Goal: Transaction & Acquisition: Register for event/course

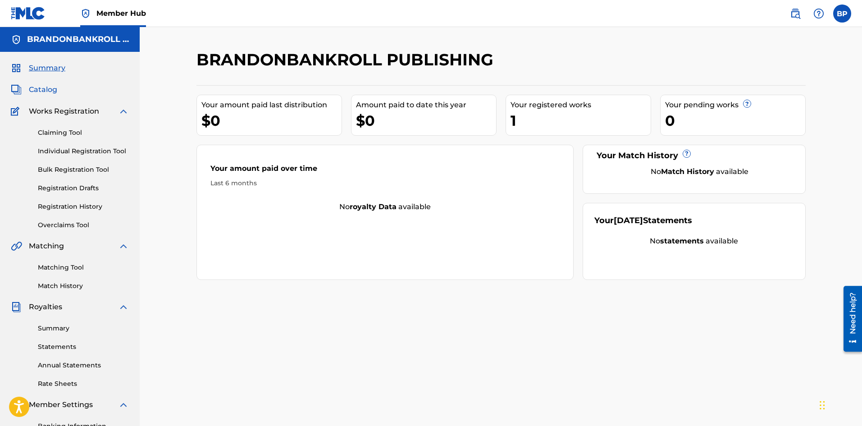
click at [46, 92] on span "Catalog" at bounding box center [43, 89] width 28 height 11
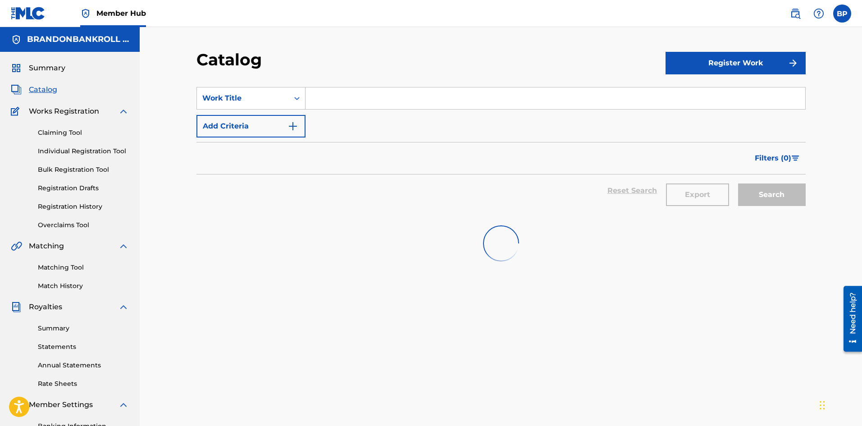
click at [359, 97] on input "Search Form" at bounding box center [556, 98] width 500 height 22
click at [693, 67] on button "Register Work" at bounding box center [736, 63] width 140 height 23
click at [675, 90] on link "Individual" at bounding box center [736, 93] width 140 height 22
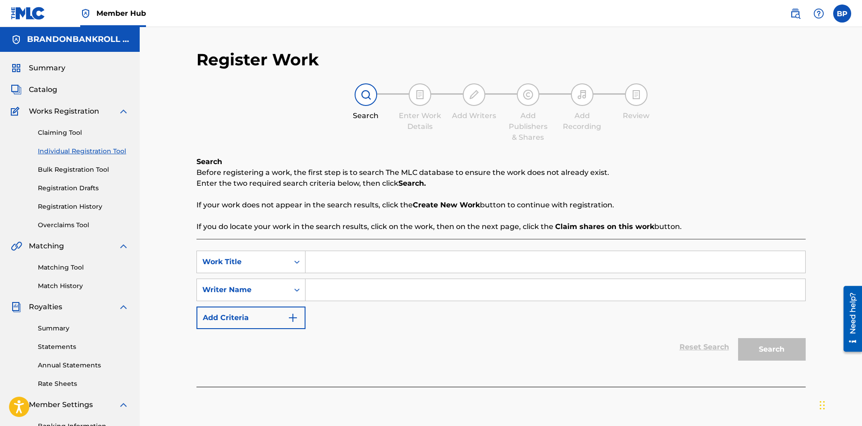
click at [336, 258] on input "Search Form" at bounding box center [556, 262] width 500 height 22
type input "Gave It My All"
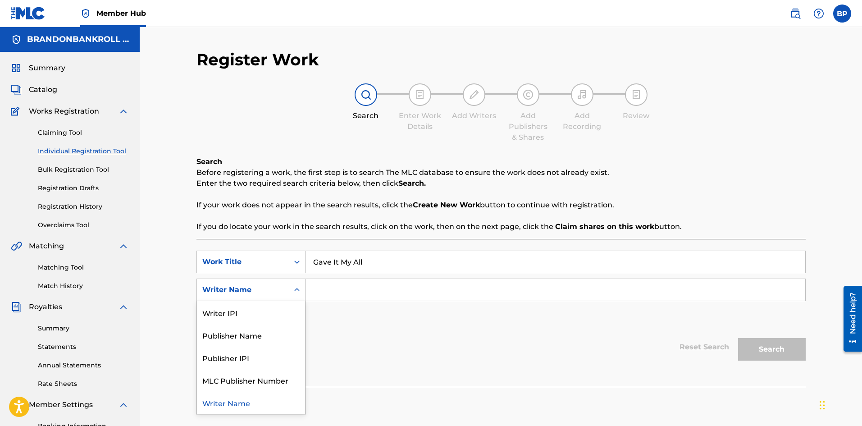
click at [257, 301] on div "Writer Name" at bounding box center [251, 290] width 109 height 23
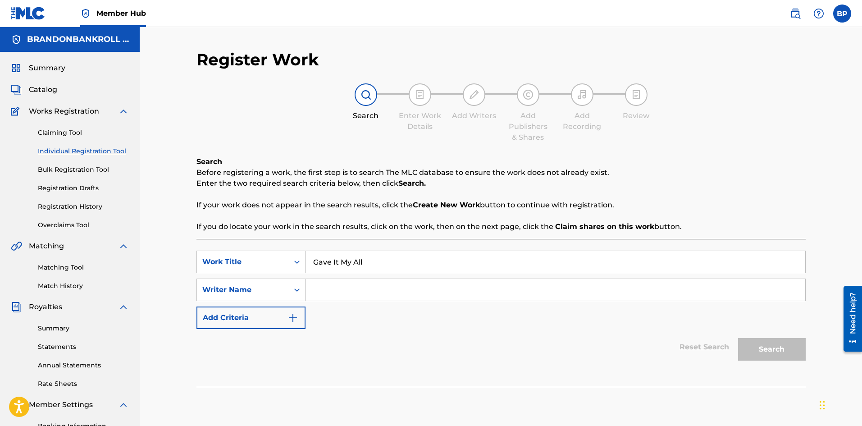
click at [369, 285] on input "Search Form" at bounding box center [556, 290] width 500 height 22
paste input "RELL VERT"
click at [773, 347] on button "Search" at bounding box center [772, 349] width 68 height 23
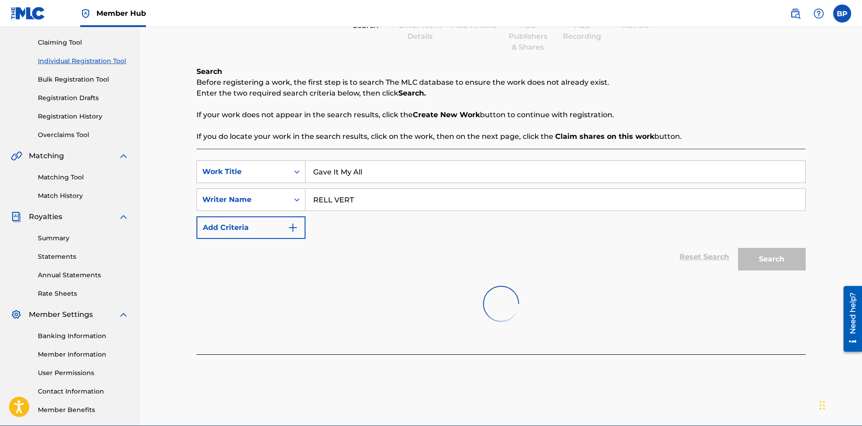
scroll to position [133, 0]
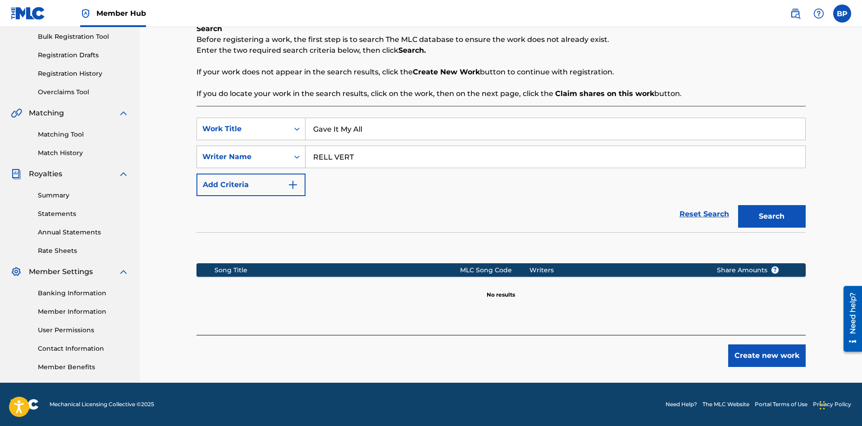
click at [280, 162] on div "Writer Name" at bounding box center [243, 156] width 92 height 17
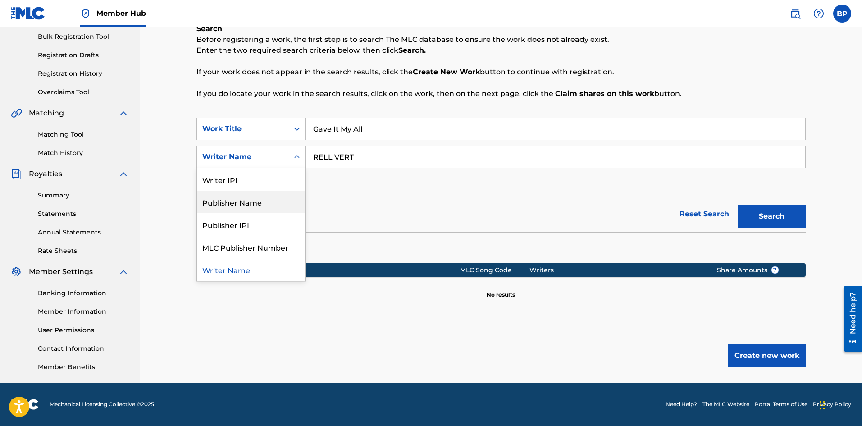
click at [374, 211] on div "Reset Search Search" at bounding box center [502, 214] width 610 height 36
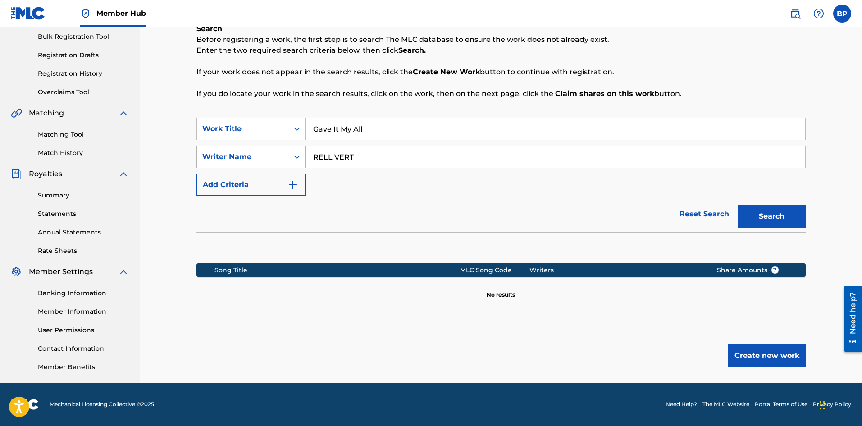
click at [261, 165] on div "Writer Name" at bounding box center [251, 157] width 109 height 23
click at [352, 185] on div "SearchWithCriteria05645299-f937-4332-b7f1-9e8853fd8c28 Work Title Gave It My Al…" at bounding box center [502, 157] width 610 height 78
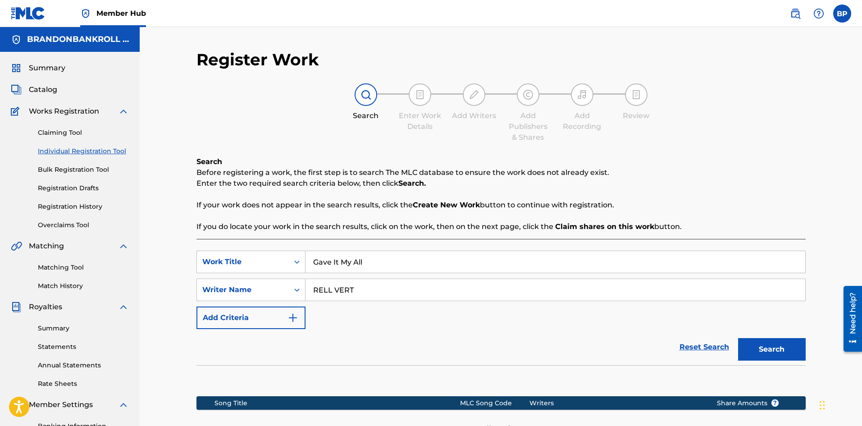
scroll to position [45, 0]
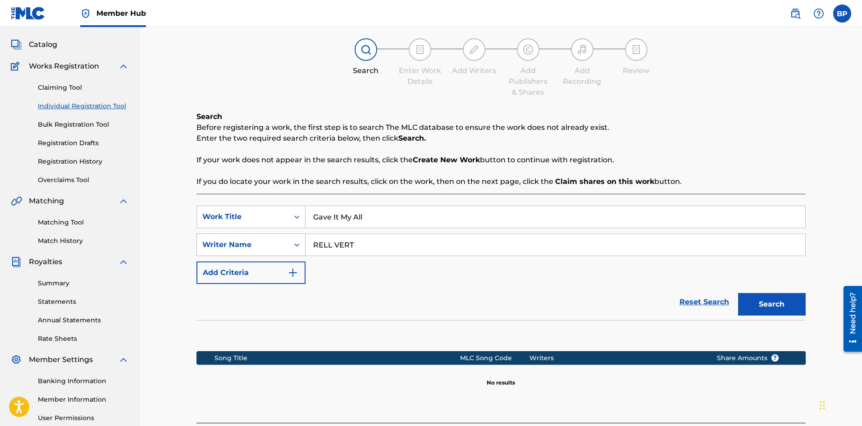
drag, startPoint x: 336, startPoint y: 242, endPoint x: 284, endPoint y: 242, distance: 52.7
click at [284, 242] on div "SearchWithCriteriafe12e9b2-bc03-46ba-a0f9-7ba85eec26e1 Writer Name RELL VERT" at bounding box center [502, 245] width 610 height 23
type input "Rell Vert"
click at [204, 243] on div "Writer Name" at bounding box center [242, 244] width 81 height 11
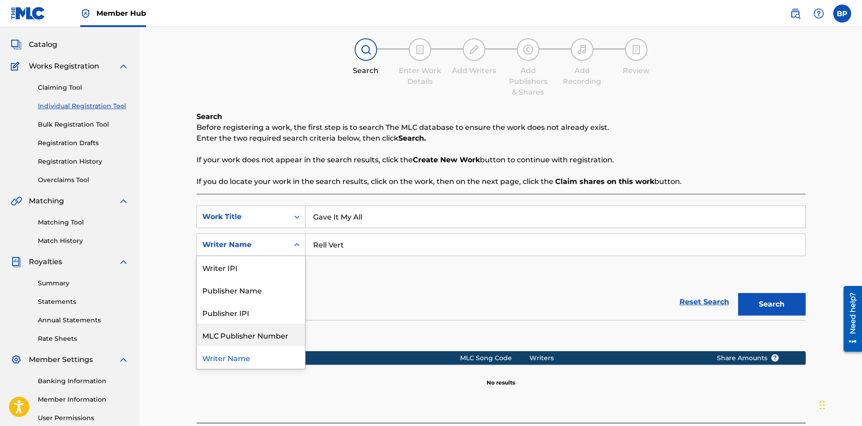
click at [344, 315] on div "Reset Search Search" at bounding box center [502, 302] width 610 height 36
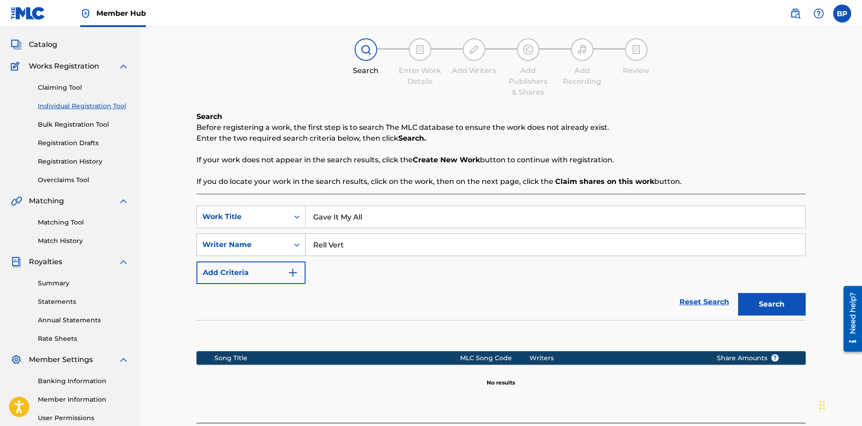
click at [223, 246] on div "Writer Name" at bounding box center [242, 244] width 81 height 11
click at [454, 282] on div "SearchWithCriteria05645299-f937-4332-b7f1-9e8853fd8c28 Work Title Gave It My Al…" at bounding box center [502, 245] width 610 height 78
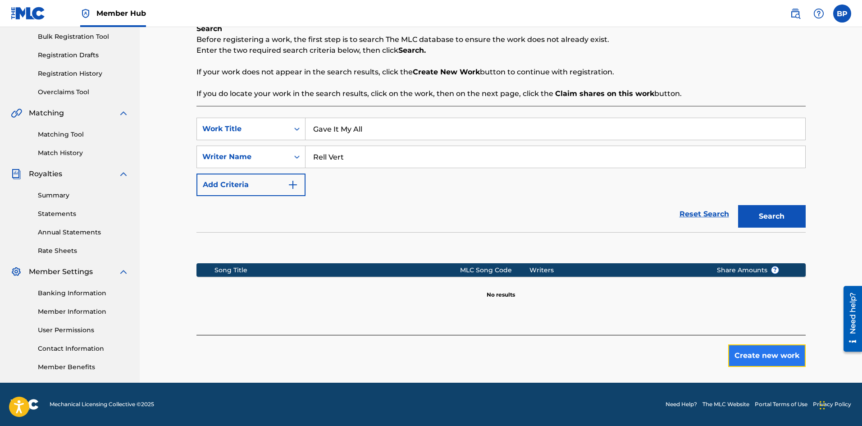
click at [744, 356] on button "Create new work" at bounding box center [768, 355] width 78 height 23
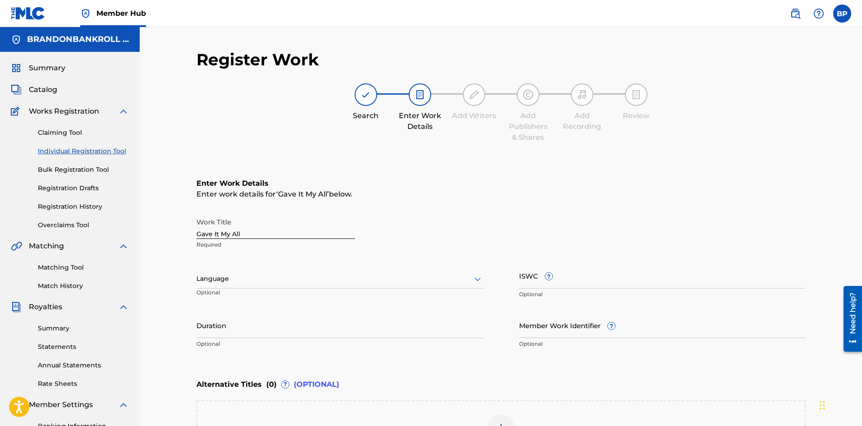
scroll to position [90, 0]
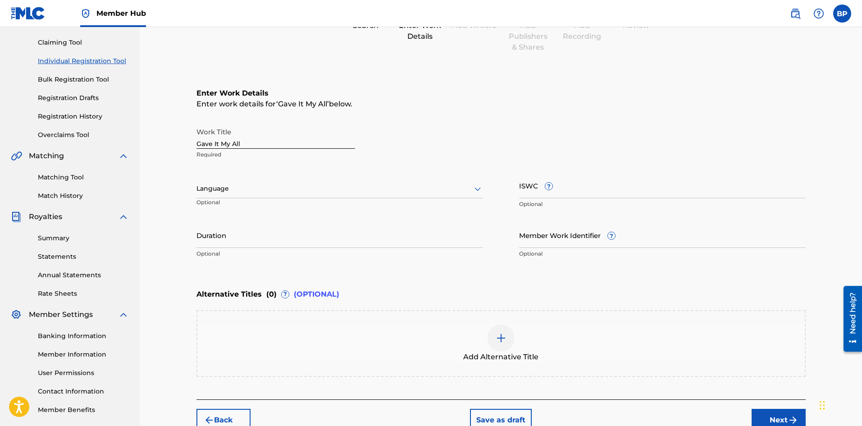
click at [244, 192] on div at bounding box center [340, 188] width 287 height 11
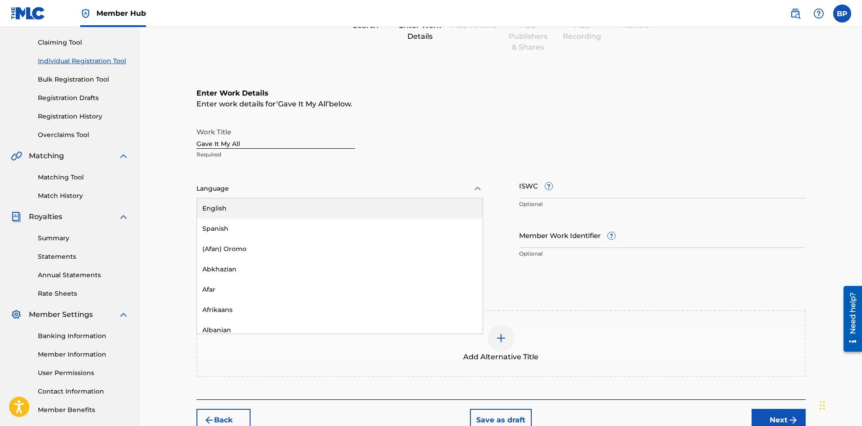
click at [238, 207] on div "English" at bounding box center [340, 208] width 286 height 20
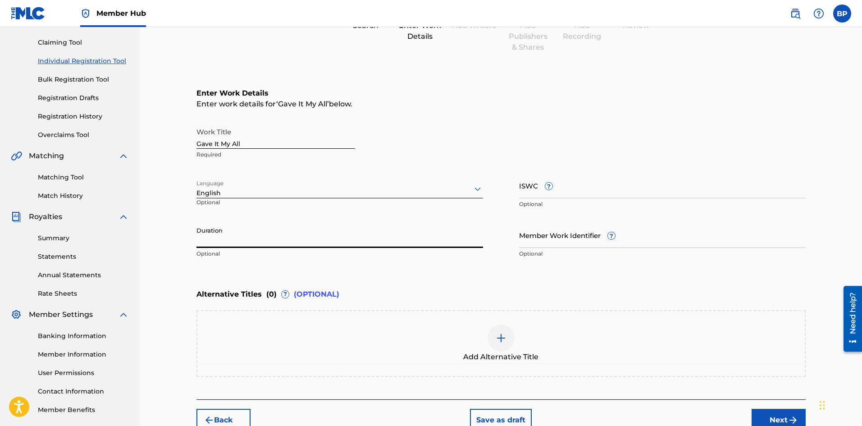
click at [276, 243] on input "Duration" at bounding box center [340, 235] width 287 height 26
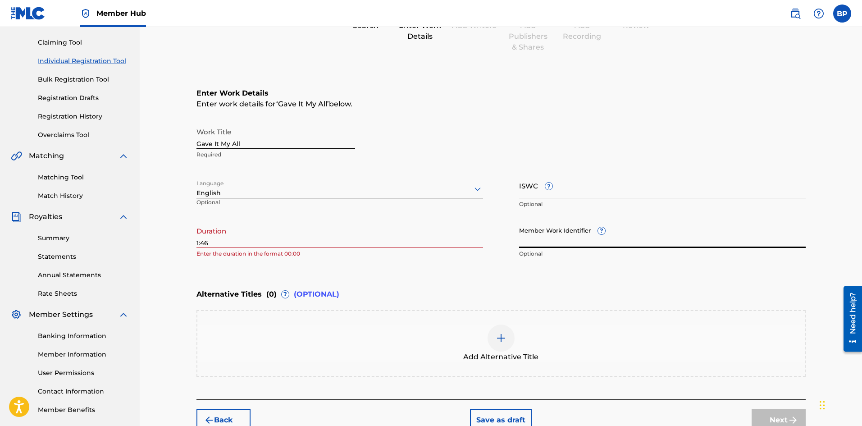
click at [548, 239] on input "Member Work Identifier ?" at bounding box center [662, 235] width 287 height 26
click at [542, 192] on input "ISWC ?" at bounding box center [662, 186] width 287 height 26
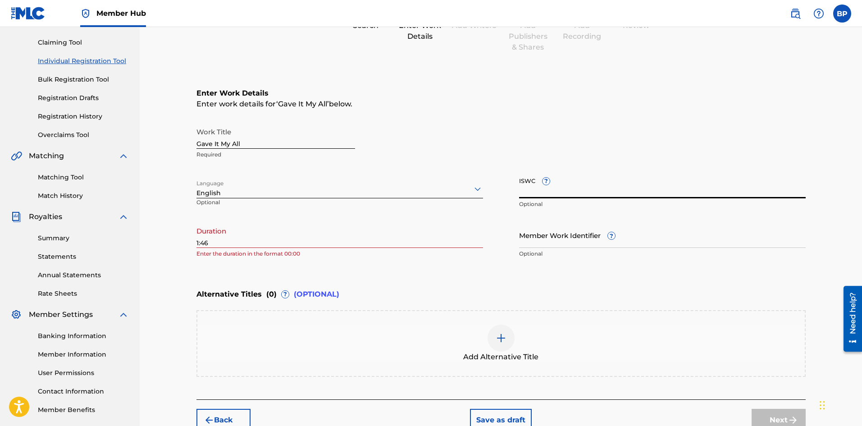
click at [545, 186] on input "ISWC ?" at bounding box center [662, 186] width 287 height 26
click at [546, 183] on span "?" at bounding box center [546, 181] width 7 height 7
click at [546, 183] on input "ISWC ?" at bounding box center [662, 186] width 287 height 26
click at [525, 183] on input "ISWC ?" at bounding box center [662, 186] width 287 height 26
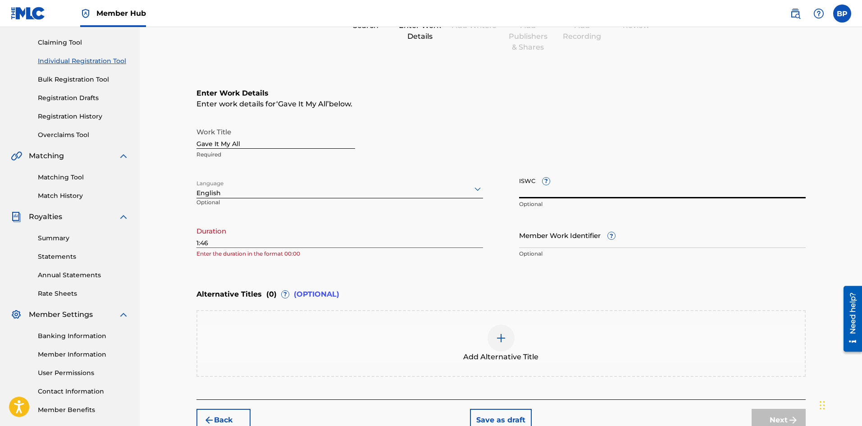
drag, startPoint x: 525, startPoint y: 183, endPoint x: 515, endPoint y: 183, distance: 9.9
click at [515, 183] on div "Work Title Gave It My All Required Language English Optional ISWC ? Optional Du…" at bounding box center [502, 193] width 610 height 140
drag, startPoint x: 518, startPoint y: 182, endPoint x: 530, endPoint y: 185, distance: 12.5
click at [541, 183] on div "Work Title Gave It My All Required Language English Optional ISWC ? Optional Du…" at bounding box center [502, 193] width 610 height 140
click at [530, 185] on input "ISWC ?" at bounding box center [662, 186] width 287 height 26
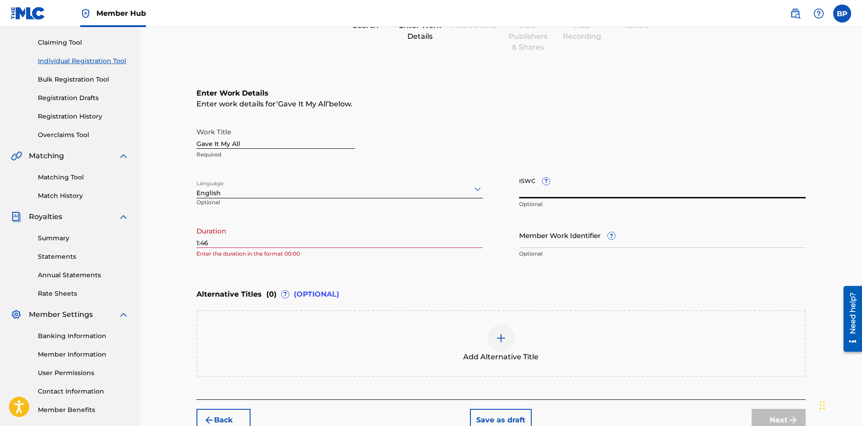
click at [510, 170] on div "Work Title Gave It My All Required Language English Optional ISWC ? Optional Du…" at bounding box center [502, 193] width 610 height 140
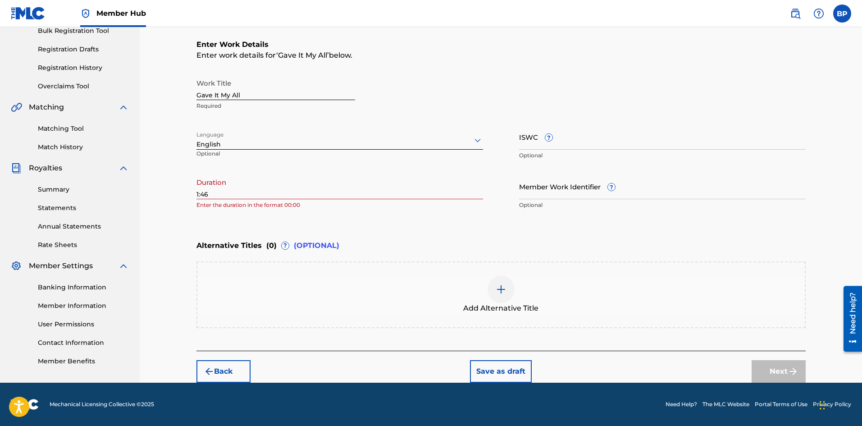
scroll to position [0, 0]
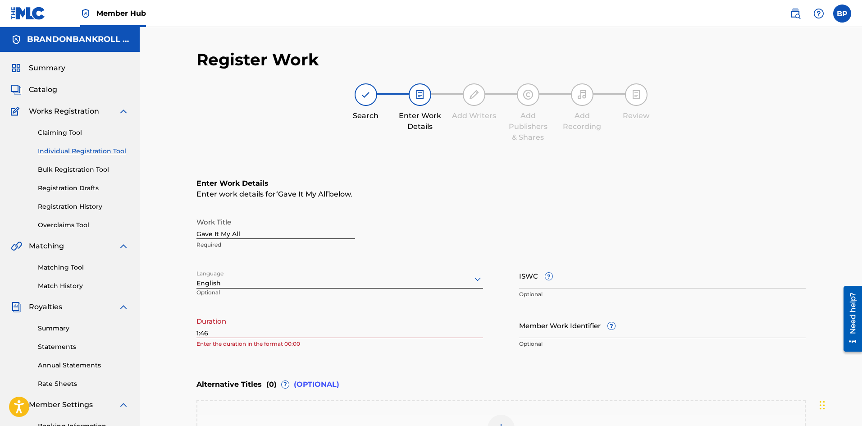
click at [195, 335] on div "Register Work Search Enter Work Details Add Writers Add Publishers & Shares Add…" at bounding box center [501, 286] width 631 height 472
click at [202, 336] on input "1:46" at bounding box center [340, 325] width 287 height 26
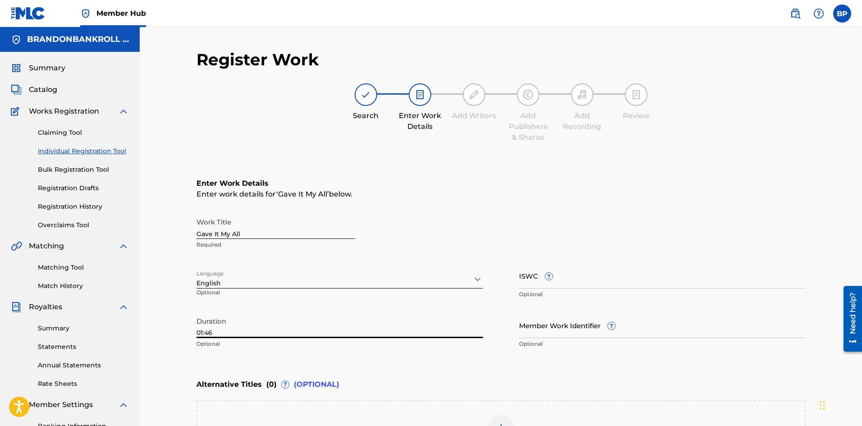
click at [246, 336] on input "01:46" at bounding box center [340, 325] width 287 height 26
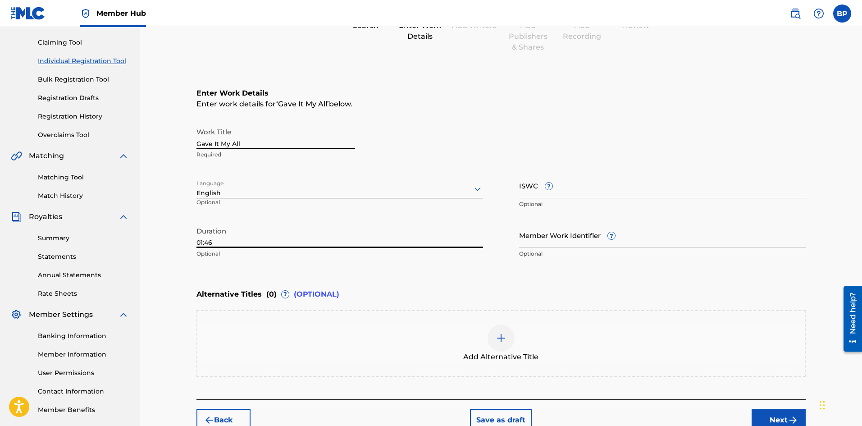
type input "01:46"
click at [246, 291] on span "Alternative Titles" at bounding box center [229, 294] width 65 height 11
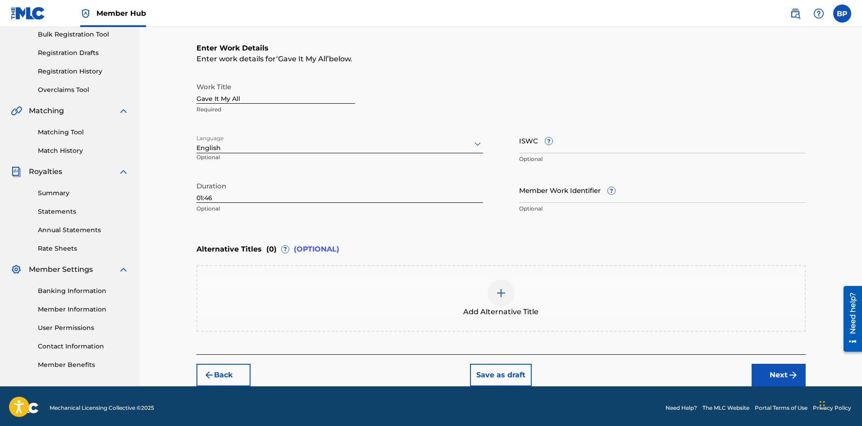
scroll to position [139, 0]
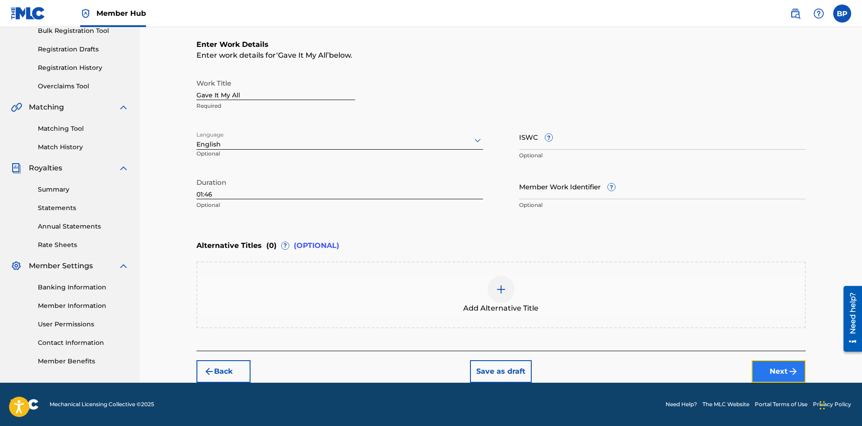
click at [785, 375] on button "Next" at bounding box center [779, 371] width 54 height 23
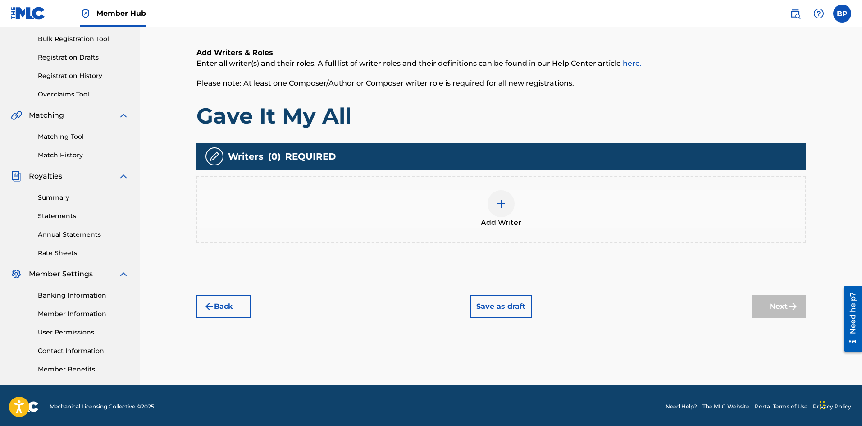
scroll to position [133, 0]
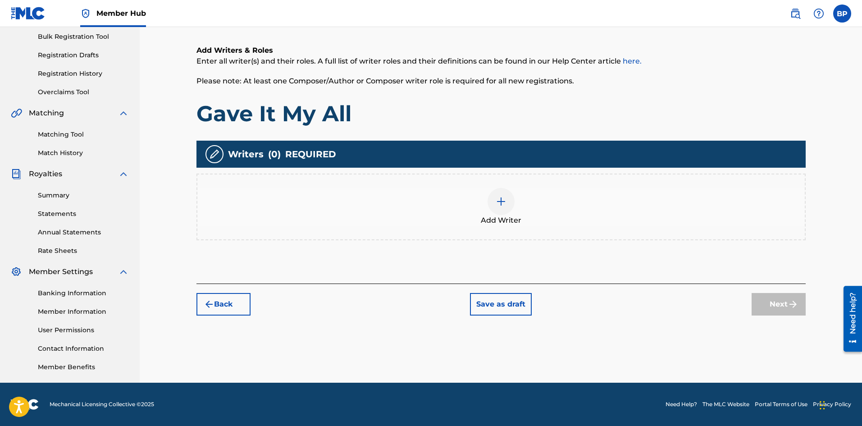
click at [486, 224] on span "Add Writer" at bounding box center [501, 220] width 41 height 11
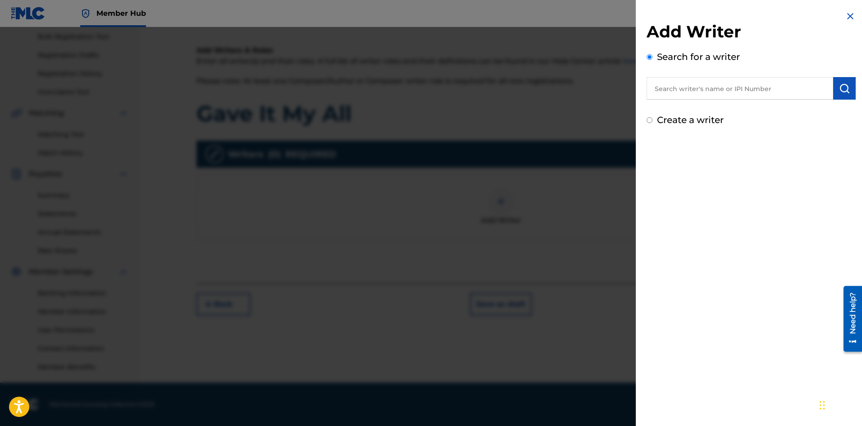
click at [691, 90] on input "text" at bounding box center [740, 88] width 187 height 23
paste input "RELL VERT"
click at [684, 108] on div "rell vert" at bounding box center [740, 109] width 186 height 16
type input "rell vert"
click at [841, 87] on img "submit" at bounding box center [844, 88] width 11 height 11
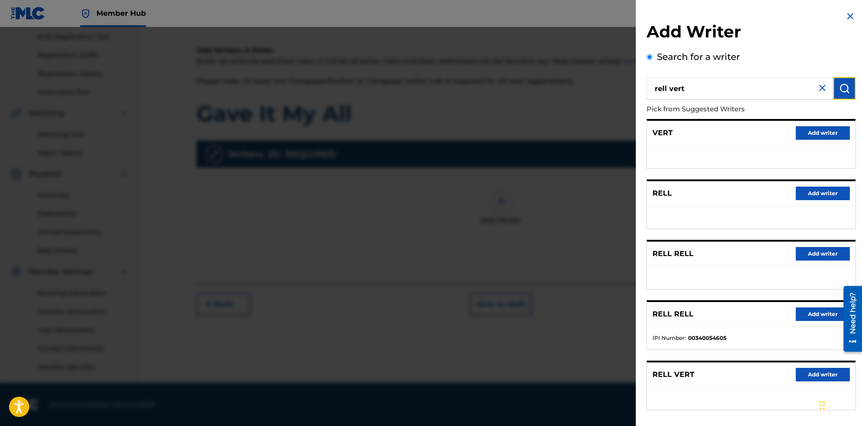
scroll to position [41, 0]
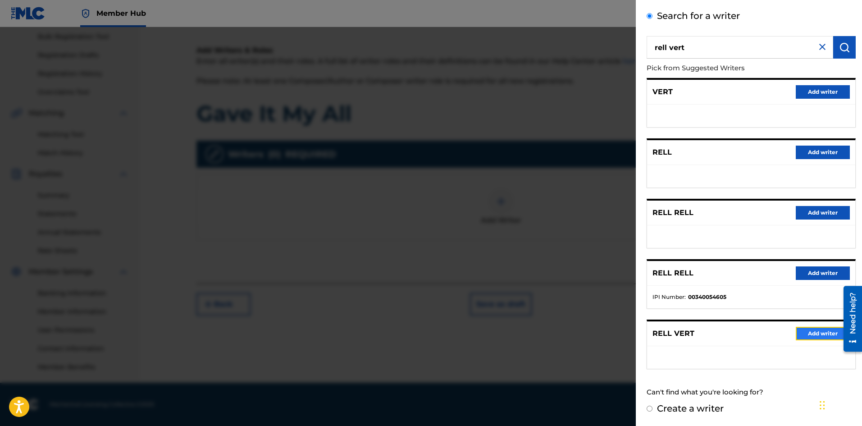
click at [813, 335] on button "Add writer" at bounding box center [823, 334] width 54 height 14
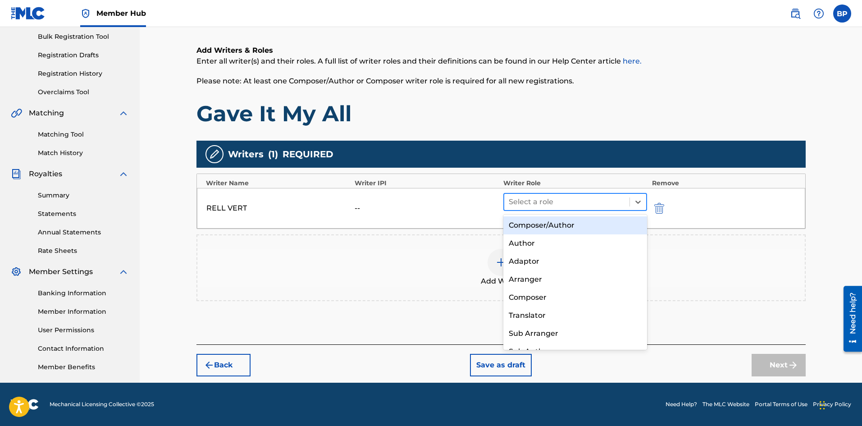
click at [540, 202] on div at bounding box center [567, 202] width 117 height 13
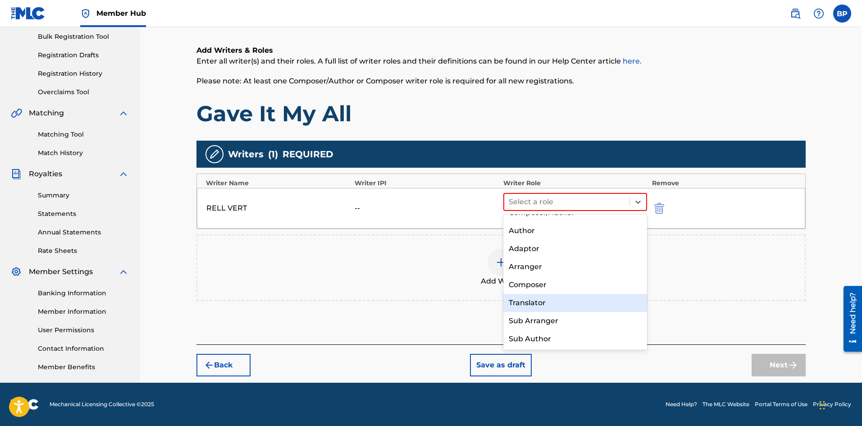
scroll to position [0, 0]
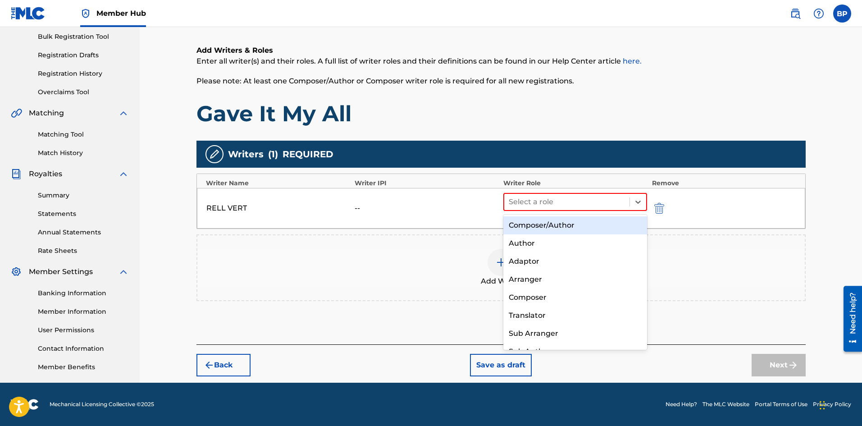
click at [548, 225] on div "Composer/Author" at bounding box center [576, 225] width 144 height 18
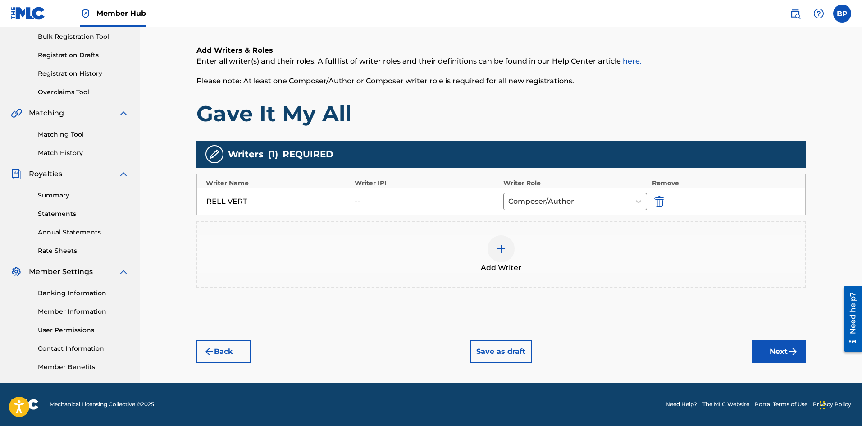
click at [499, 247] on img at bounding box center [501, 248] width 11 height 11
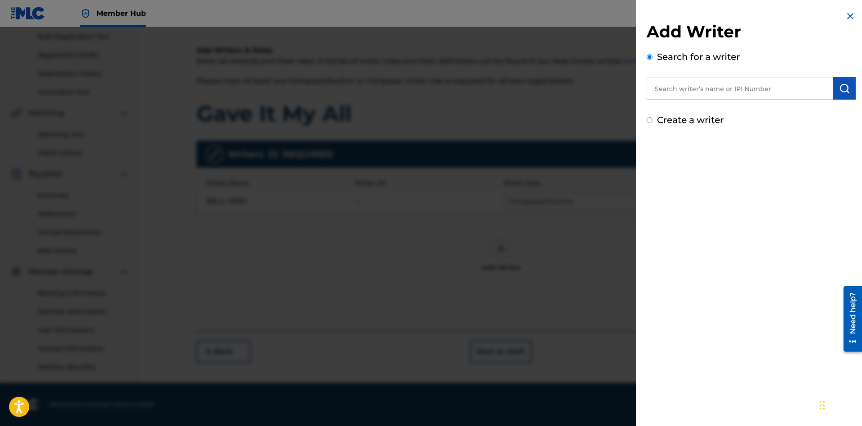
click at [691, 95] on input "text" at bounding box center [740, 88] width 187 height 23
click at [693, 104] on div "brandon peterson" at bounding box center [740, 109] width 186 height 16
type input "brandon peterson"
click at [840, 88] on img "submit" at bounding box center [844, 88] width 11 height 11
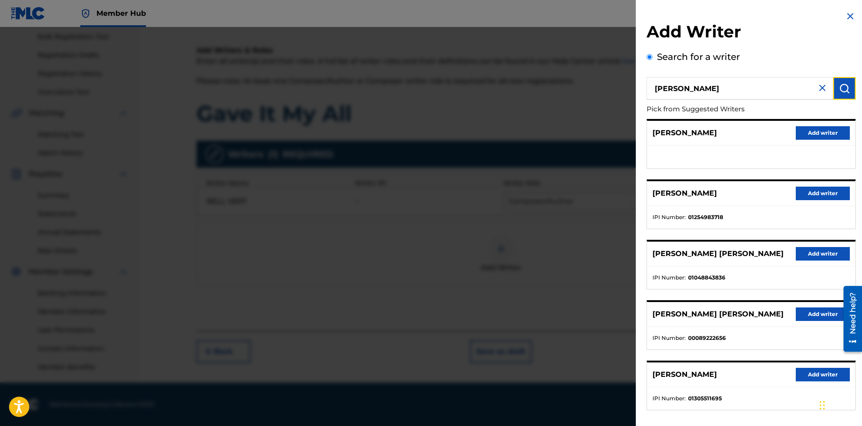
scroll to position [41, 0]
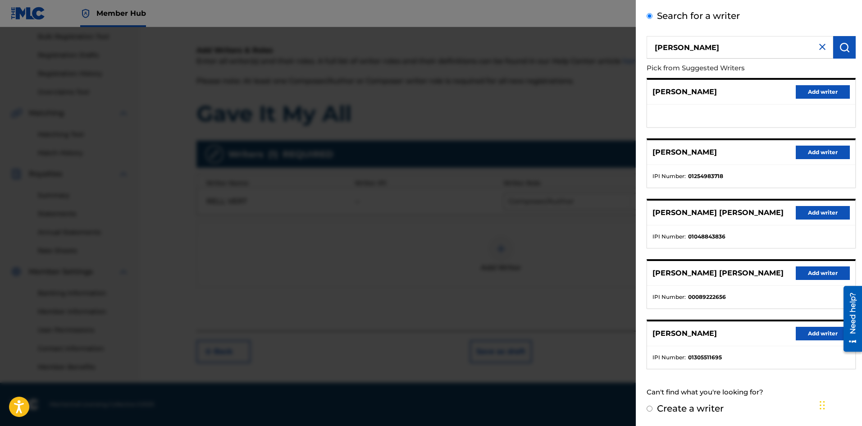
click at [697, 412] on label "Create a writer" at bounding box center [690, 408] width 67 height 11
radio input "true"
click at [653, 412] on input "Create a writer" at bounding box center [650, 409] width 6 height 6
radio input "false"
radio input "true"
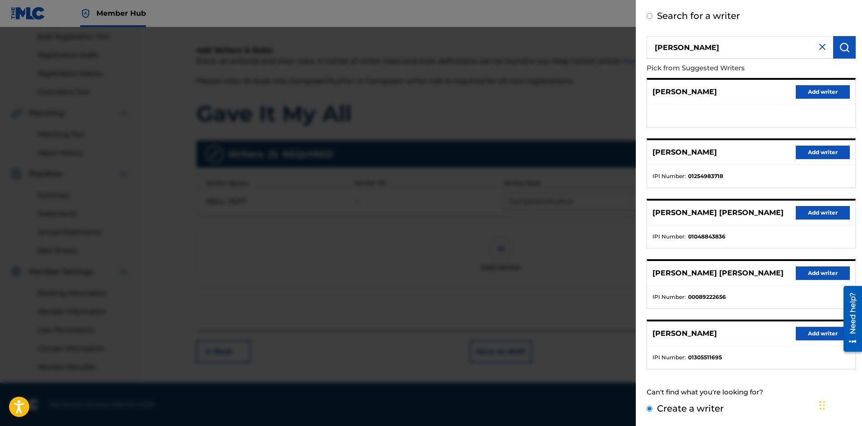
scroll to position [0, 0]
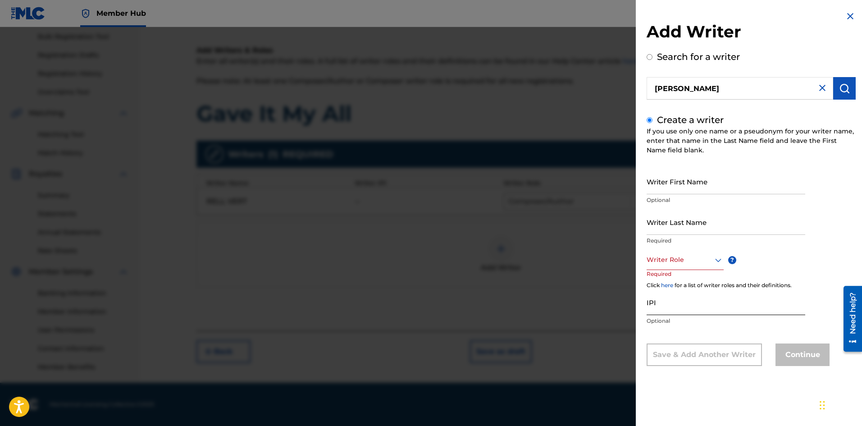
click at [668, 309] on input "IPI" at bounding box center [726, 302] width 159 height 26
click at [655, 180] on input "Writer First Name" at bounding box center [726, 182] width 159 height 26
type input "Brandon"
type input "Peterson"
click at [663, 235] on div "Writer Last Name Peterson Required" at bounding box center [726, 229] width 159 height 41
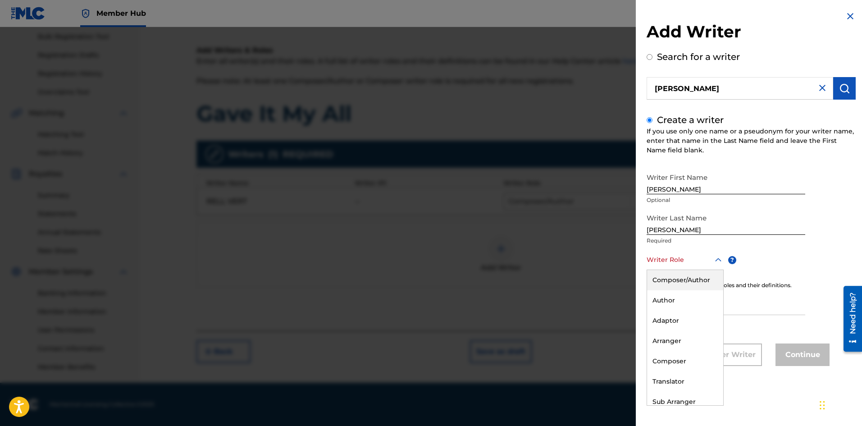
click at [686, 261] on div at bounding box center [685, 259] width 77 height 11
click at [686, 330] on div "Composer" at bounding box center [685, 334] width 76 height 20
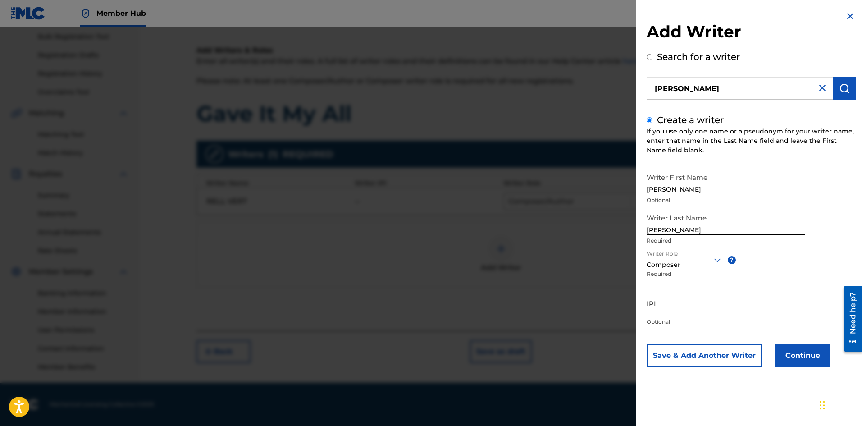
scroll to position [43, 0]
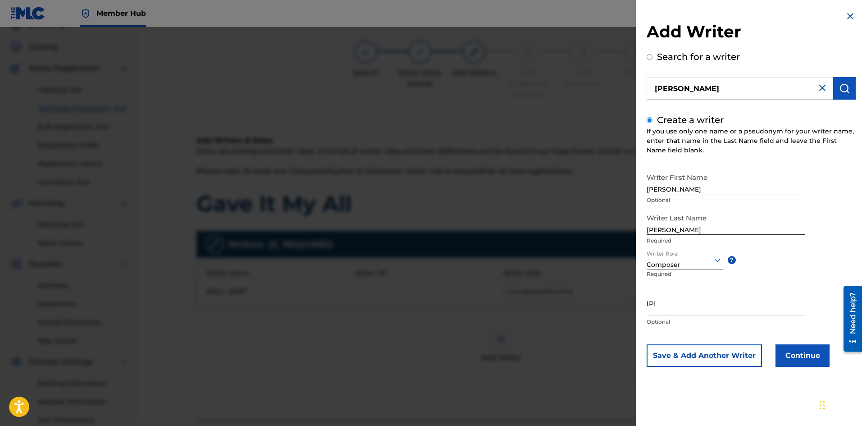
click at [669, 188] on input "Brandon" at bounding box center [726, 182] width 159 height 26
click at [681, 190] on input "Brandon" at bounding box center [726, 182] width 159 height 26
click at [675, 225] on input "Peterson" at bounding box center [726, 222] width 159 height 26
click at [670, 305] on input "IPI" at bounding box center [726, 303] width 159 height 26
paste input "1314086872"
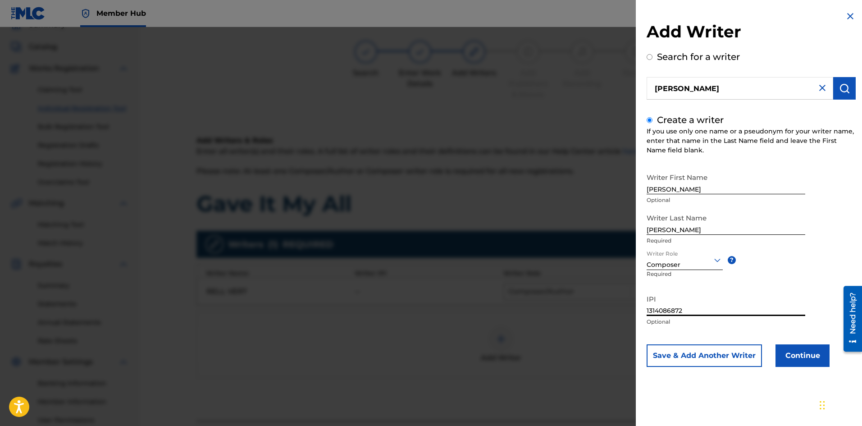
click at [647, 314] on input "1314086872" at bounding box center [726, 303] width 159 height 26
type input "1314086872"
click at [745, 335] on div "Writer First Name Brandon Optional Writer Last Name Peterson Required Writer Ro…" at bounding box center [751, 268] width 209 height 198
click at [801, 352] on button "Continue" at bounding box center [803, 355] width 54 height 23
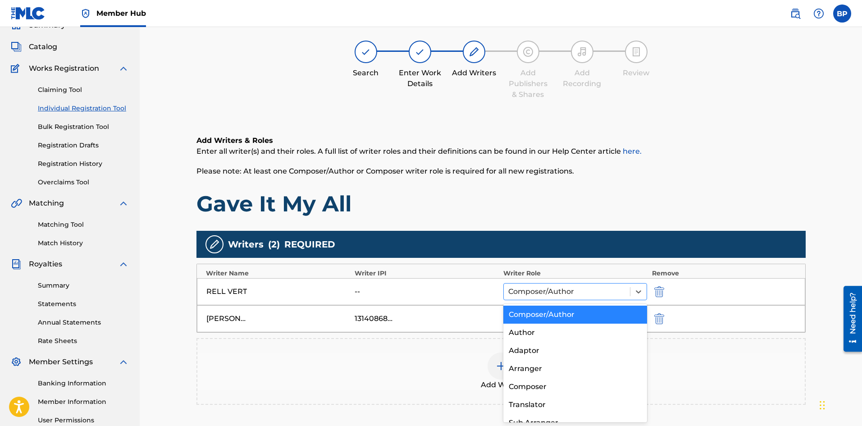
click at [586, 288] on div at bounding box center [568, 291] width 118 height 13
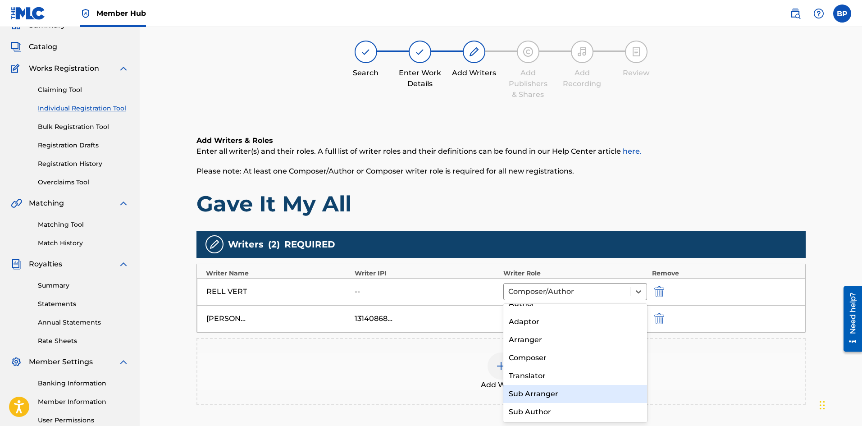
scroll to position [0, 0]
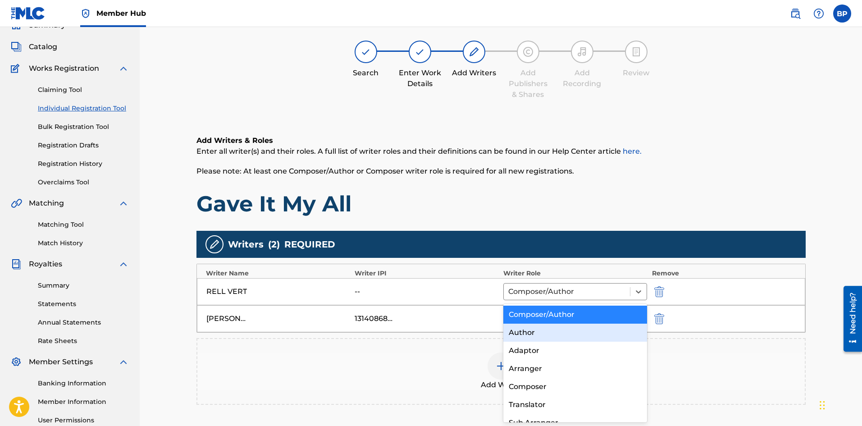
click at [542, 332] on div "Author" at bounding box center [576, 333] width 144 height 18
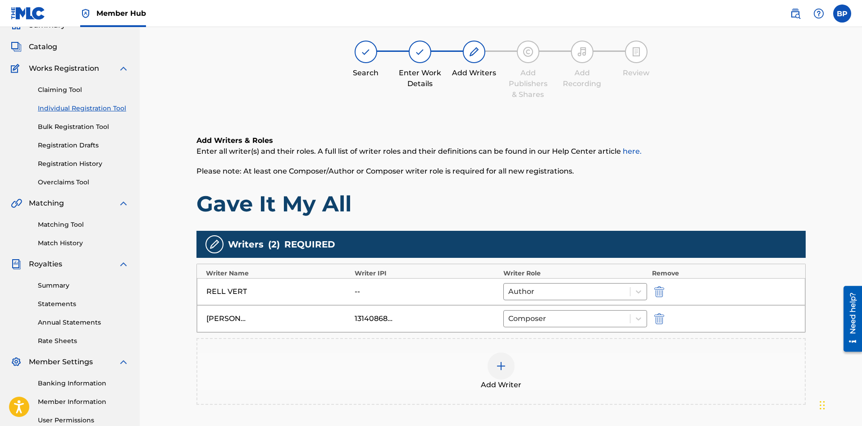
scroll to position [88, 0]
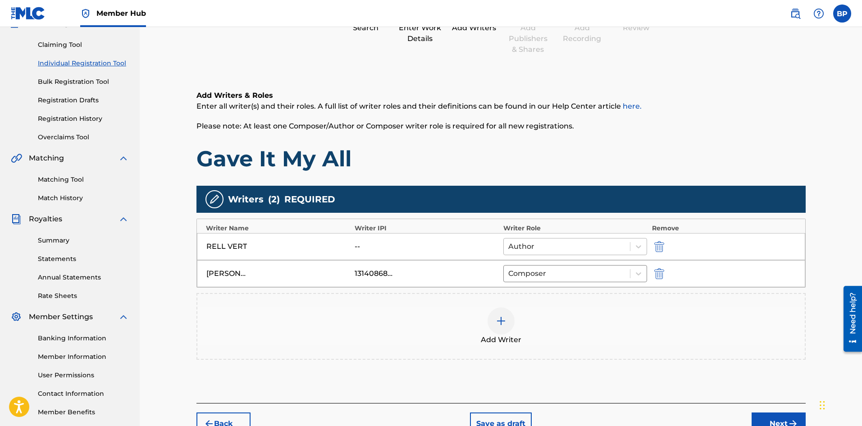
click at [559, 239] on div "Author" at bounding box center [567, 246] width 127 height 16
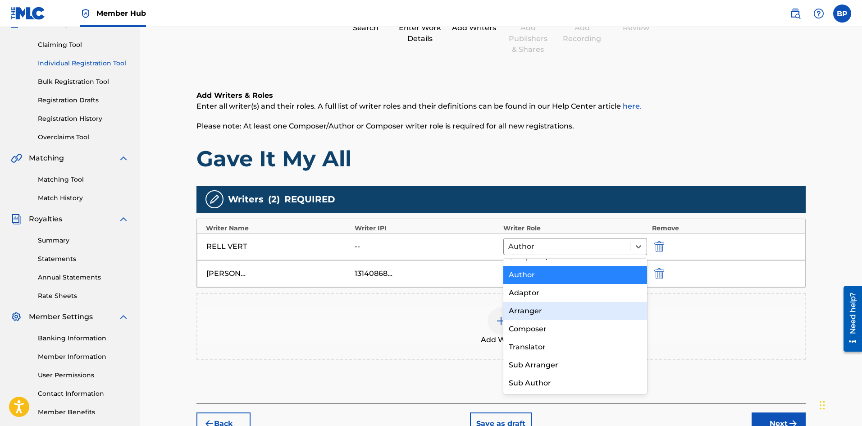
scroll to position [0, 0]
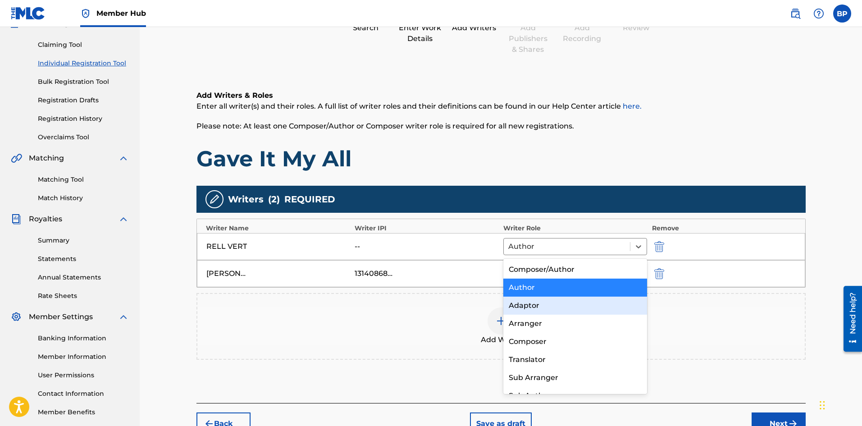
click at [400, 298] on div "Add Writer" at bounding box center [502, 326] width 610 height 67
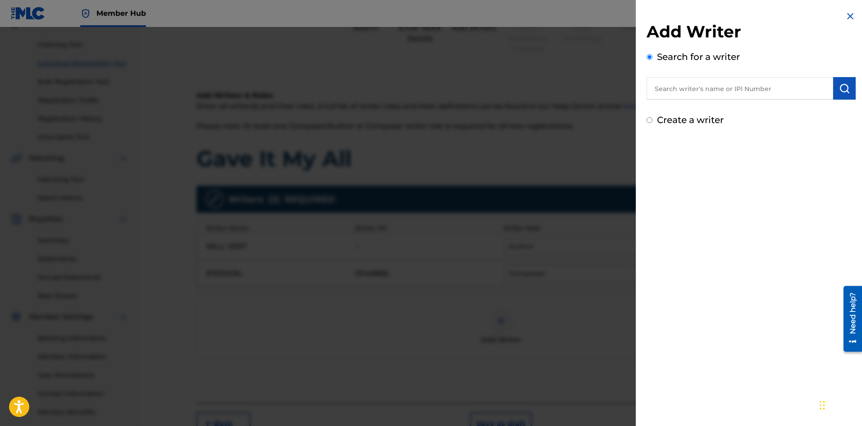
click at [439, 295] on div at bounding box center [431, 240] width 862 height 426
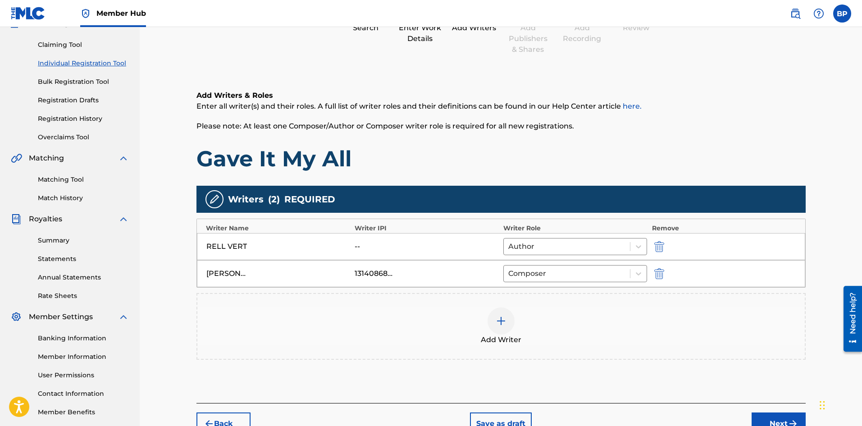
click at [486, 319] on div "Add Writer" at bounding box center [501, 326] width 608 height 38
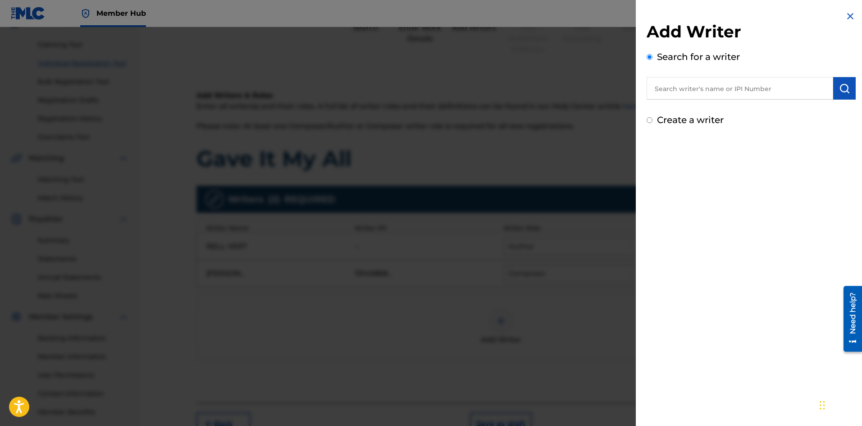
click at [674, 94] on input "text" at bounding box center [740, 88] width 187 height 23
paste input "Adrian Adam"
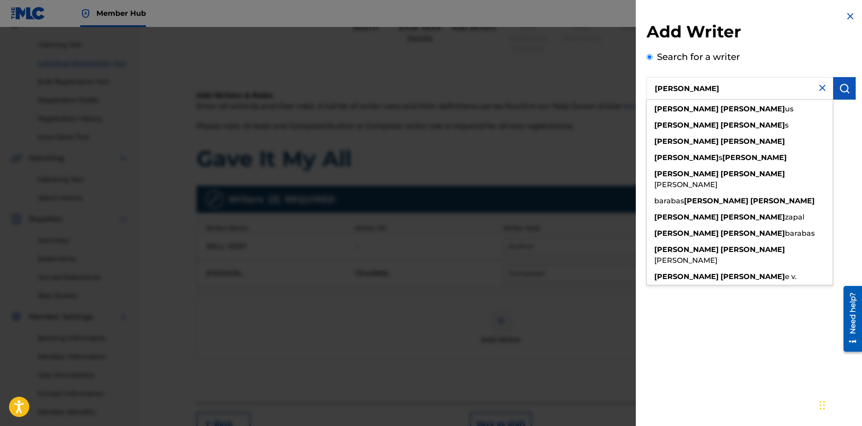
type input "Adrian Adam"
click at [721, 69] on div "Search for a writer Adrian Adam adrian adam us adrian adam s adrian adam adam s…" at bounding box center [751, 75] width 209 height 50
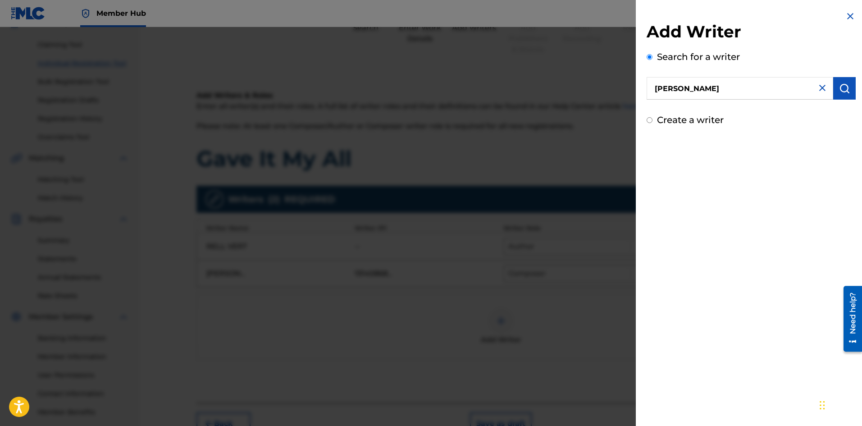
click at [713, 89] on input "Adrian Adam" at bounding box center [740, 88] width 187 height 23
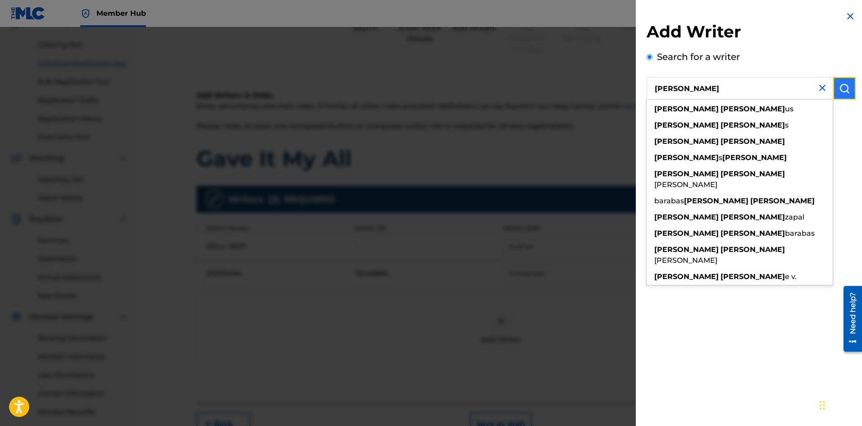
click at [847, 88] on button "submit" at bounding box center [845, 88] width 23 height 23
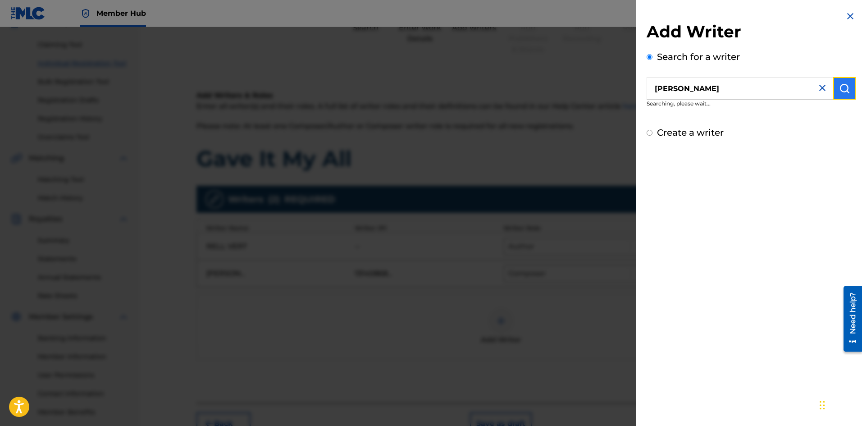
click at [842, 88] on img "submit" at bounding box center [844, 88] width 11 height 11
click at [757, 92] on input "Adrian Adam" at bounding box center [740, 88] width 187 height 23
click at [839, 92] on img "submit" at bounding box center [844, 88] width 11 height 11
click at [727, 70] on div "Search for a writer Adrian Adam Searching, please wait..." at bounding box center [751, 81] width 209 height 62
click at [845, 11] on img at bounding box center [850, 16] width 11 height 11
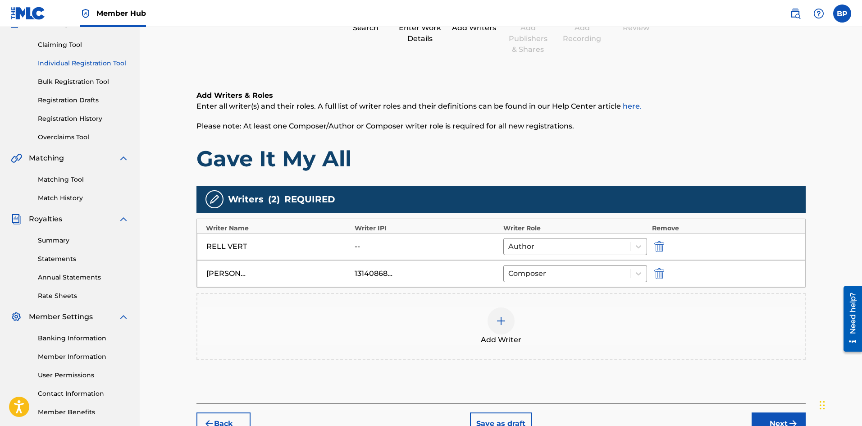
click at [500, 329] on div at bounding box center [501, 320] width 27 height 27
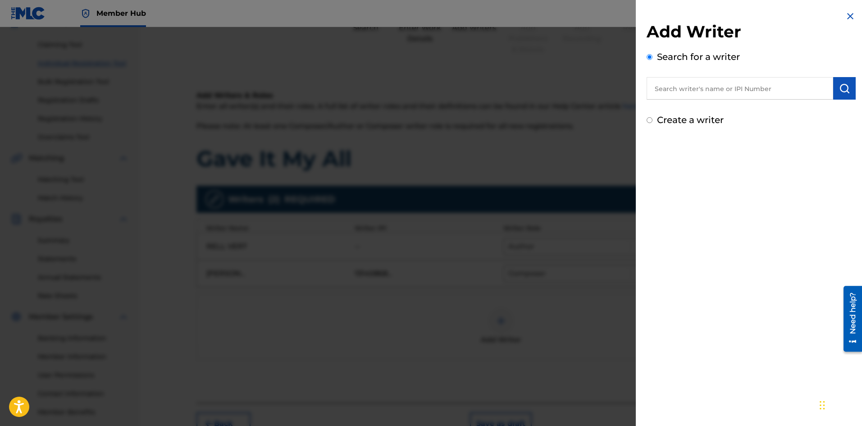
click at [729, 77] on div "Search for a writer" at bounding box center [751, 75] width 209 height 50
click at [723, 81] on input "text" at bounding box center [740, 88] width 187 height 23
paste input "Piotr Dydek"
type input "Piotr Dydek"
click at [836, 90] on button "submit" at bounding box center [845, 88] width 23 height 23
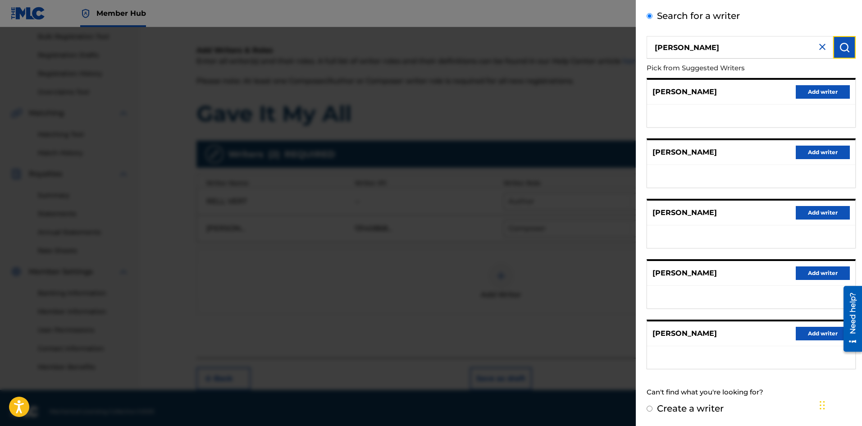
scroll to position [140, 0]
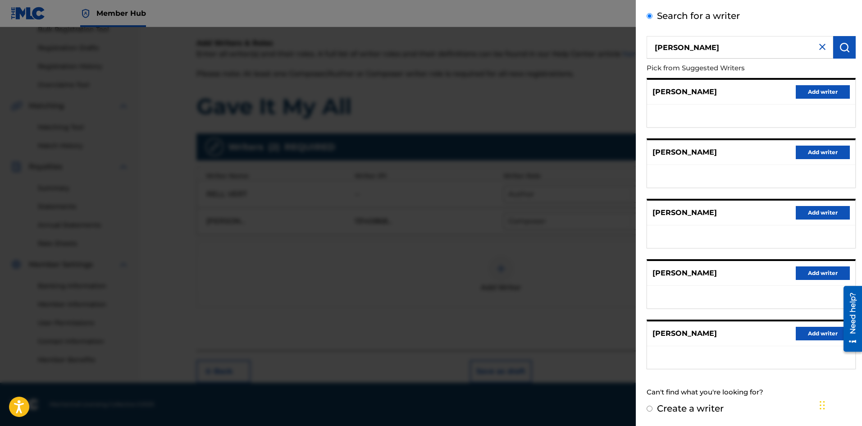
click at [552, 226] on div at bounding box center [431, 240] width 862 height 426
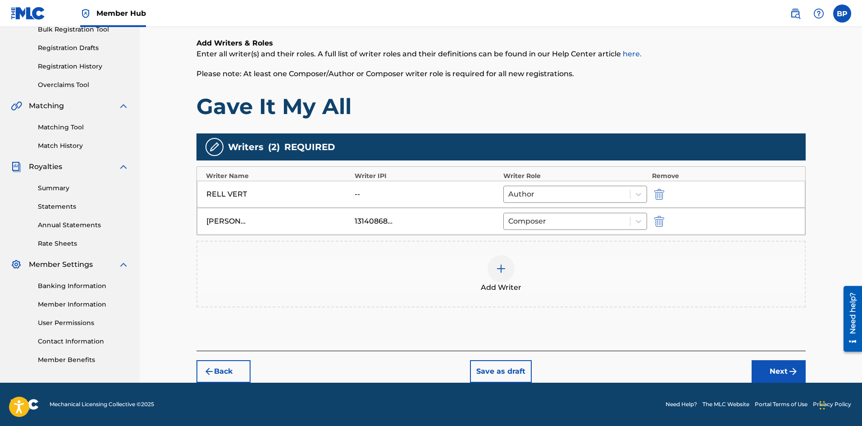
click at [500, 273] on img at bounding box center [501, 268] width 11 height 11
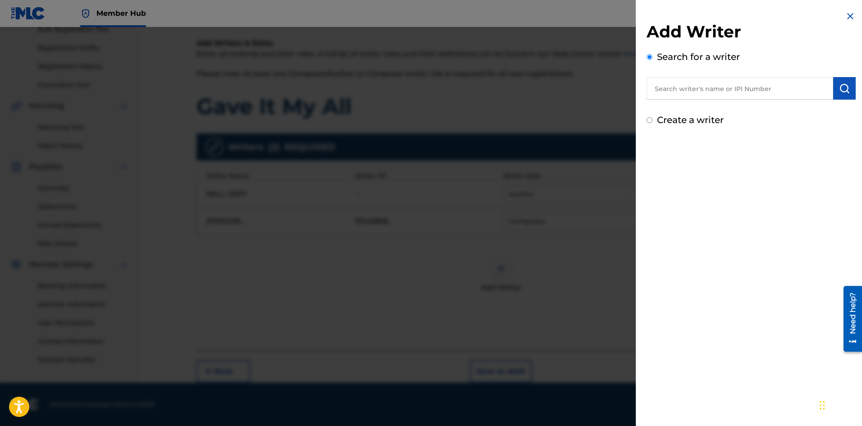
click at [695, 87] on input "text" at bounding box center [740, 88] width 187 height 23
click at [684, 110] on strong "dydek" at bounding box center [684, 109] width 23 height 9
type input "piotr dydek"
click at [848, 92] on button "submit" at bounding box center [845, 88] width 23 height 23
click at [838, 96] on button "submit" at bounding box center [845, 88] width 23 height 23
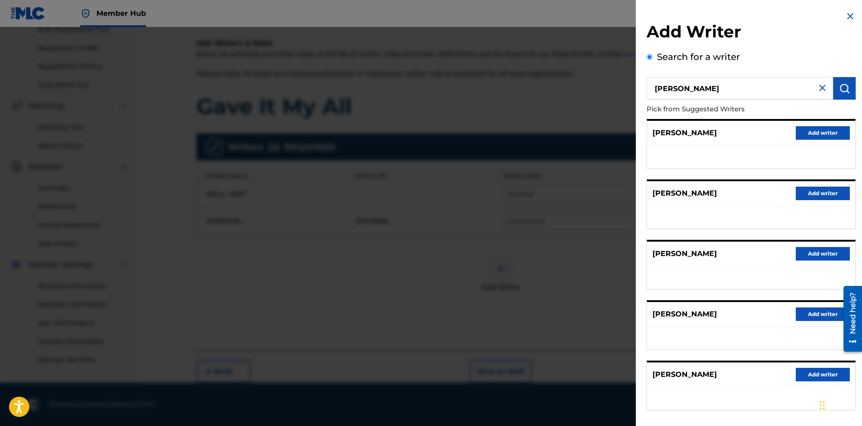
click at [848, 11] on img at bounding box center [850, 16] width 11 height 11
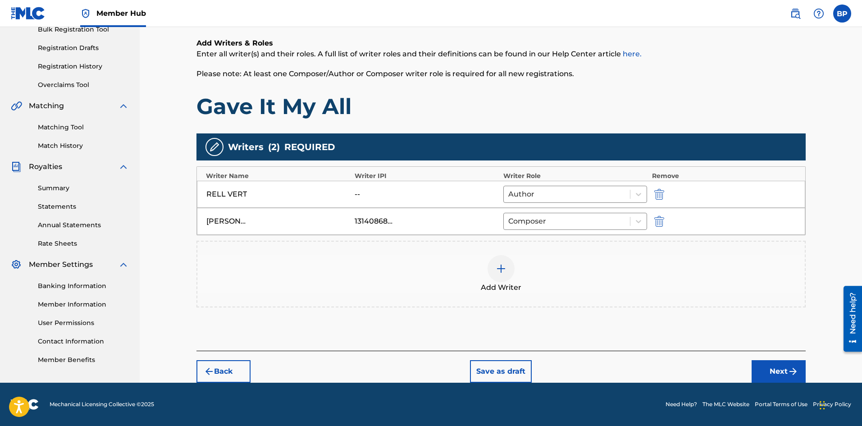
click at [512, 270] on div at bounding box center [501, 268] width 27 height 27
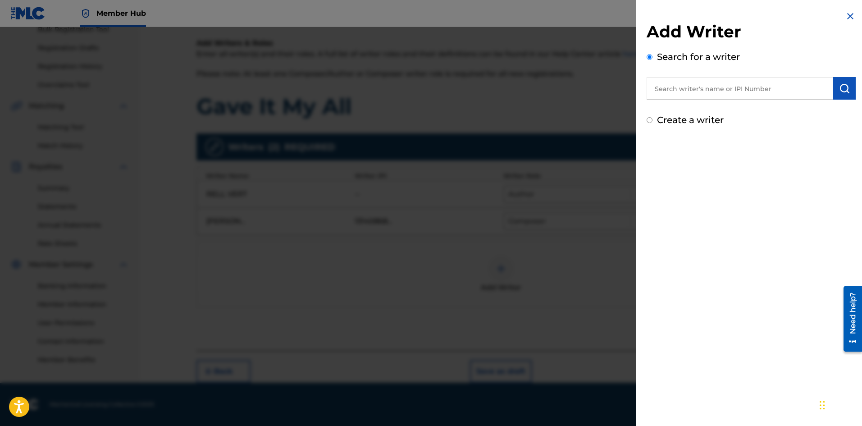
click at [697, 83] on input "text" at bounding box center [740, 88] width 187 height 23
paste input "L.A.X."
type input "L.A.X."
type input "piotr dydek"
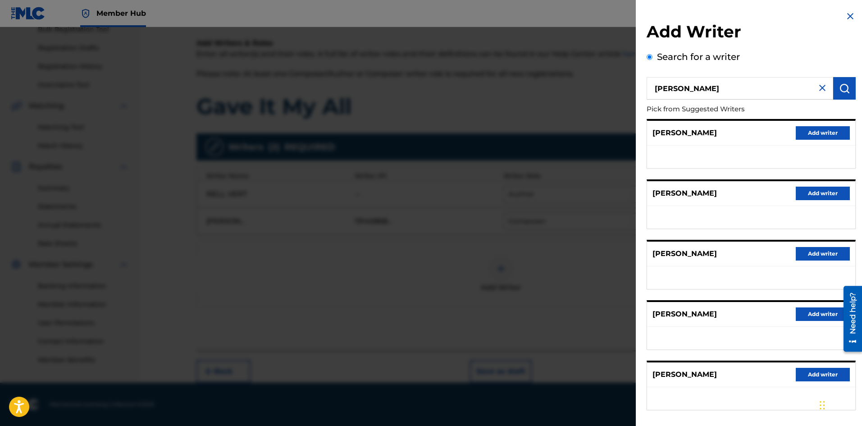
scroll to position [41, 0]
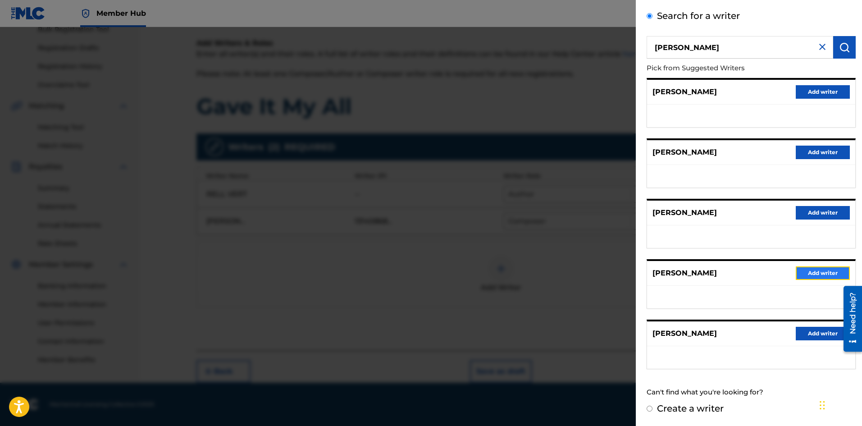
click at [821, 273] on button "Add writer" at bounding box center [823, 273] width 54 height 14
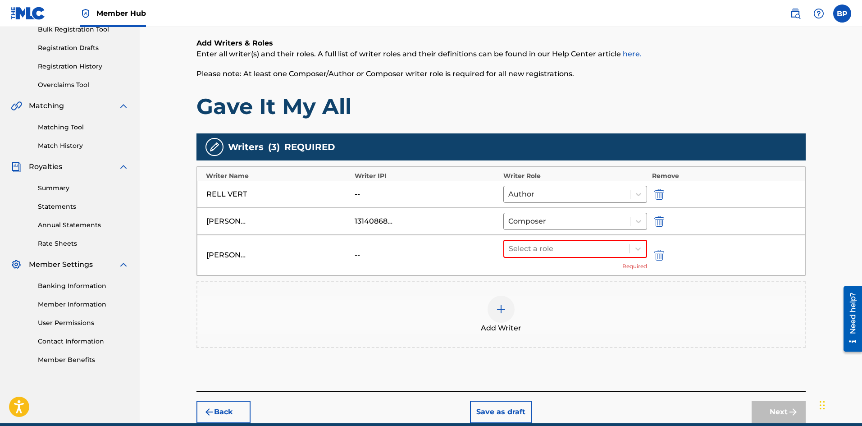
click at [525, 259] on div "Select a role Required" at bounding box center [576, 255] width 144 height 31
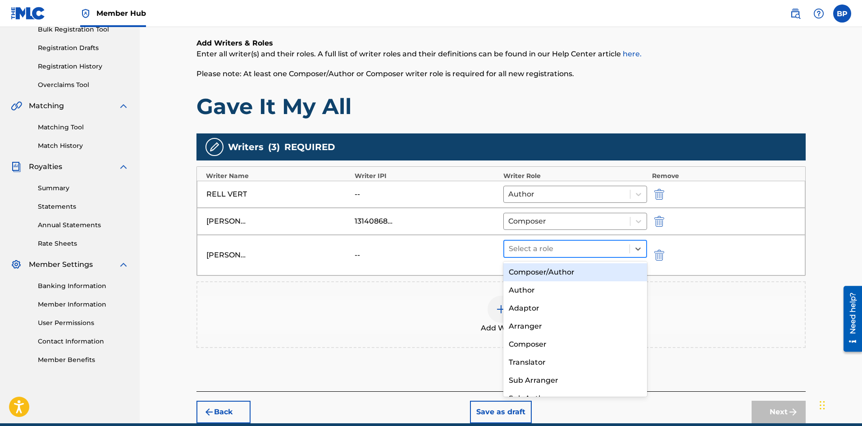
click at [523, 253] on div at bounding box center [567, 249] width 117 height 13
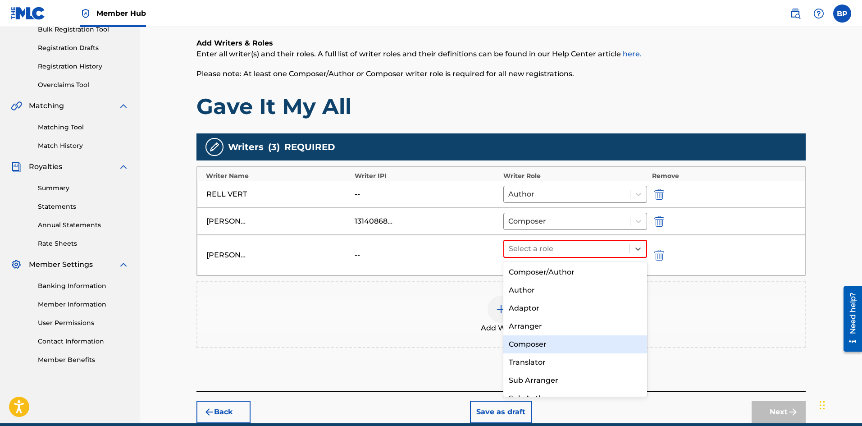
click at [540, 344] on div "Composer" at bounding box center [576, 344] width 144 height 18
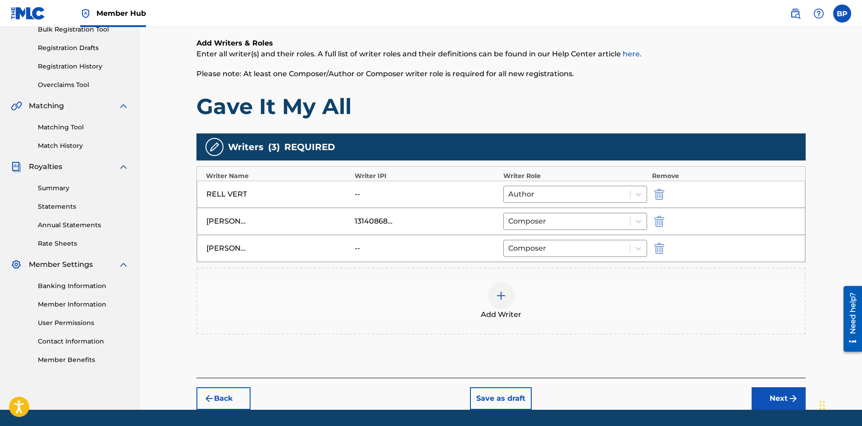
click at [497, 298] on img at bounding box center [501, 295] width 11 height 11
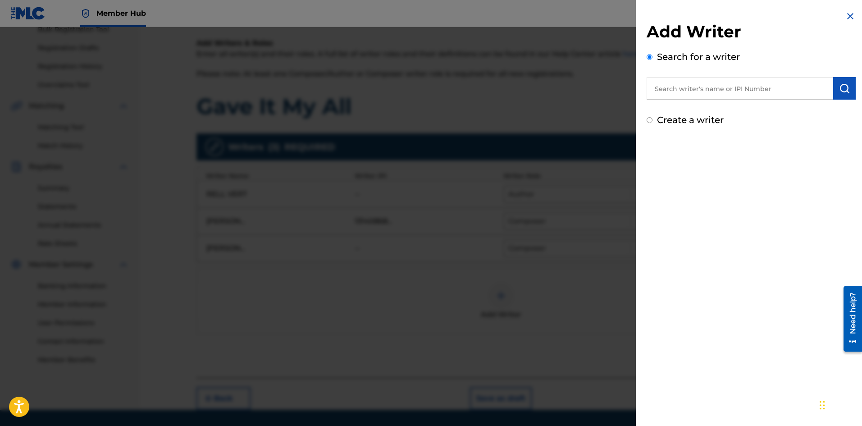
click at [680, 96] on input "text" at bounding box center [740, 88] width 187 height 23
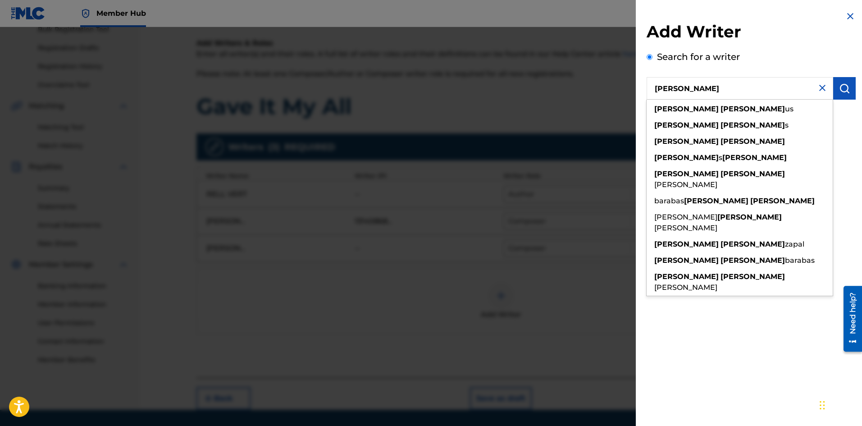
type input "adrian adam"
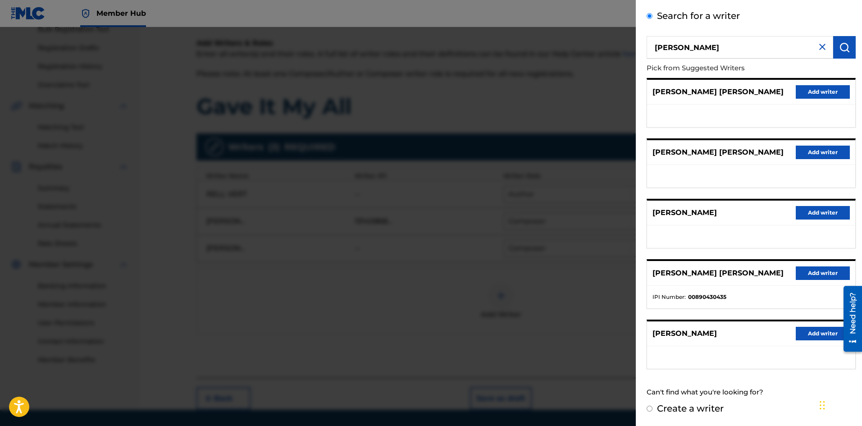
click at [710, 379] on div "Search for a writer adrian adam Pick from Suggested Writers BARABAS ADRIAN ADAM…" at bounding box center [751, 205] width 209 height 393
click at [809, 330] on button "Add writer" at bounding box center [823, 334] width 54 height 14
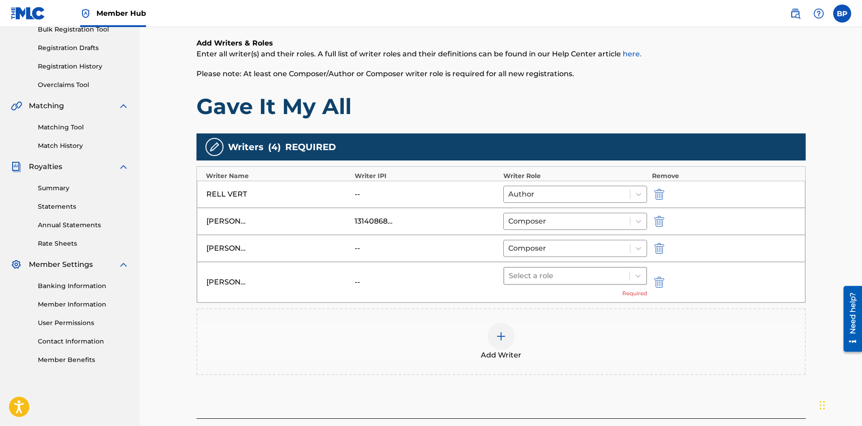
click at [530, 279] on div at bounding box center [567, 276] width 117 height 13
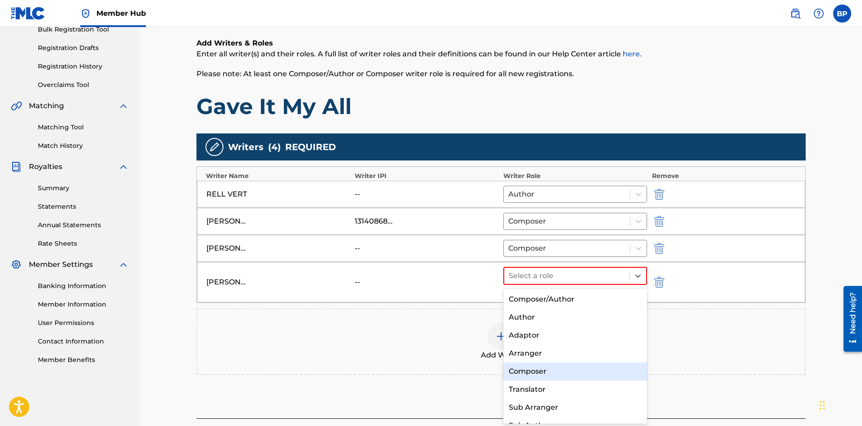
click at [538, 374] on div "Composer" at bounding box center [576, 371] width 144 height 18
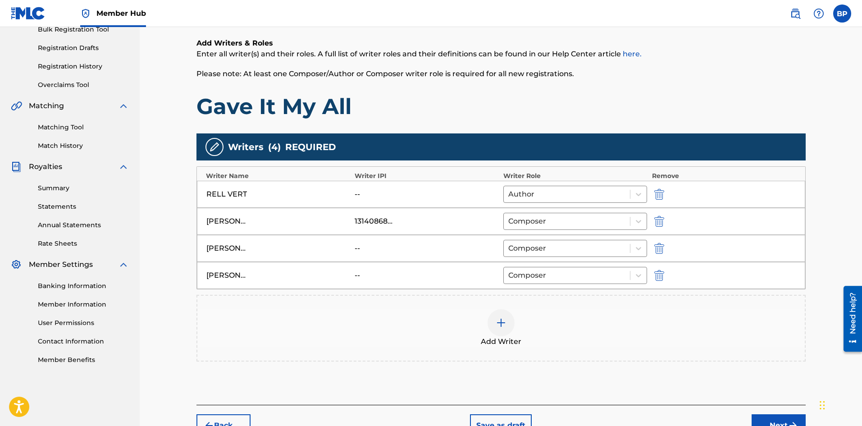
scroll to position [194, 0]
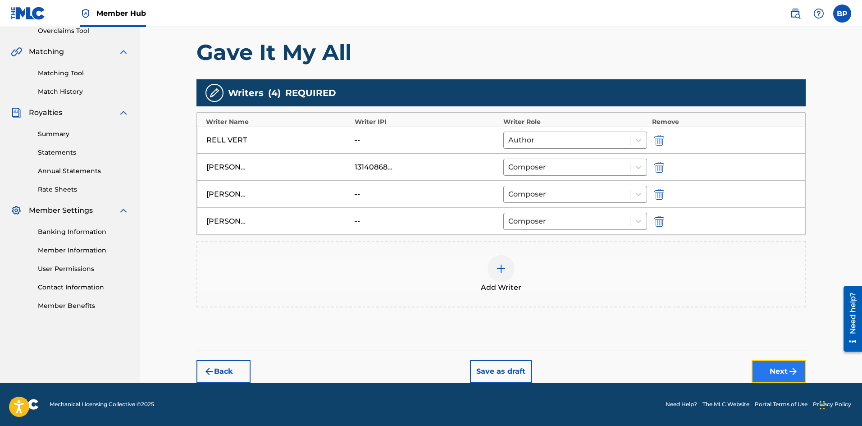
click at [766, 374] on button "Next" at bounding box center [779, 371] width 54 height 23
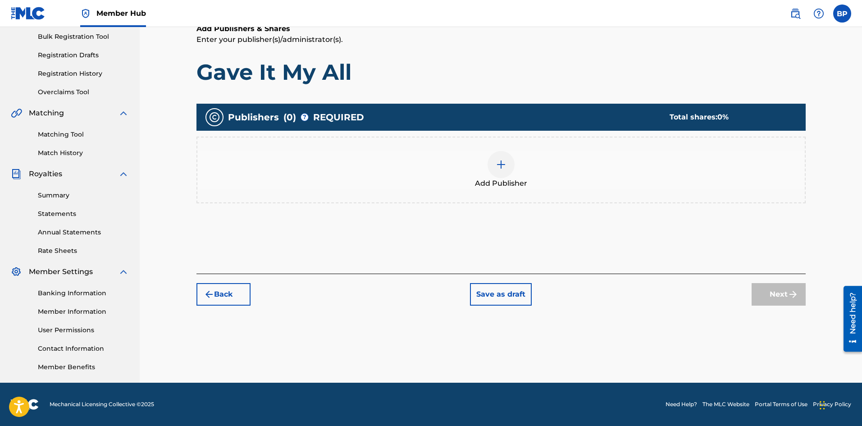
scroll to position [41, 0]
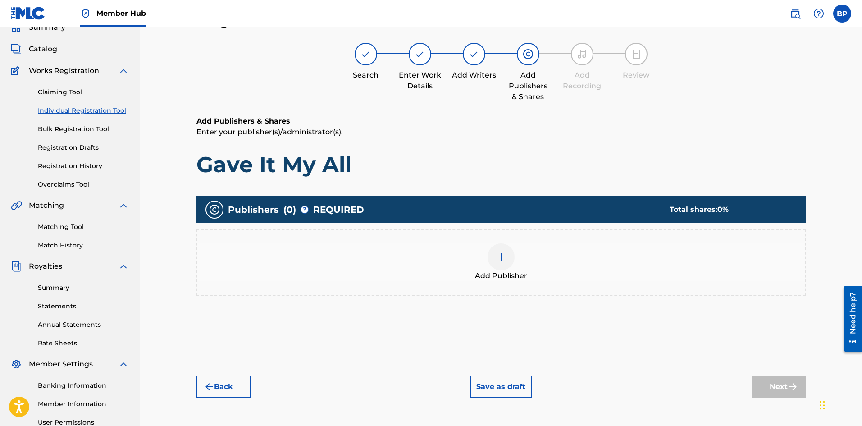
click at [500, 261] on img at bounding box center [501, 257] width 11 height 11
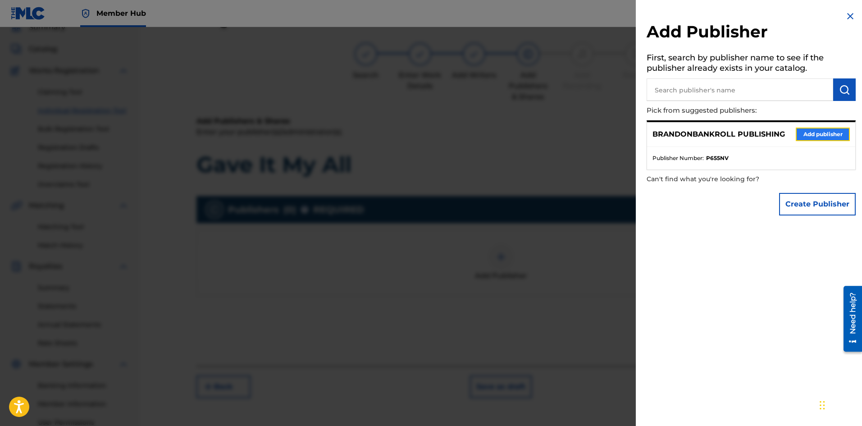
click at [803, 136] on button "Add publisher" at bounding box center [823, 135] width 54 height 14
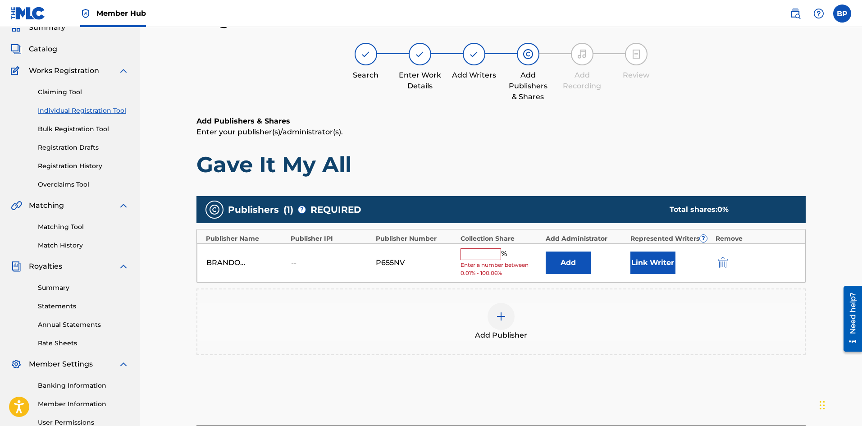
click at [468, 252] on input "text" at bounding box center [481, 254] width 41 height 12
paste input "16.6666666667"
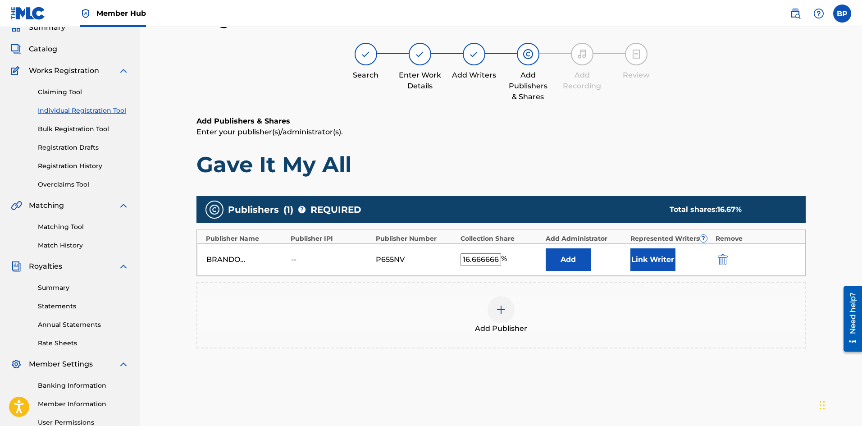
scroll to position [0, 0]
type input "16.66"
click at [583, 261] on button "Add" at bounding box center [568, 259] width 45 height 23
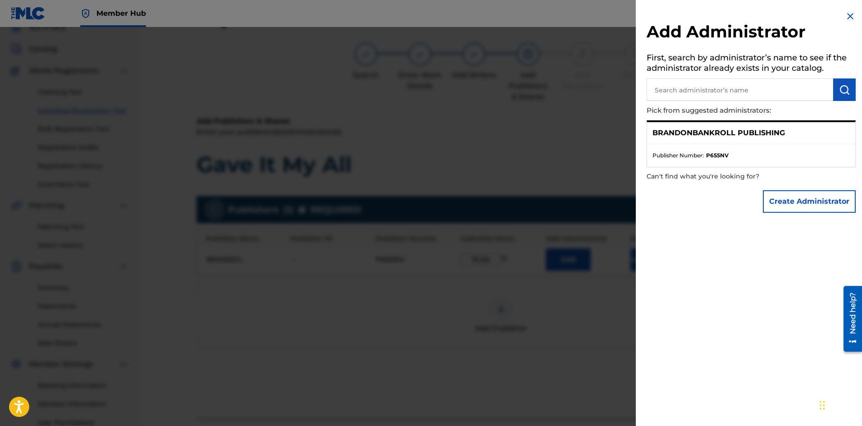
click at [523, 160] on div at bounding box center [431, 240] width 862 height 426
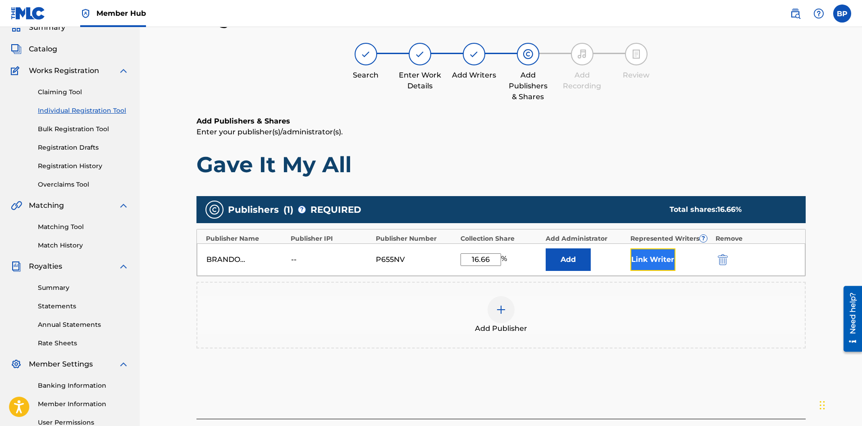
click at [653, 266] on button "Link Writer" at bounding box center [653, 259] width 45 height 23
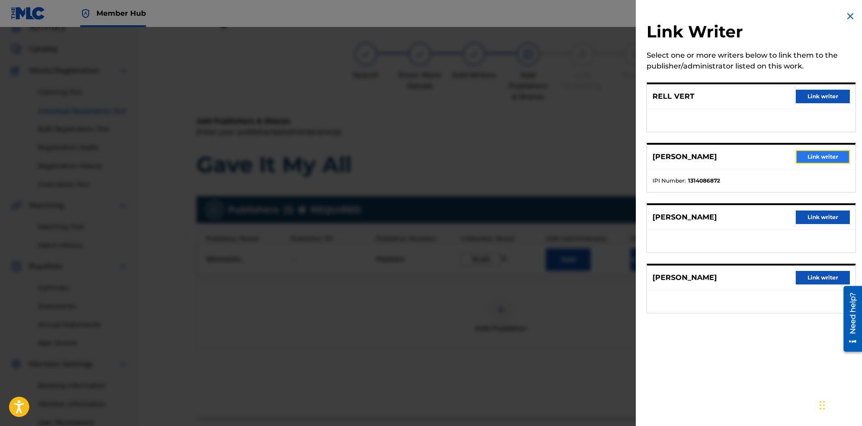
click at [807, 161] on button "Link writer" at bounding box center [823, 157] width 54 height 14
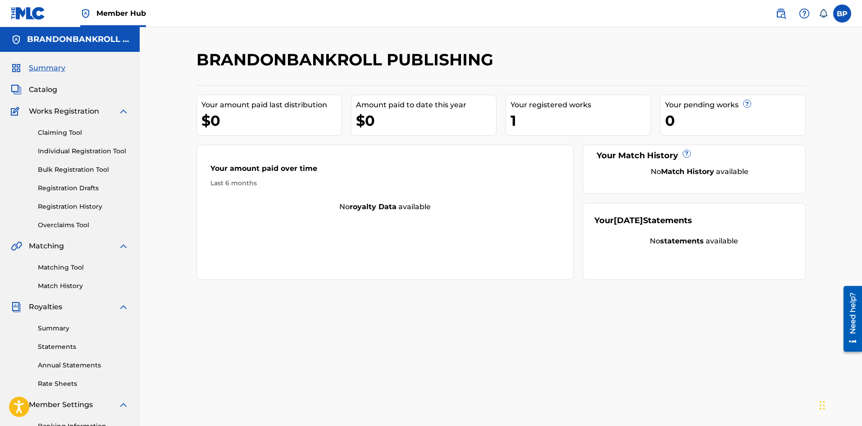
click at [64, 114] on span "Works Registration" at bounding box center [64, 111] width 70 height 11
click at [64, 129] on link "Claiming Tool" at bounding box center [83, 132] width 91 height 9
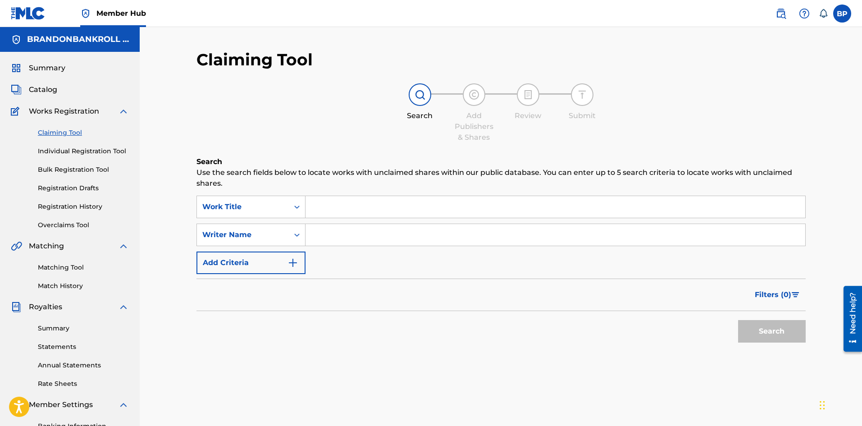
click at [335, 204] on input "Search Form" at bounding box center [556, 207] width 500 height 22
click at [331, 210] on input "Search Form" at bounding box center [556, 207] width 500 height 22
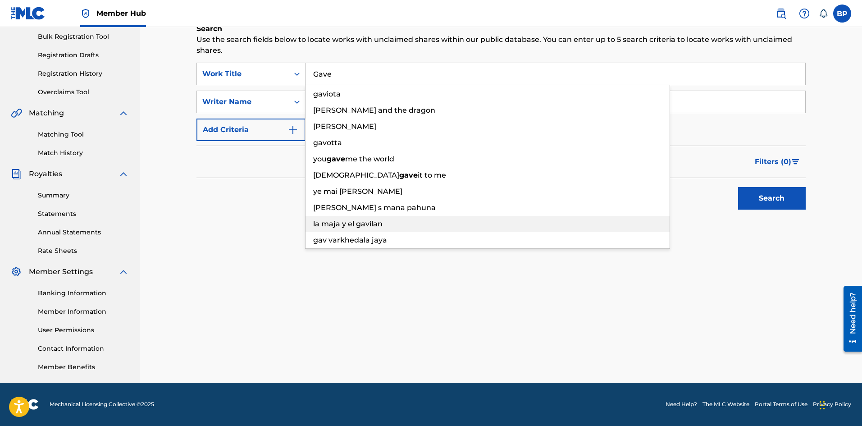
scroll to position [88, 0]
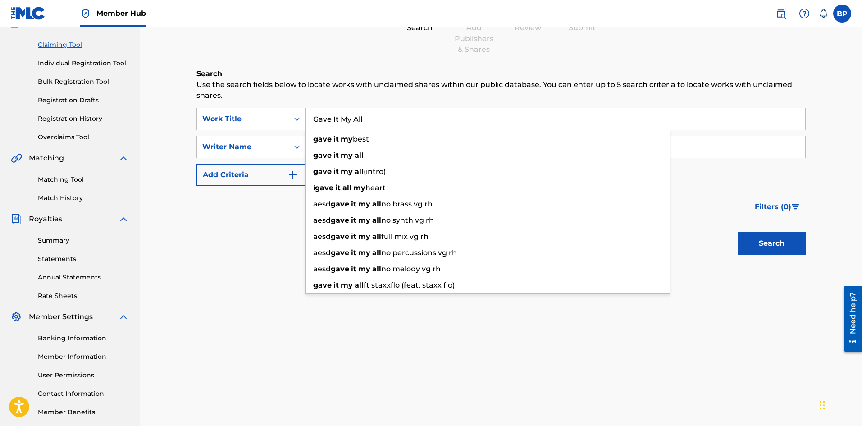
type input "Gave It My All"
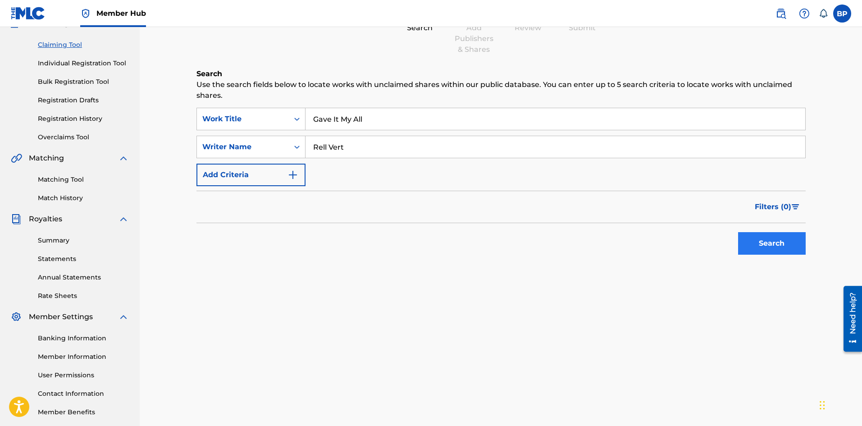
type input "Rell Vert"
click at [780, 240] on button "Search" at bounding box center [772, 243] width 68 height 23
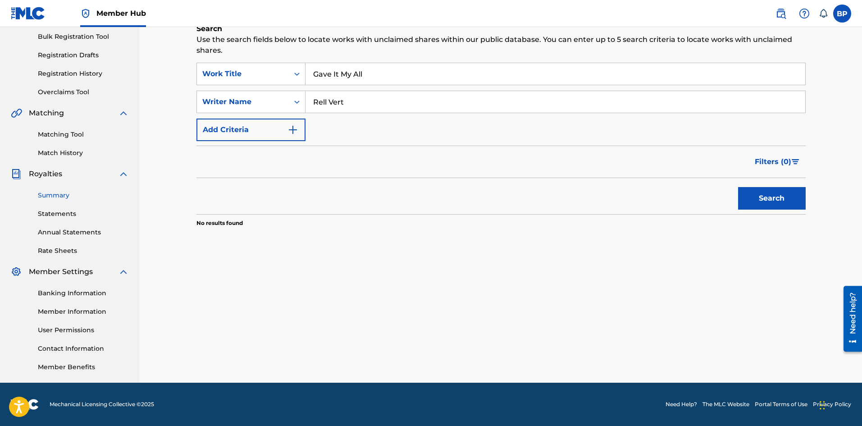
click at [73, 195] on link "Summary" at bounding box center [83, 195] width 91 height 9
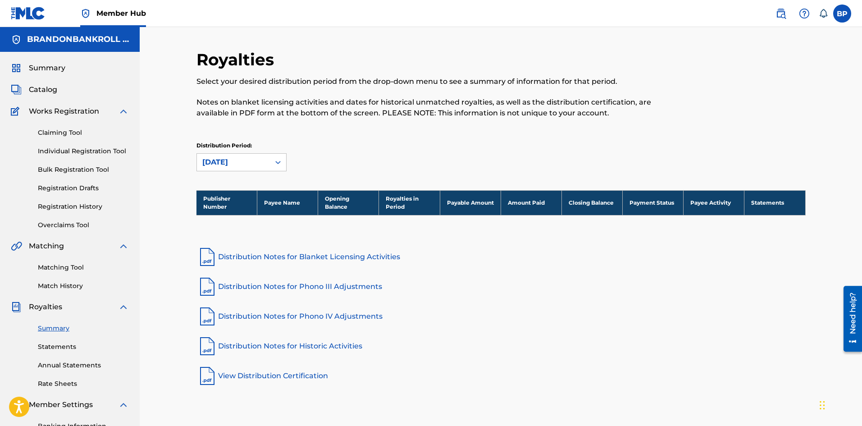
click at [67, 353] on div "Summary Statements Annual Statements Rate Sheets" at bounding box center [70, 350] width 118 height 76
click at [77, 264] on link "Matching Tool" at bounding box center [83, 267] width 91 height 9
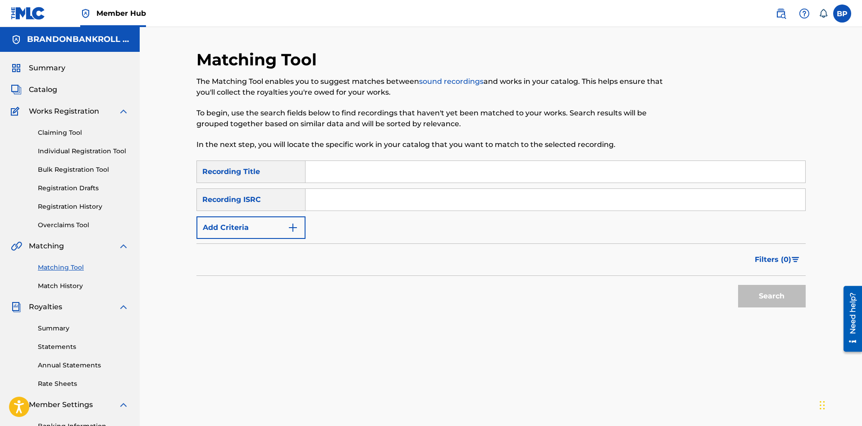
click at [78, 217] on div "Claiming Tool Individual Registration Tool Bulk Registration Tool Registration …" at bounding box center [70, 173] width 118 height 113
click at [79, 203] on link "Registration History" at bounding box center [83, 206] width 91 height 9
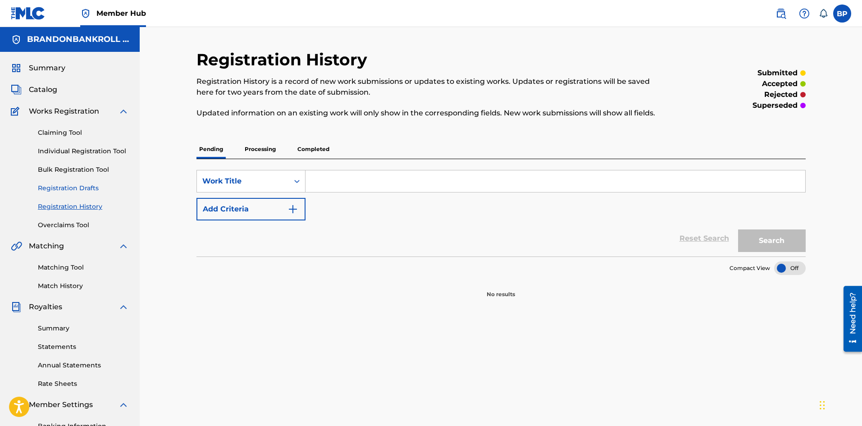
click at [80, 186] on link "Registration Drafts" at bounding box center [83, 187] width 91 height 9
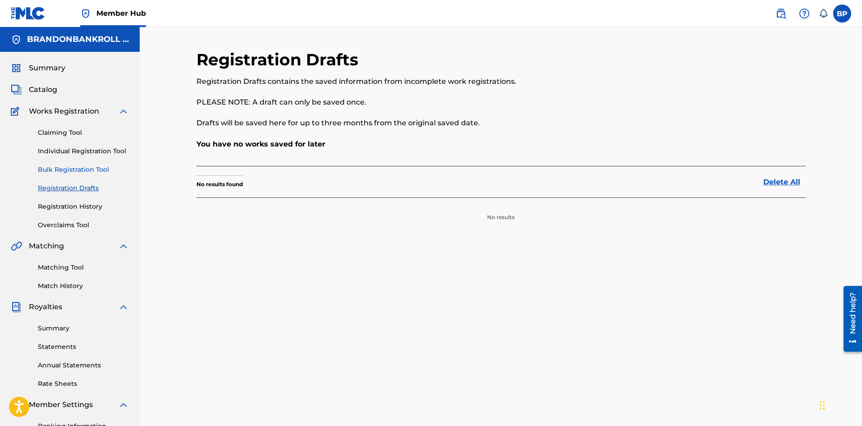
click at [100, 168] on link "Bulk Registration Tool" at bounding box center [83, 169] width 91 height 9
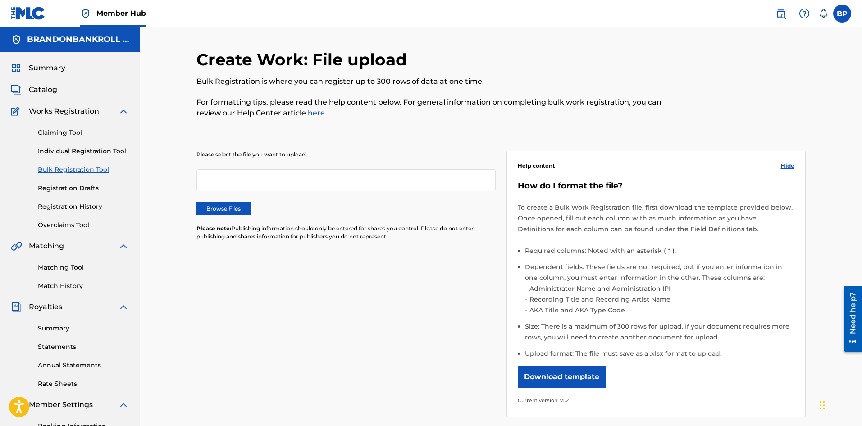
click at [96, 157] on div "Claiming Tool Individual Registration Tool Bulk Registration Tool Registration …" at bounding box center [70, 173] width 118 height 113
click at [93, 152] on link "Individual Registration Tool" at bounding box center [83, 151] width 91 height 9
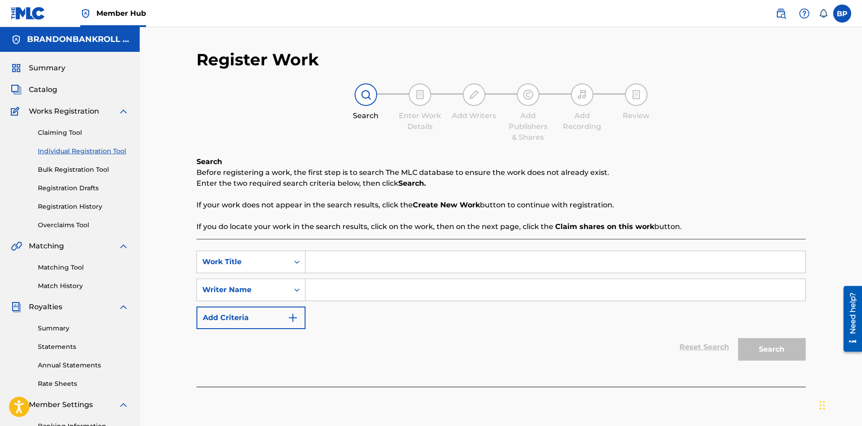
click at [352, 259] on input "Search Form" at bounding box center [556, 262] width 500 height 22
type input "Gave It My All"
type input "q"
type input "Rell Vert"
click at [766, 354] on button "Search" at bounding box center [772, 349] width 68 height 23
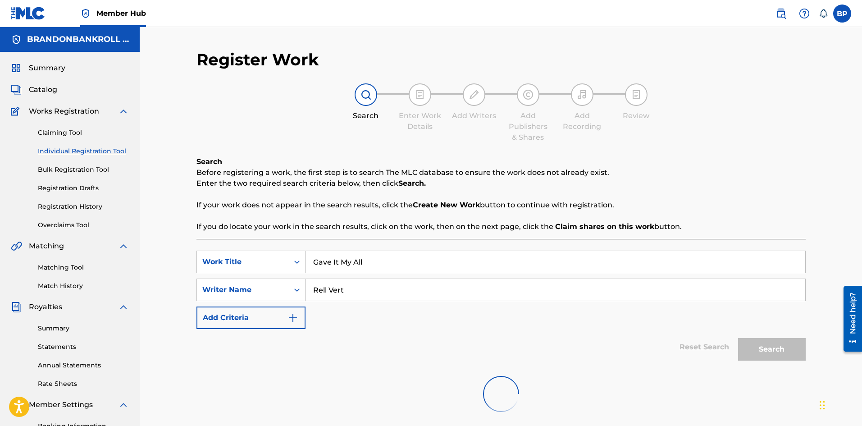
scroll to position [133, 0]
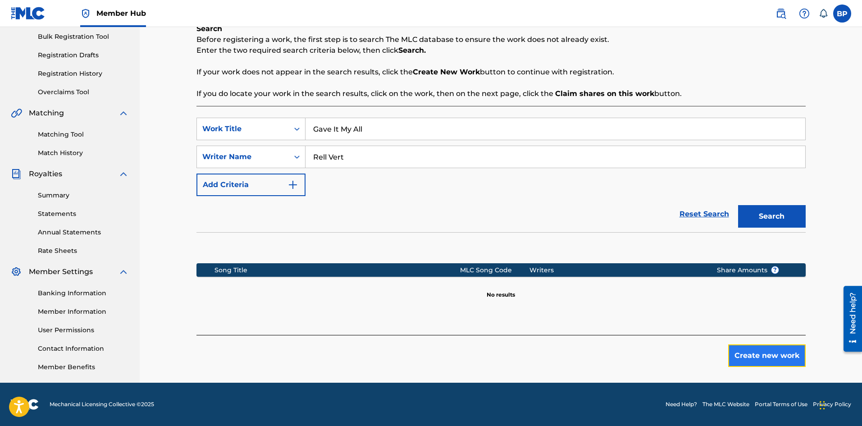
click at [783, 358] on button "Create new work" at bounding box center [768, 355] width 78 height 23
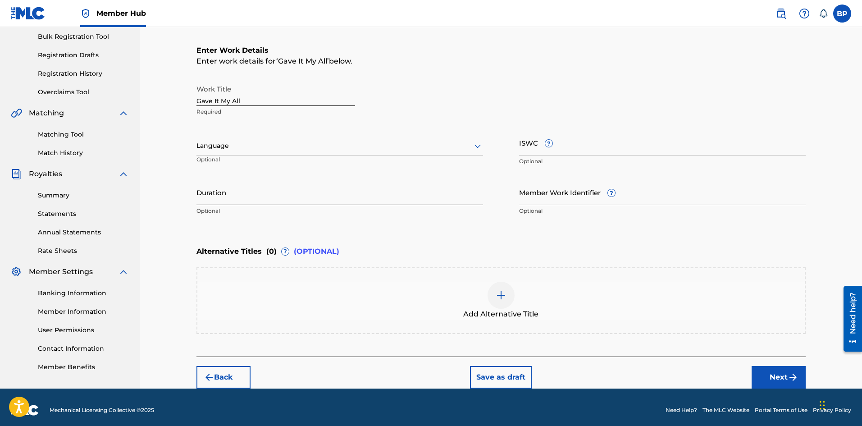
click at [231, 200] on input "Duration" at bounding box center [340, 192] width 287 height 26
click at [395, 236] on div "Enter Work Details Enter work details for ‘ Gave It My All ’ below. Work Title …" at bounding box center [502, 132] width 610 height 218
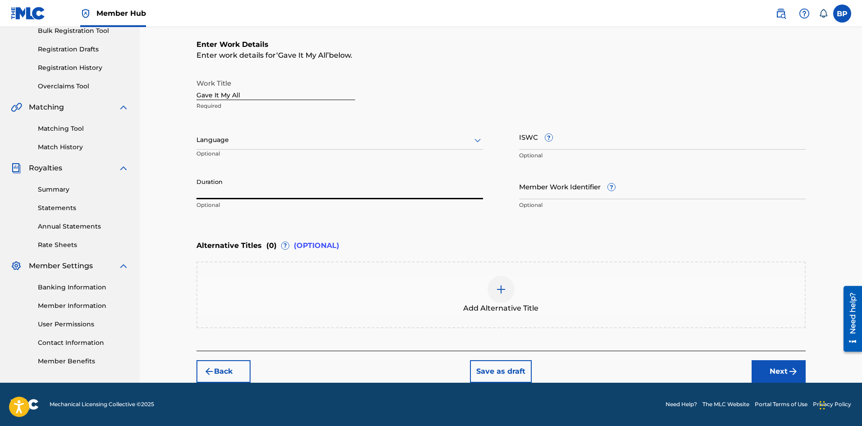
click at [384, 191] on input "Duration" at bounding box center [340, 187] width 287 height 26
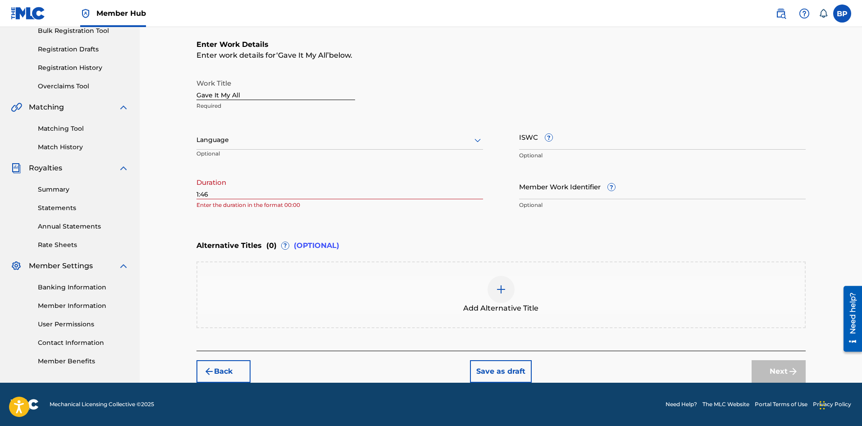
click at [376, 257] on div "Alternative Titles ( 0 ) ? (OPTIONAL) Add Alternative Title" at bounding box center [502, 282] width 610 height 92
click at [198, 193] on input "1:46" at bounding box center [340, 187] width 287 height 26
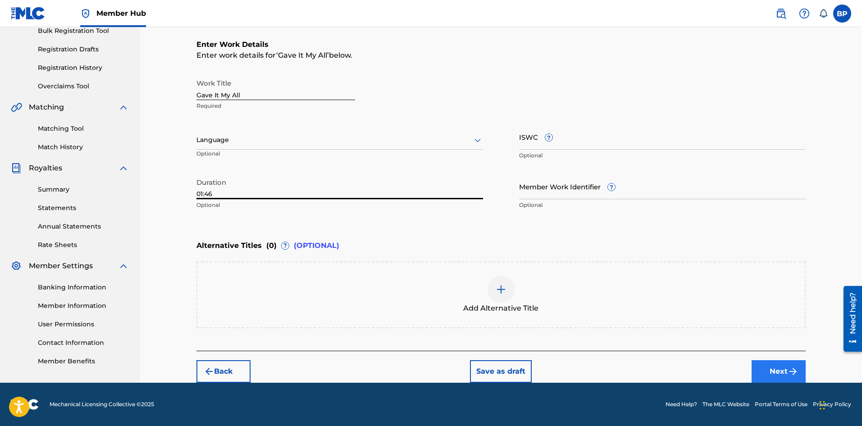
type input "01:46"
click at [789, 362] on button "Next" at bounding box center [779, 371] width 54 height 23
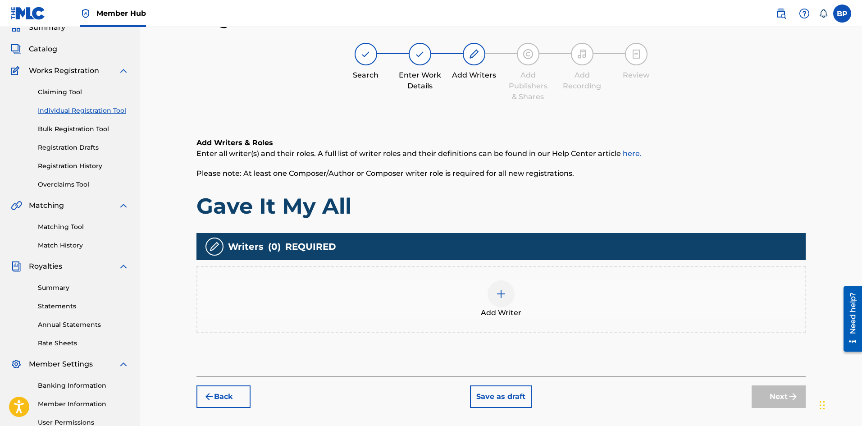
scroll to position [131, 0]
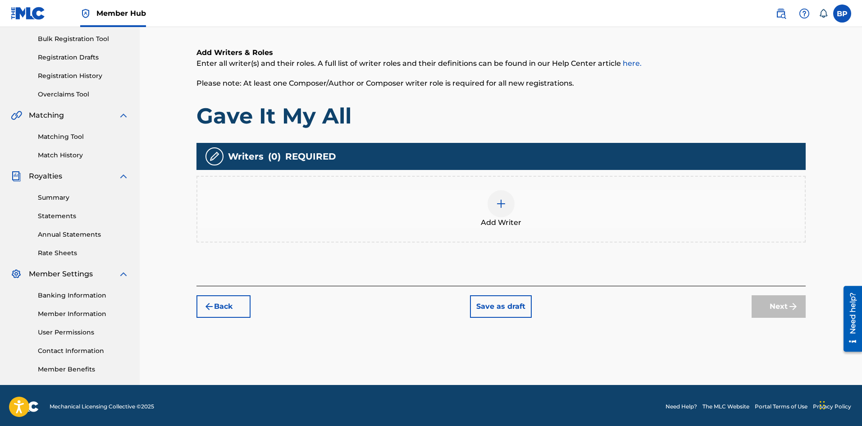
click at [500, 233] on div "Add Writer" at bounding box center [502, 209] width 610 height 67
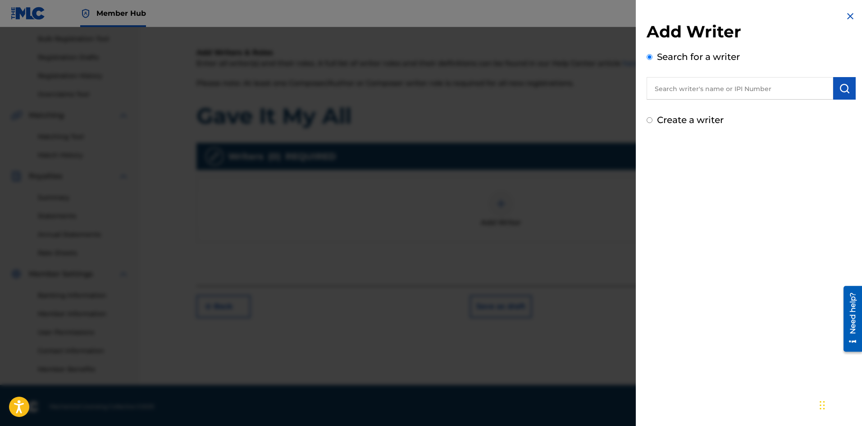
click at [489, 206] on div at bounding box center [431, 240] width 862 height 426
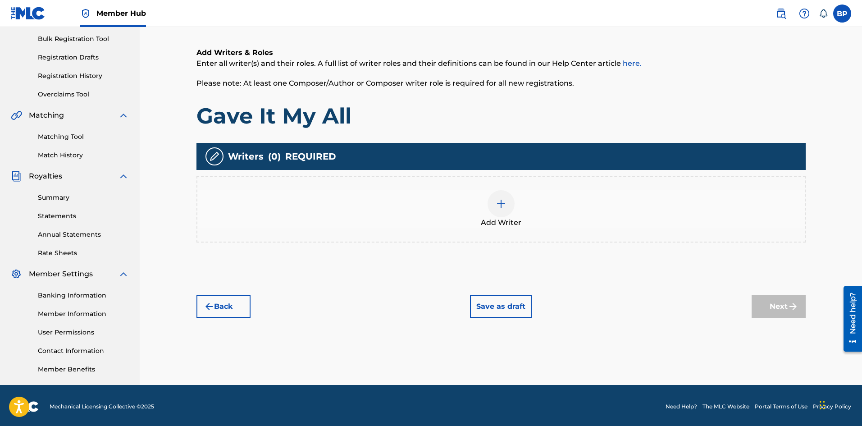
click at [489, 204] on div at bounding box center [501, 203] width 27 height 27
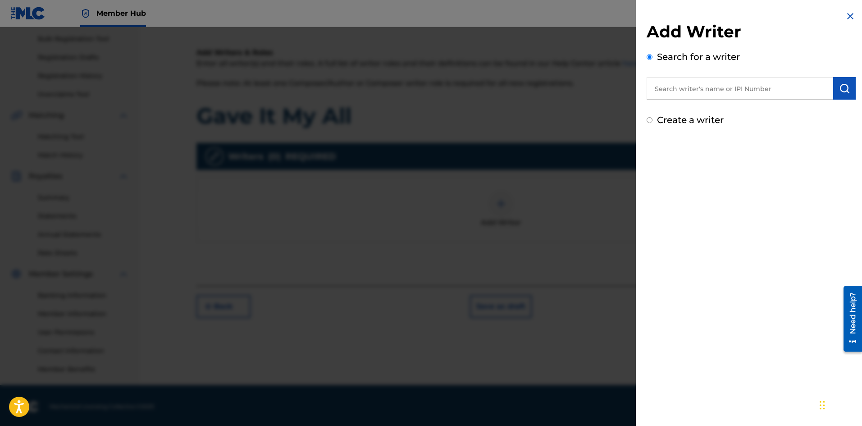
click at [682, 90] on input "text" at bounding box center [740, 88] width 187 height 23
type input "Rell Vert"
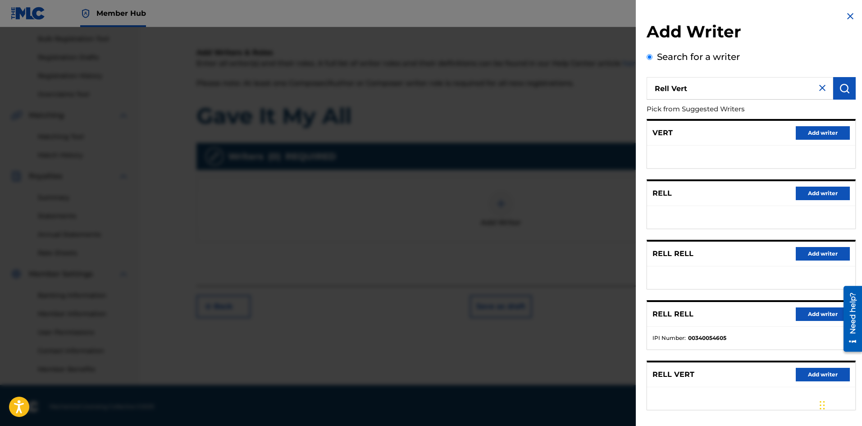
scroll to position [133, 0]
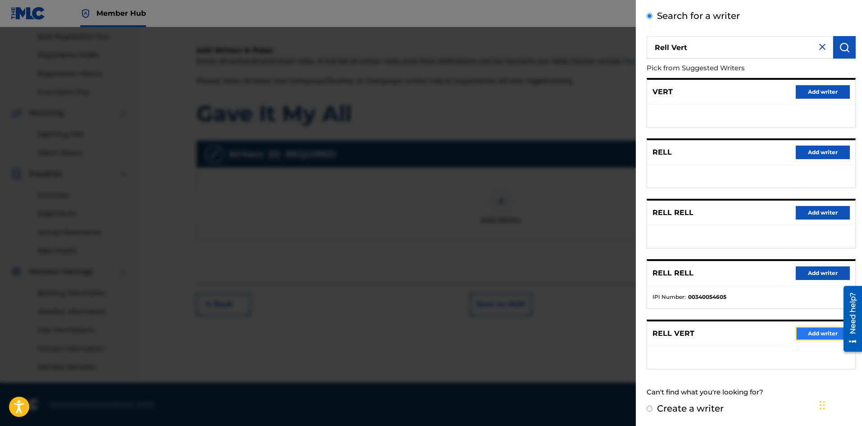
click at [817, 334] on button "Add writer" at bounding box center [823, 334] width 54 height 14
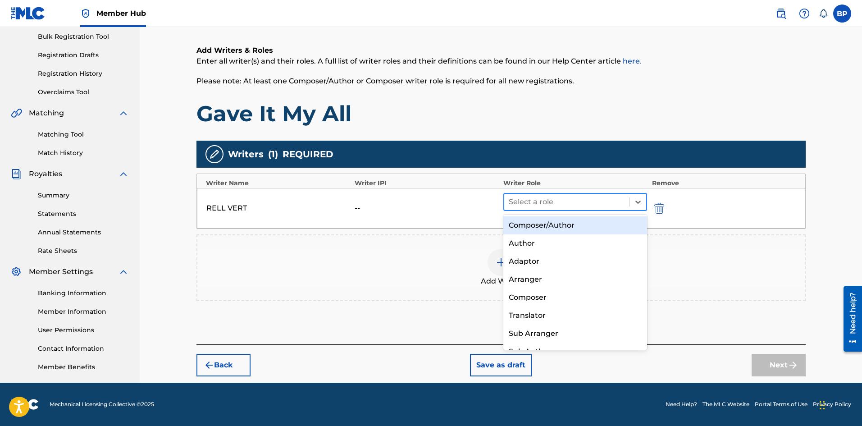
click at [549, 193] on div "Select a role" at bounding box center [576, 202] width 144 height 18
click at [538, 225] on div "Composer/Author" at bounding box center [576, 225] width 144 height 18
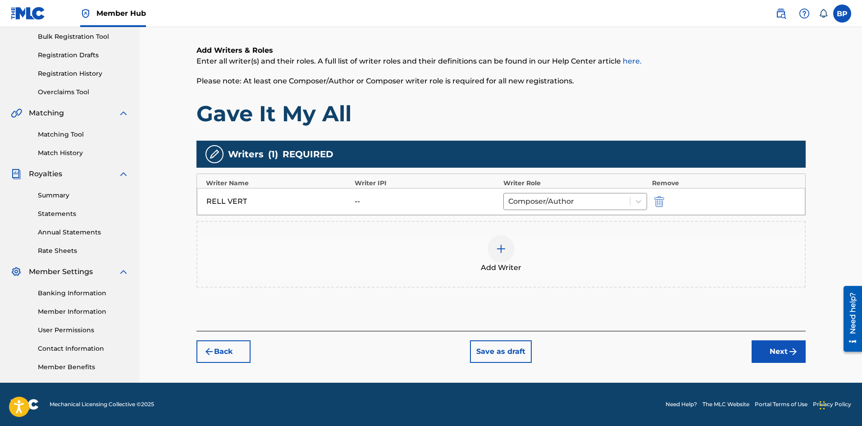
click at [503, 258] on div at bounding box center [501, 248] width 27 height 27
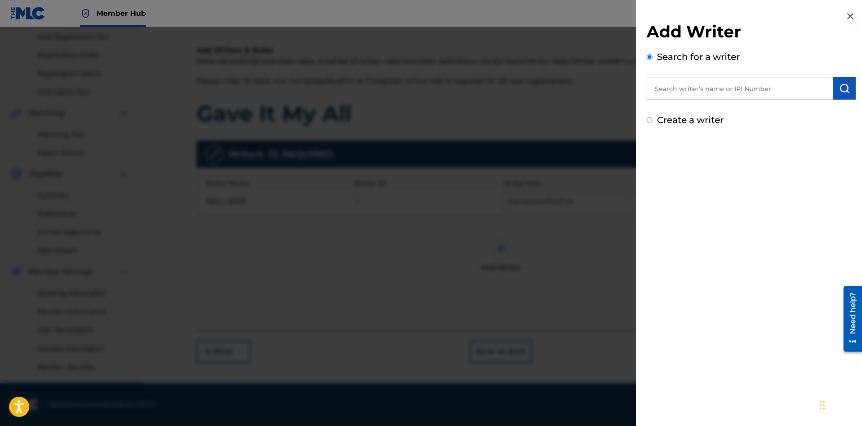
click at [699, 98] on input "text" at bounding box center [740, 88] width 187 height 23
type input "Piotr dydek"
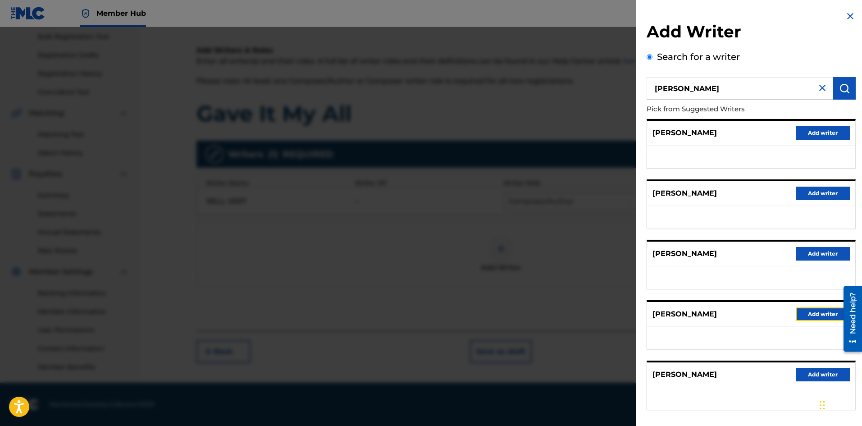
drag, startPoint x: 810, startPoint y: 314, endPoint x: 705, endPoint y: 299, distance: 106.1
click at [705, 299] on div "FRONEK PIOTR Add writer GRADEK PIOTR Add writer PIOTR Add writer PIOTR DYDEK Ad…" at bounding box center [751, 264] width 209 height 291
click at [803, 316] on button "Add writer" at bounding box center [823, 314] width 54 height 14
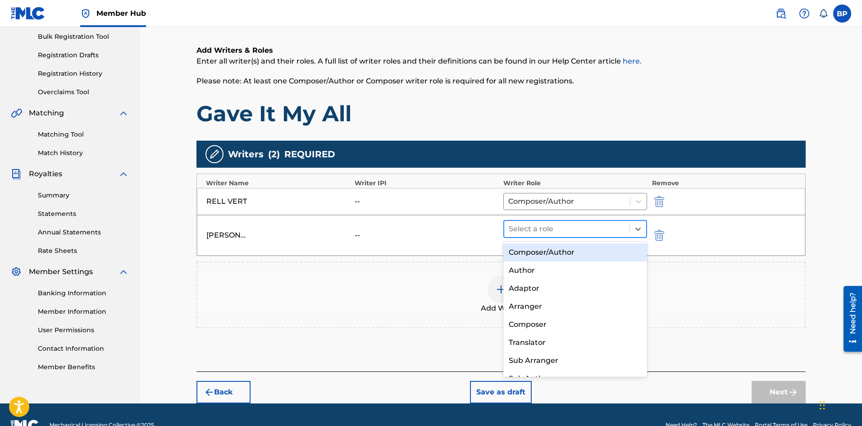
click at [539, 225] on div at bounding box center [567, 229] width 117 height 13
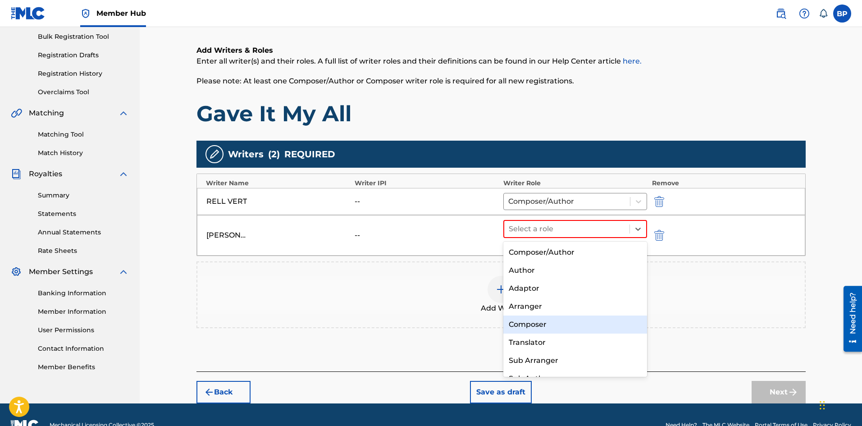
click at [540, 324] on div "Composer" at bounding box center [576, 325] width 144 height 18
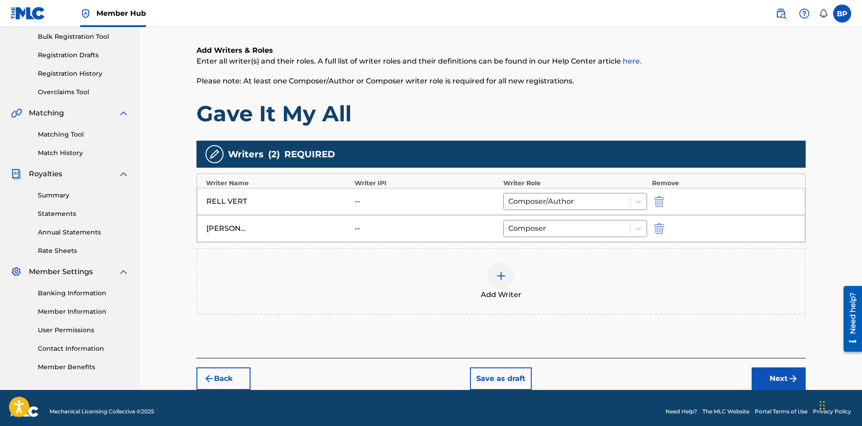
click at [486, 275] on div "Add Writer" at bounding box center [501, 281] width 608 height 38
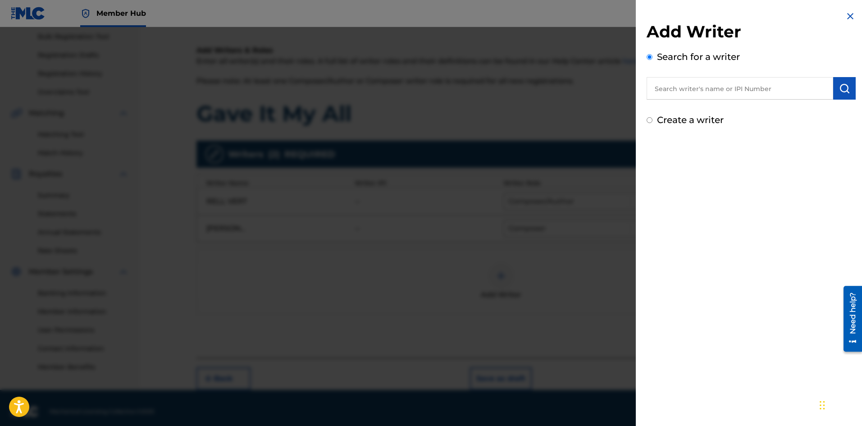
click at [696, 84] on input "text" at bounding box center [740, 88] width 187 height 23
type input "brandon peterson"
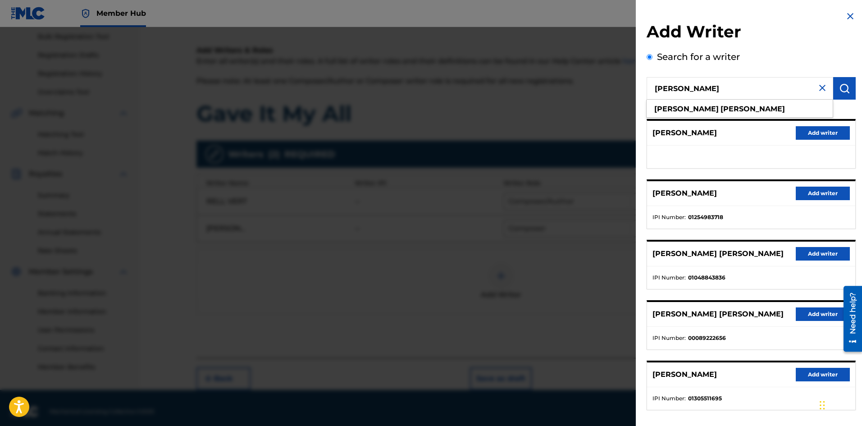
scroll to position [41, 0]
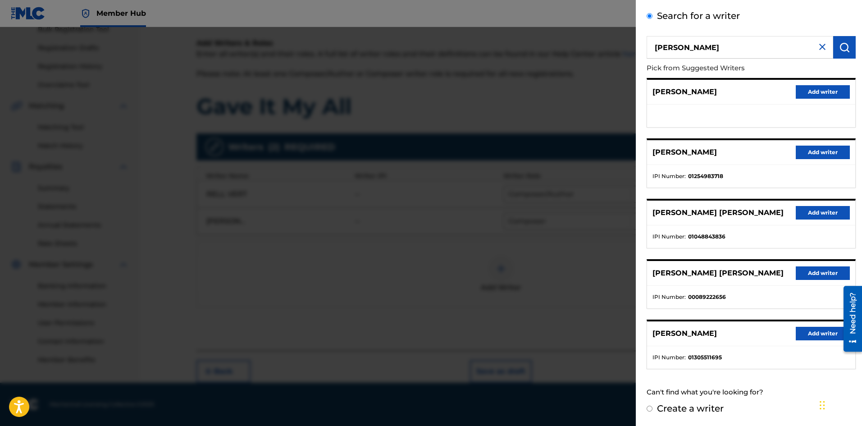
click at [686, 412] on label "Create a writer" at bounding box center [690, 408] width 67 height 11
radio input "true"
click at [653, 412] on input "Create a writer" at bounding box center [650, 409] width 6 height 6
radio input "false"
radio input "true"
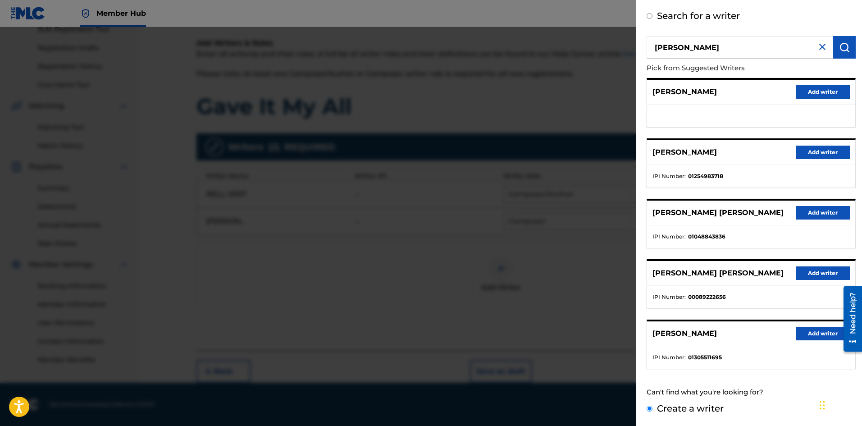
scroll to position [0, 0]
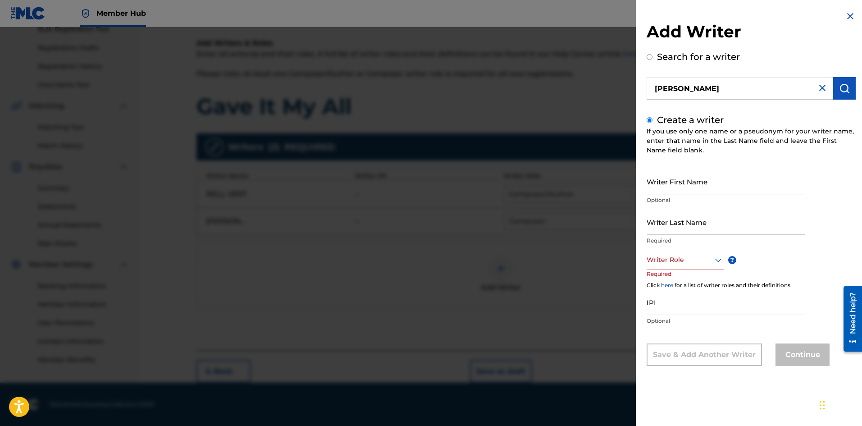
click at [685, 188] on input "Writer First Name" at bounding box center [726, 182] width 159 height 26
click at [657, 234] on input "Writer Last Name" at bounding box center [726, 222] width 159 height 26
click at [691, 188] on input "Brandon Peterson" at bounding box center [726, 182] width 159 height 26
type input "Brandon"
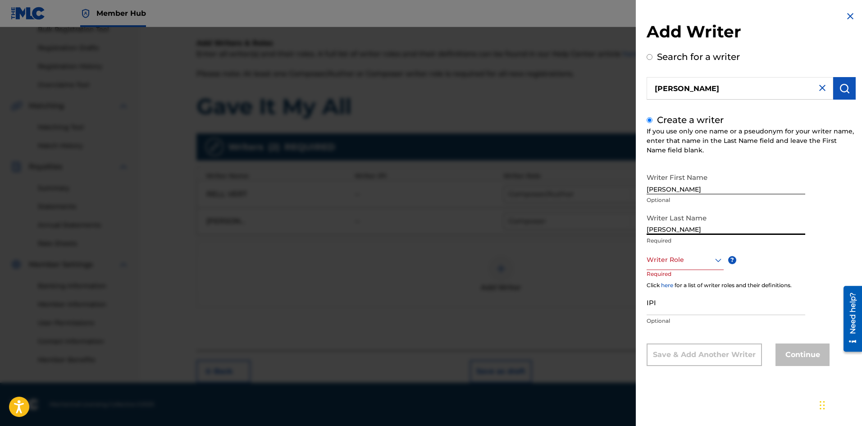
type input "Peterson"
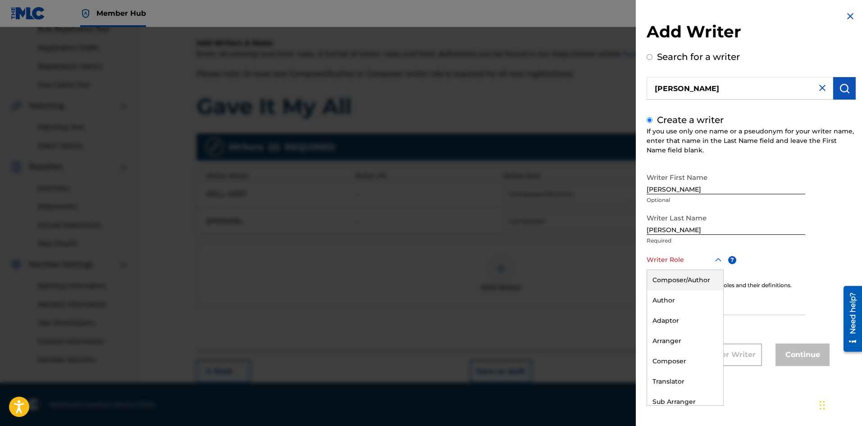
click at [673, 259] on div at bounding box center [685, 259] width 77 height 11
click at [669, 362] on div "Composer" at bounding box center [685, 361] width 76 height 20
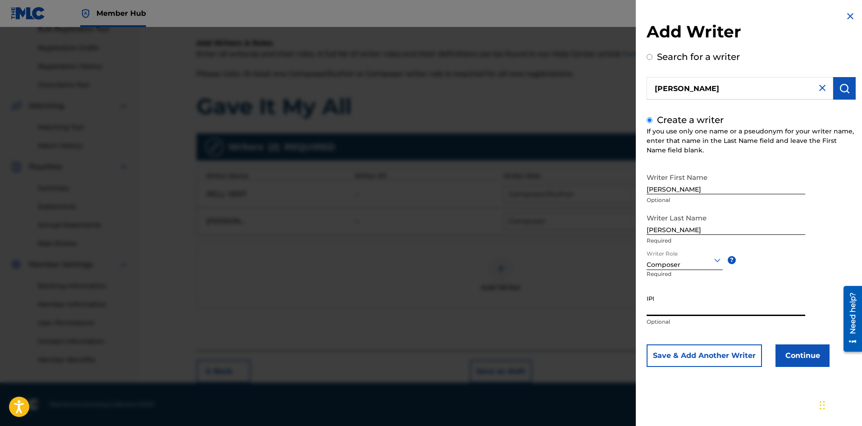
click at [679, 311] on input "IPI" at bounding box center [726, 303] width 159 height 26
paste input "1314086872"
type input "1314086872"
click at [789, 357] on button "Continue" at bounding box center [803, 355] width 54 height 23
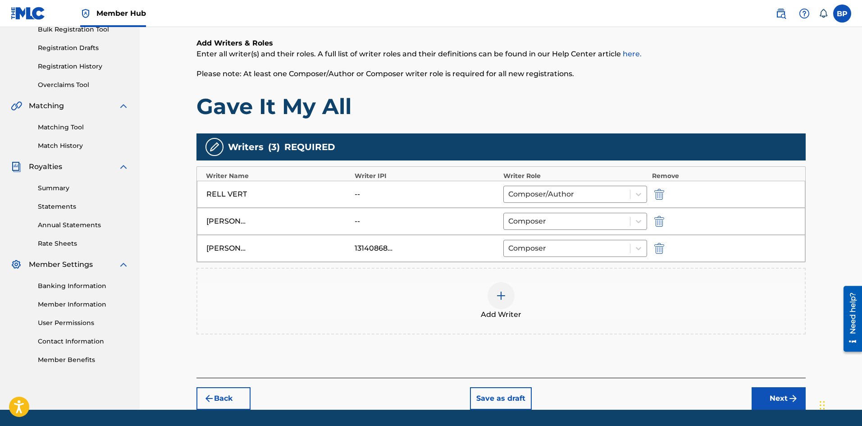
click at [520, 296] on div "Add Writer" at bounding box center [501, 301] width 608 height 38
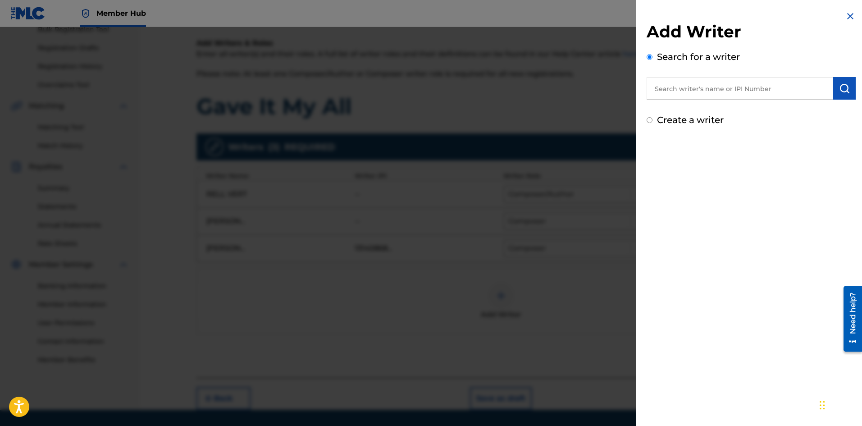
click at [699, 85] on input "text" at bounding box center [740, 88] width 187 height 23
paste input "1314086872"
type input "1314086872"
click at [688, 117] on label "Create a writer" at bounding box center [690, 120] width 67 height 11
radio input "true"
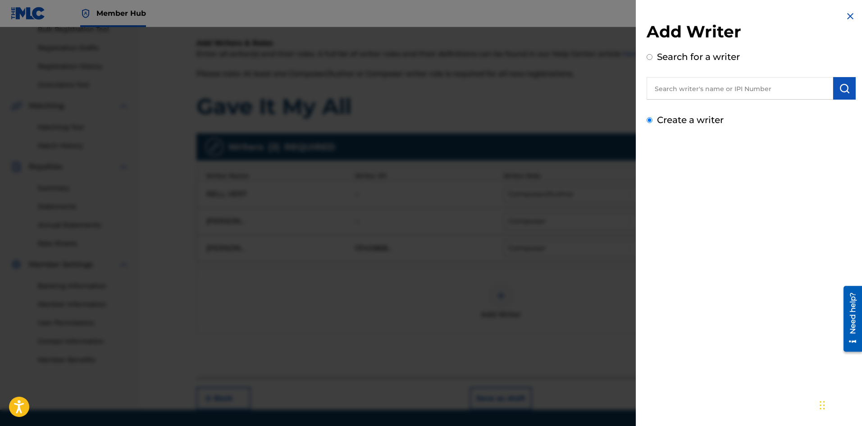
click at [653, 117] on input "Create a writer" at bounding box center [650, 120] width 6 height 6
radio input "false"
radio input "true"
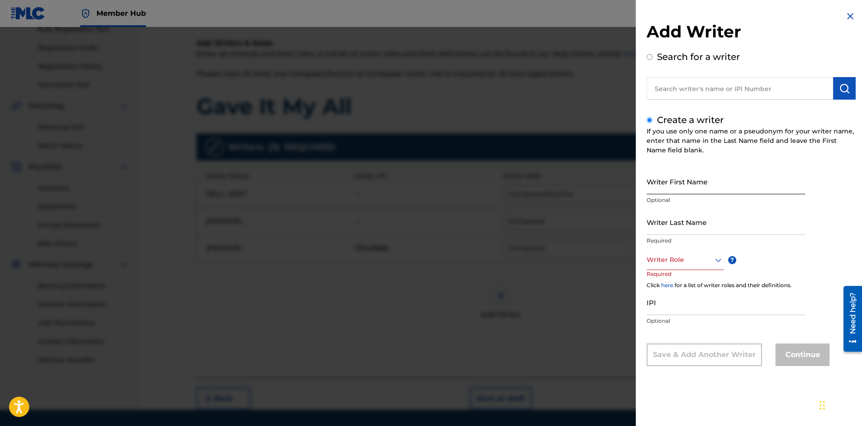
click at [671, 188] on input "Writer First Name" at bounding box center [726, 182] width 159 height 26
click at [660, 71] on div "Search for a writer" at bounding box center [751, 75] width 209 height 50
click at [657, 60] on label "Search for a writer" at bounding box center [698, 56] width 83 height 11
click at [653, 60] on input "Search for a writer" at bounding box center [650, 57] width 6 height 6
radio input "false"
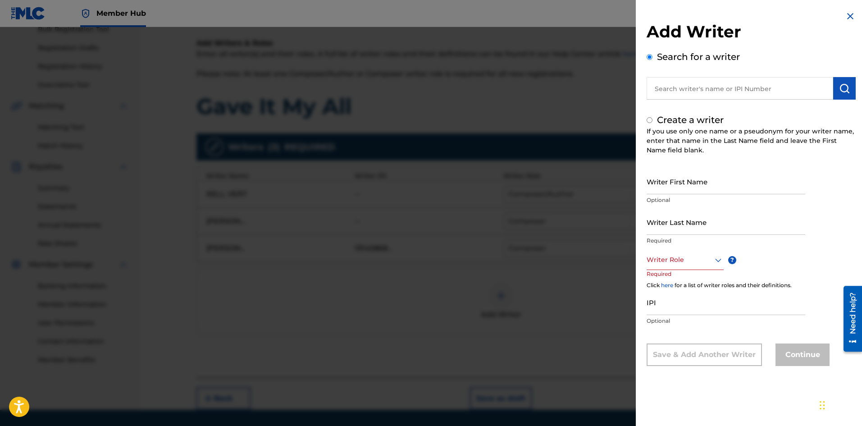
radio input "true"
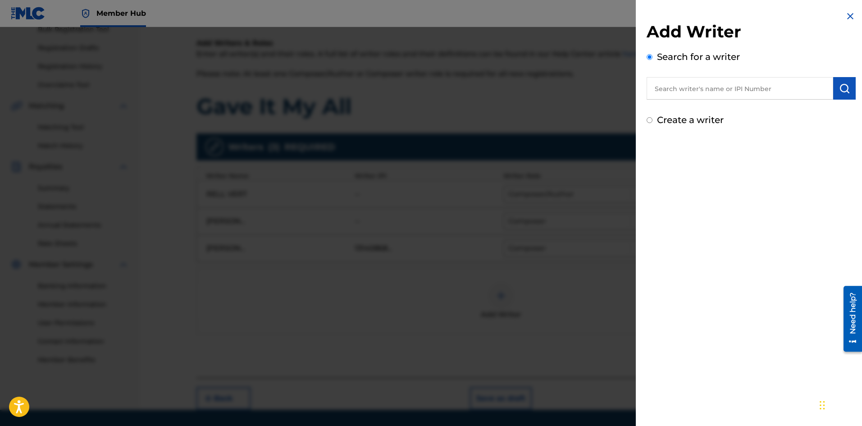
click at [665, 90] on input "text" at bounding box center [740, 88] width 187 height 23
type input "Ad"
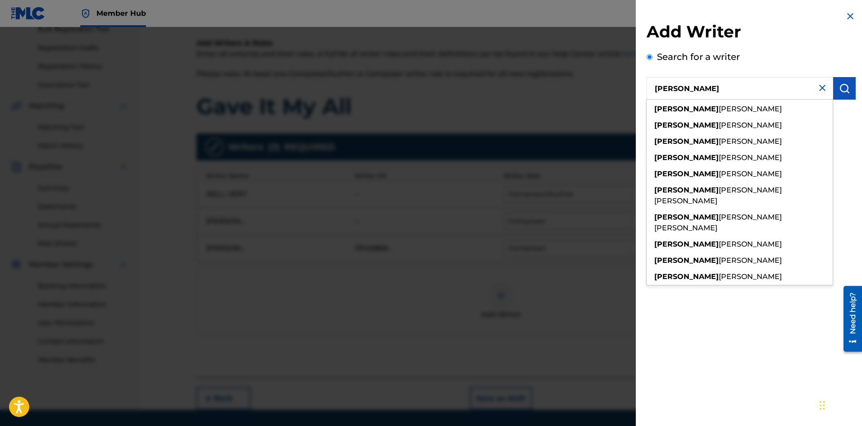
type input "Adrian Adam"
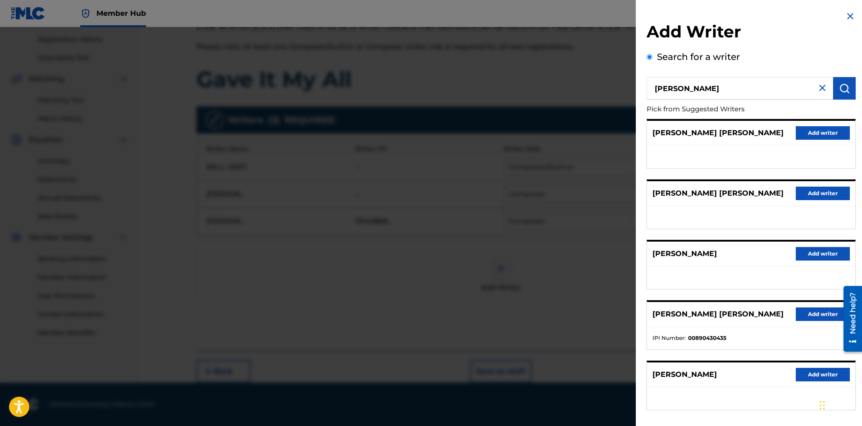
click at [753, 64] on div "Search for a writer Adrian Adam Pick from Suggested Writers BARABAS ADRIAN ADAM…" at bounding box center [751, 246] width 209 height 393
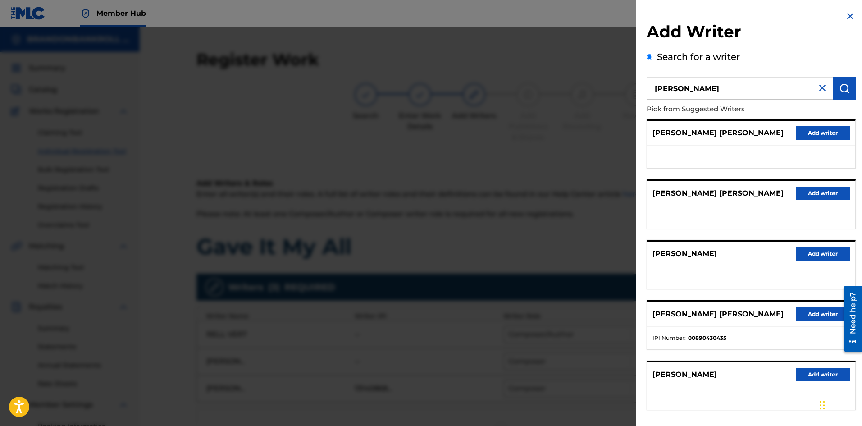
scroll to position [41, 0]
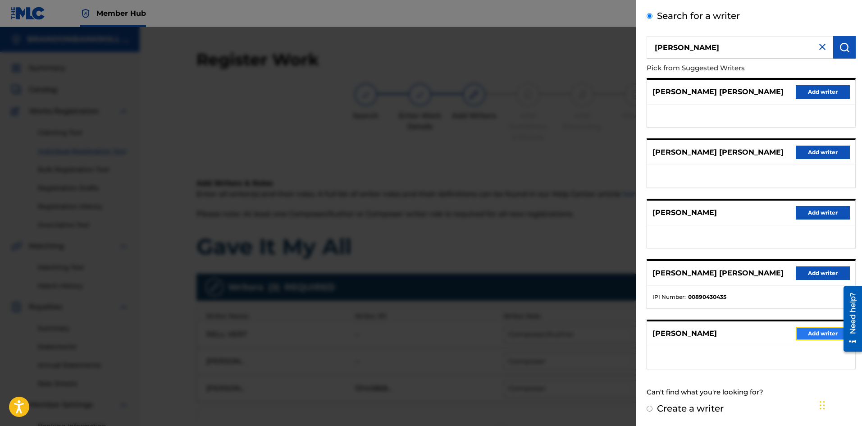
click at [814, 335] on button "Add writer" at bounding box center [823, 334] width 54 height 14
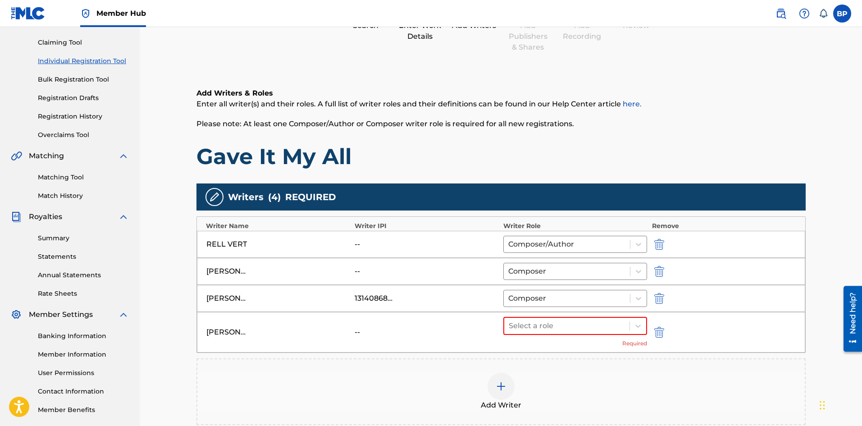
scroll to position [135, 0]
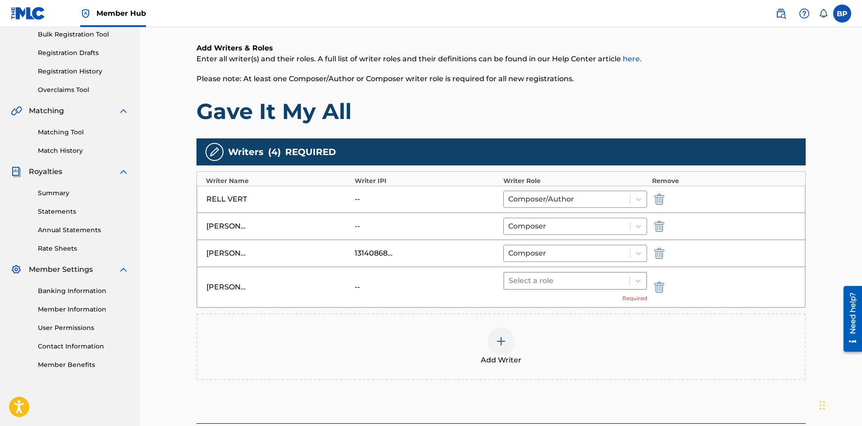
click at [550, 282] on div at bounding box center [567, 281] width 117 height 13
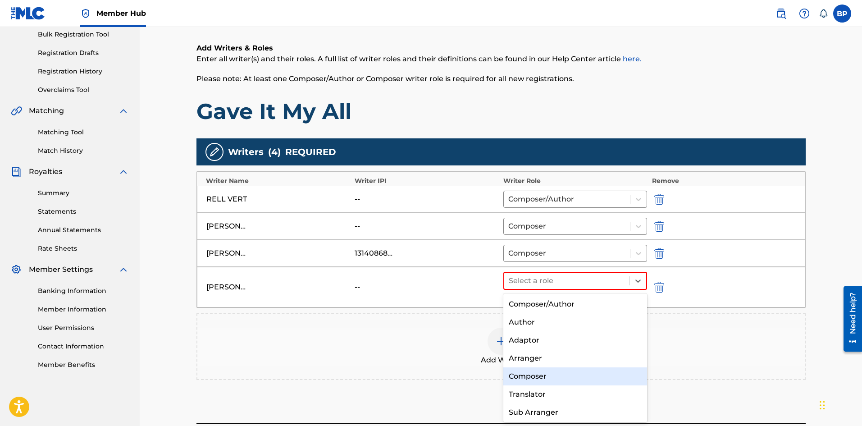
click at [548, 369] on div "Composer" at bounding box center [576, 376] width 144 height 18
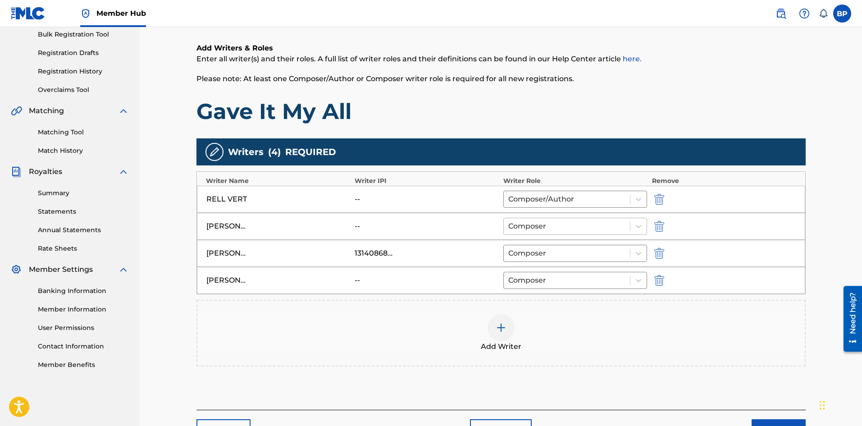
click at [540, 225] on div at bounding box center [568, 226] width 118 height 13
click at [495, 224] on div "--" at bounding box center [427, 226] width 144 height 11
click at [558, 220] on div at bounding box center [568, 226] width 118 height 13
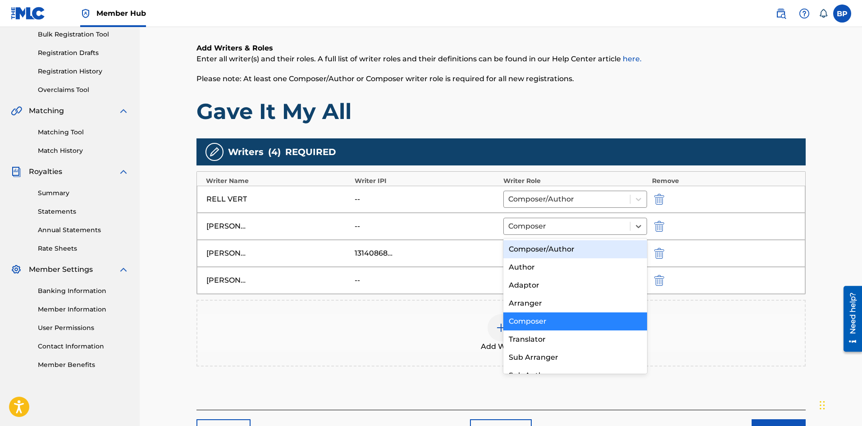
click at [420, 221] on div "--" at bounding box center [427, 226] width 144 height 11
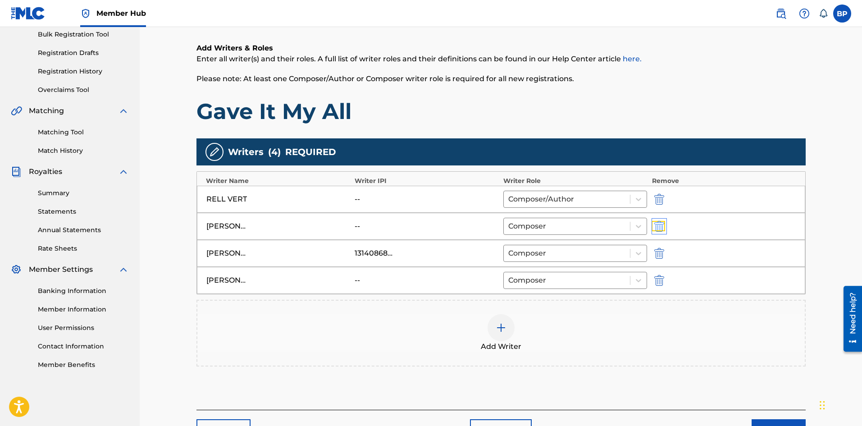
click at [661, 221] on img "submit" at bounding box center [660, 226] width 10 height 11
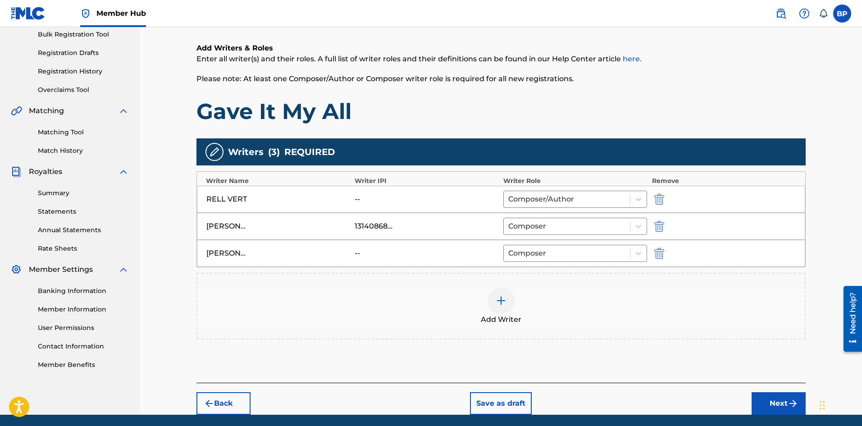
click at [497, 309] on div at bounding box center [501, 300] width 27 height 27
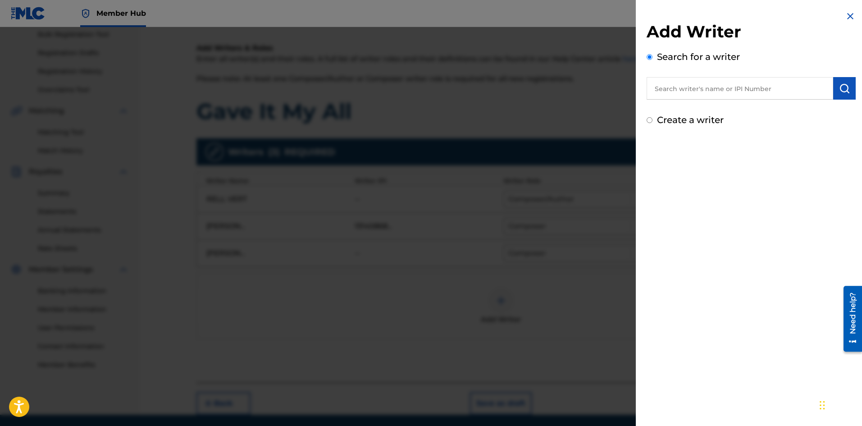
click at [705, 92] on input "text" at bounding box center [740, 88] width 187 height 23
paste input "766120937"
type input "766120937"
click at [839, 92] on img "submit" at bounding box center [844, 88] width 11 height 11
click at [673, 84] on input "766120937" at bounding box center [740, 88] width 187 height 23
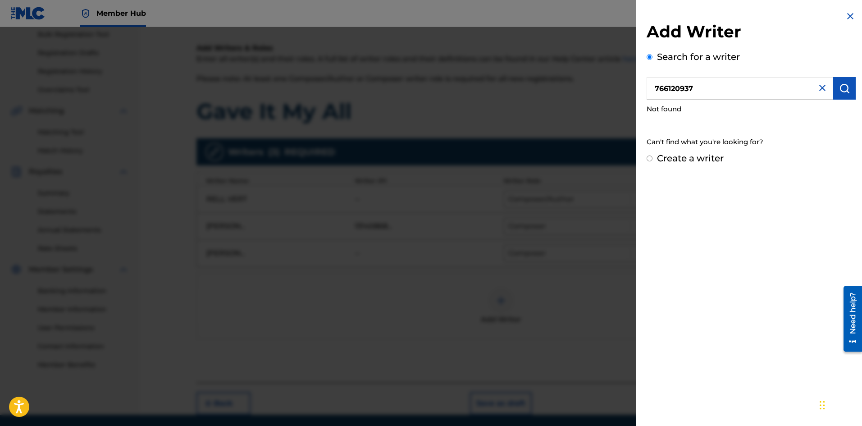
click at [673, 84] on input "766120937" at bounding box center [740, 88] width 187 height 23
type input "Piotr Dydek"
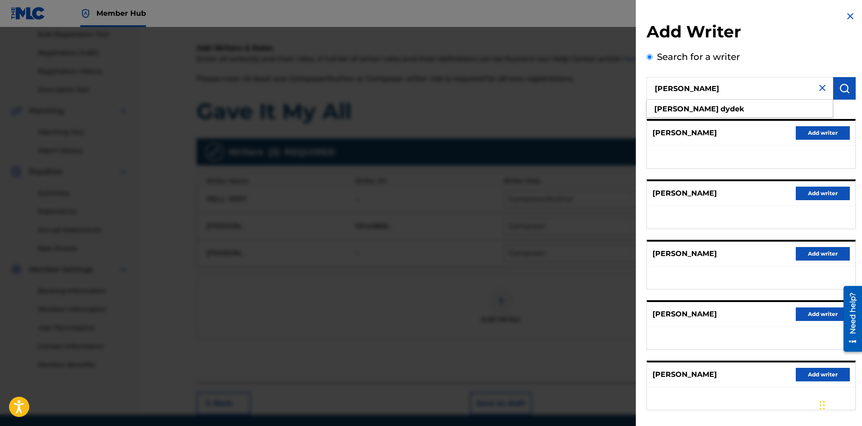
scroll to position [41, 0]
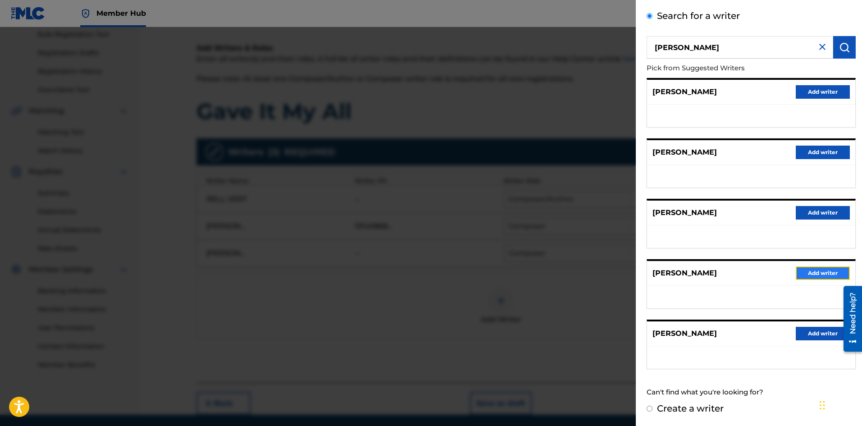
click at [822, 277] on button "Add writer" at bounding box center [823, 273] width 54 height 14
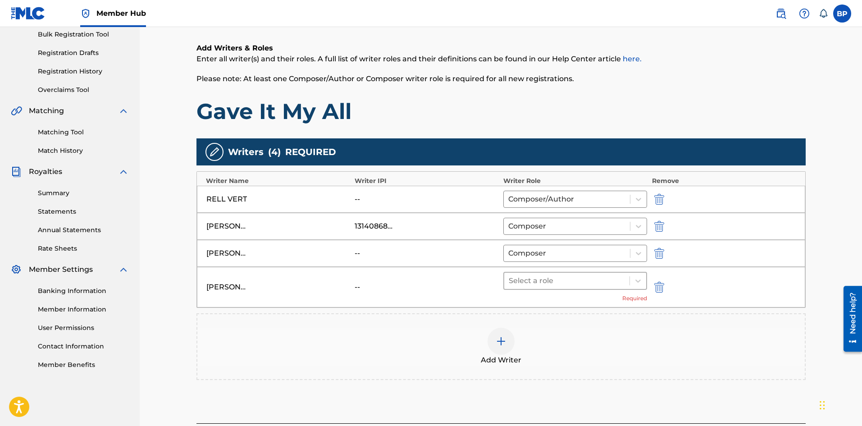
click at [534, 280] on div at bounding box center [567, 281] width 117 height 13
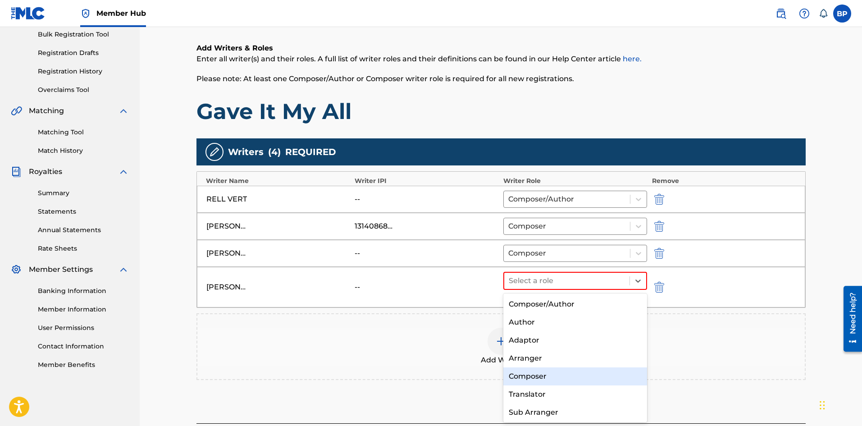
click at [542, 376] on div "Composer" at bounding box center [576, 376] width 144 height 18
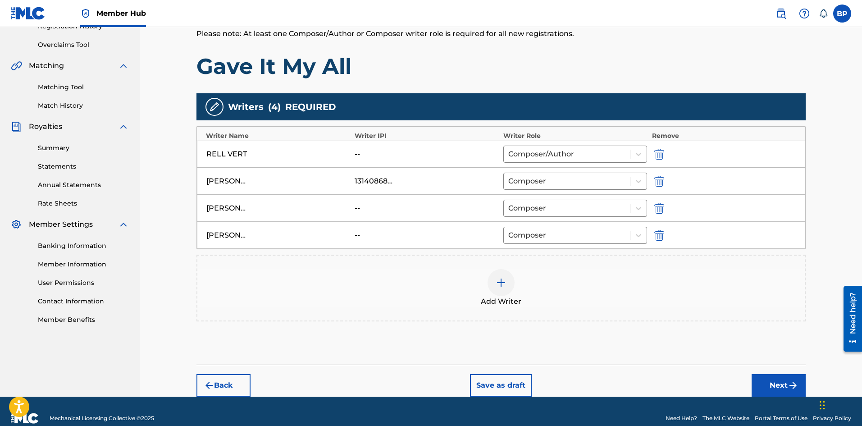
scroll to position [194, 0]
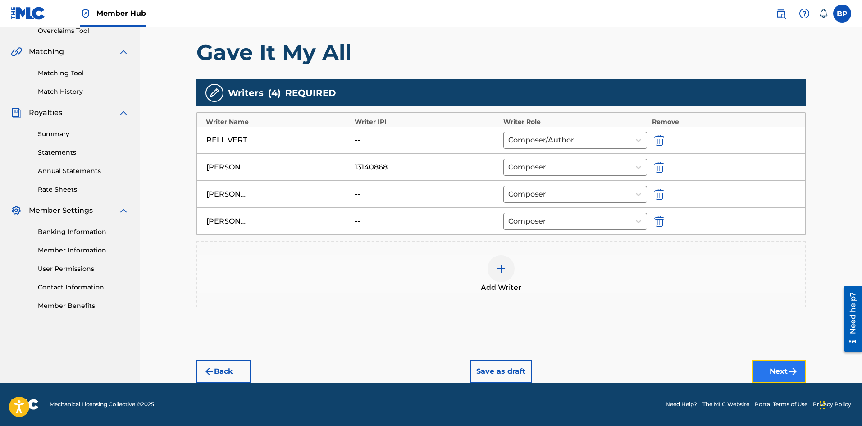
click at [777, 371] on button "Next" at bounding box center [779, 371] width 54 height 23
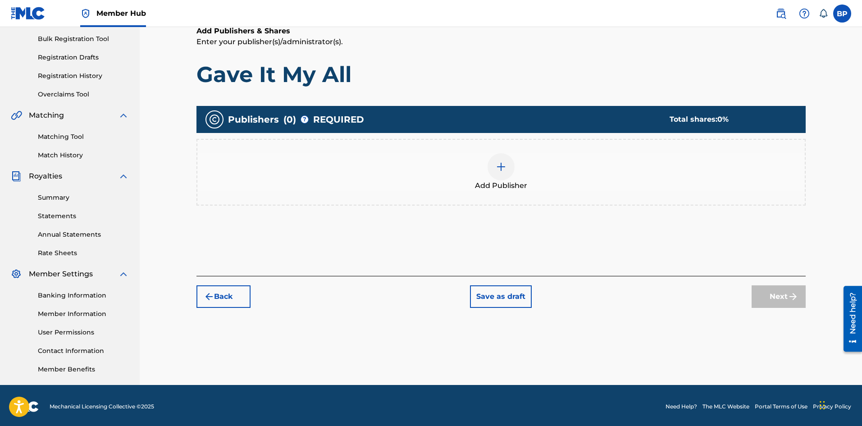
scroll to position [133, 0]
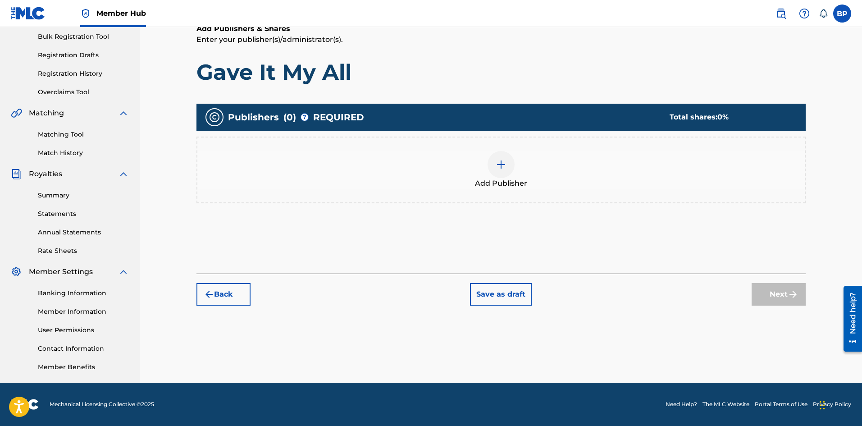
click at [497, 183] on span "Add Publisher" at bounding box center [501, 183] width 52 height 11
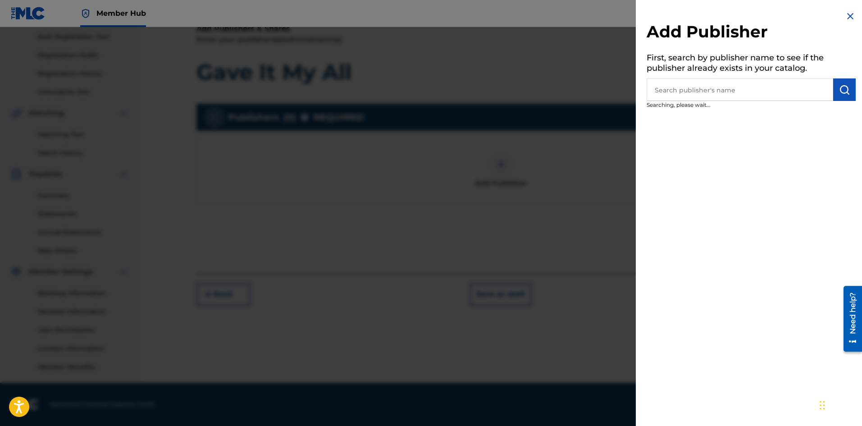
click at [679, 96] on input "text" at bounding box center [740, 89] width 187 height 23
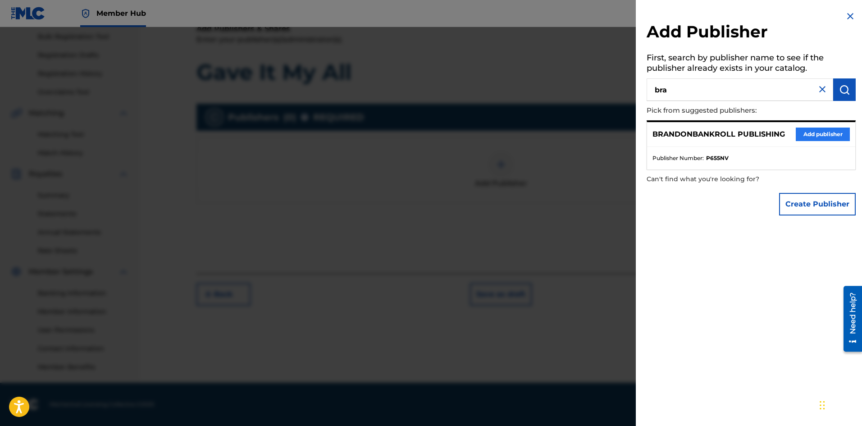
type input "bra"
click at [822, 131] on button "Add publisher" at bounding box center [823, 135] width 54 height 14
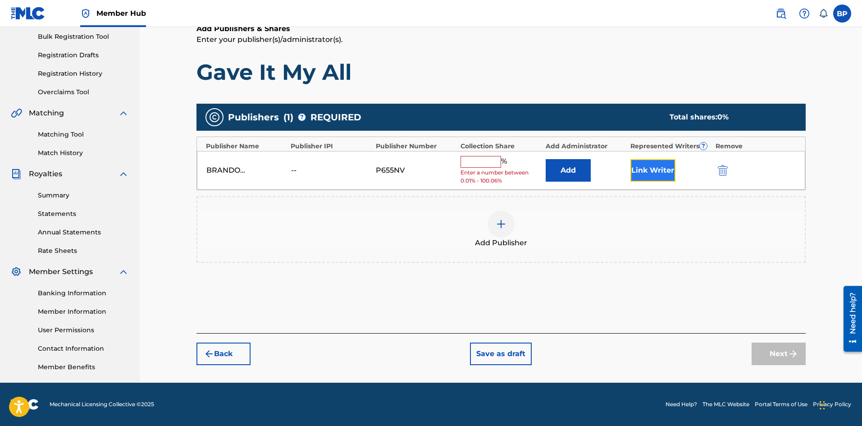
click at [653, 173] on button "Link Writer" at bounding box center [653, 170] width 45 height 23
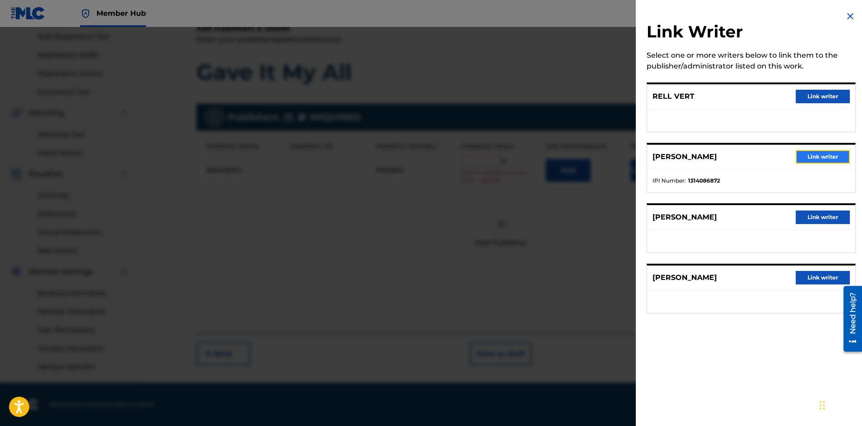
click at [819, 153] on button "Link writer" at bounding box center [823, 157] width 54 height 14
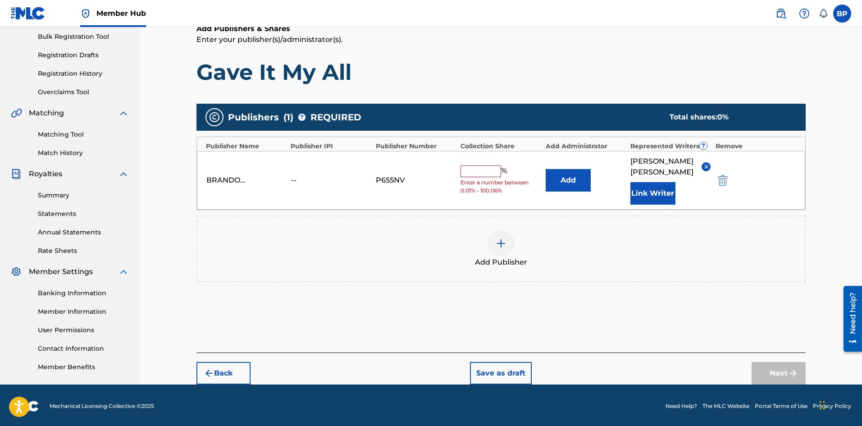
scroll to position [135, 0]
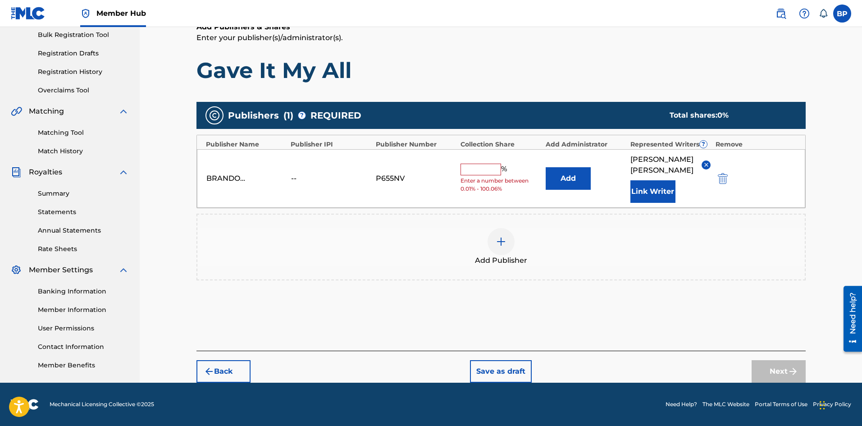
click at [472, 171] on input "text" at bounding box center [481, 170] width 41 height 12
type input "16.66"
click at [794, 366] on img "submit" at bounding box center [793, 371] width 11 height 11
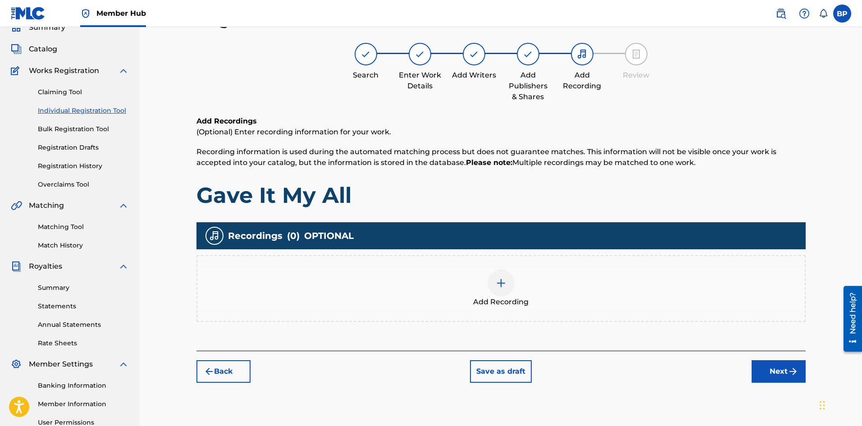
scroll to position [86, 0]
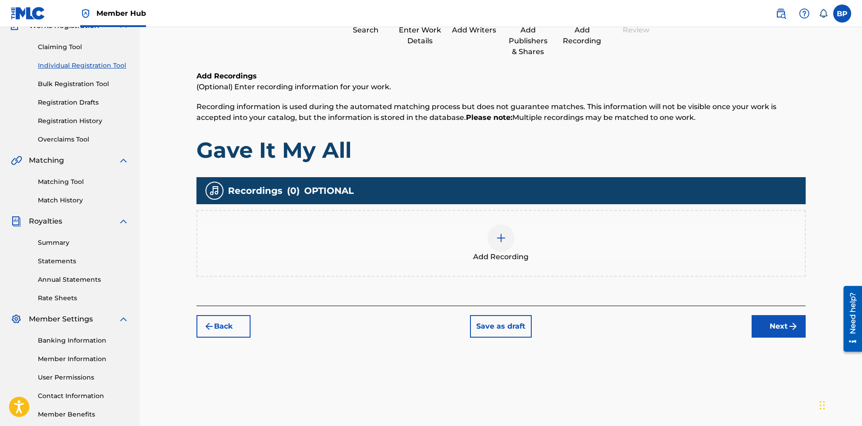
click at [498, 247] on div at bounding box center [501, 238] width 27 height 27
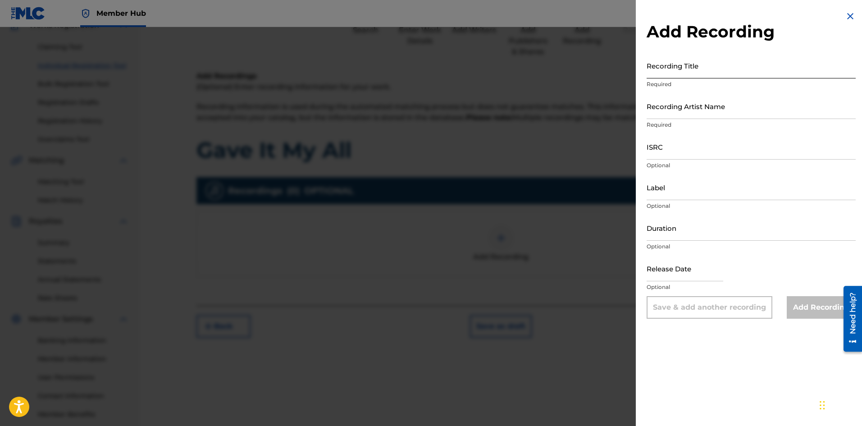
click at [668, 73] on input "Recording Title" at bounding box center [751, 66] width 209 height 26
type input "Gave It My All"
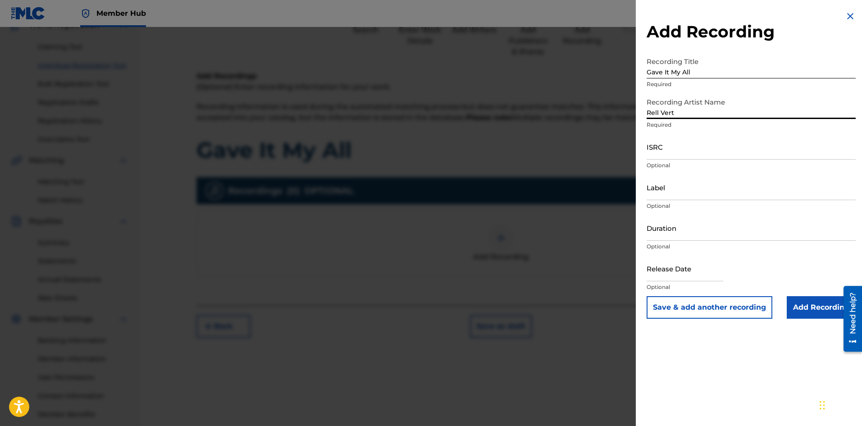
type input "Rell Vert"
paste input "QZTGW2405907"
type input "QZTGW2405907"
click at [682, 190] on input "Label" at bounding box center [751, 187] width 209 height 26
click at [669, 228] on input "Duration" at bounding box center [751, 228] width 209 height 26
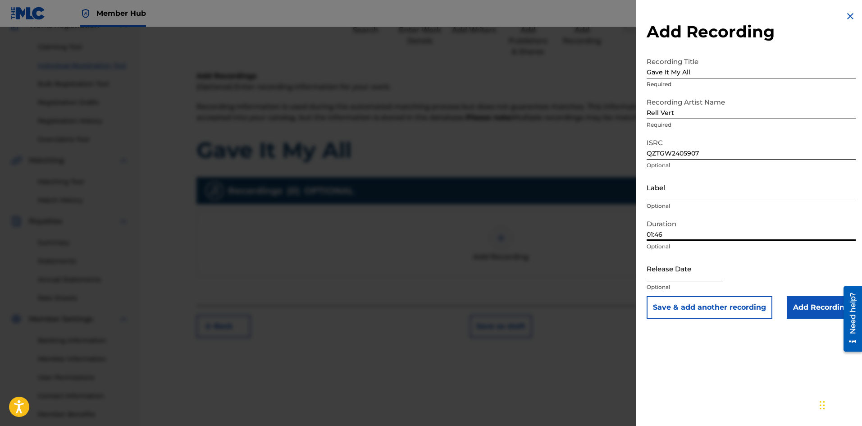
type input "01:46"
click at [683, 278] on input "text" at bounding box center [685, 269] width 77 height 26
select select "8"
select select "2025"
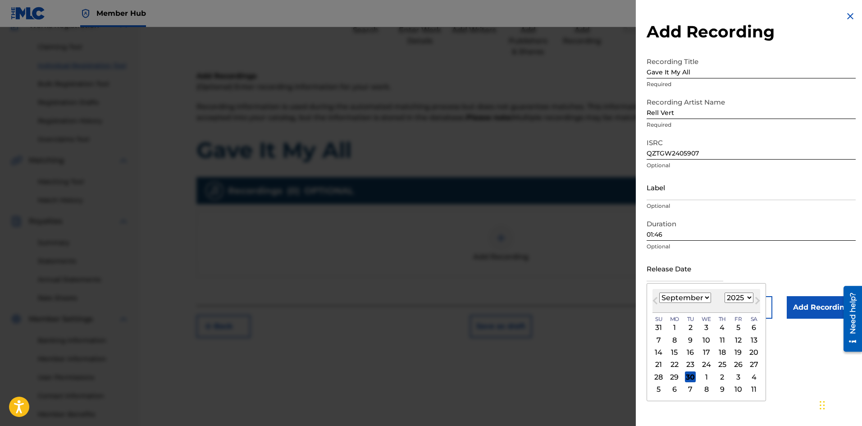
click at [771, 261] on div "Release Date Previous Month Next Month September 2025 January February March Ap…" at bounding box center [751, 276] width 209 height 41
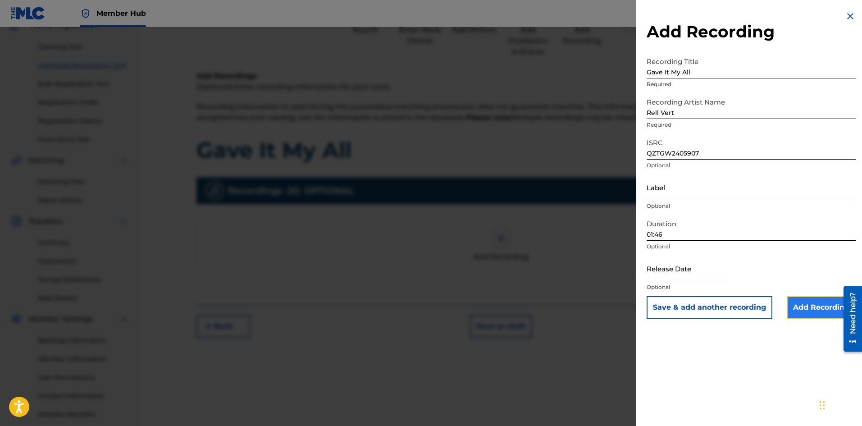
click at [806, 308] on input "Add Recording" at bounding box center [821, 307] width 69 height 23
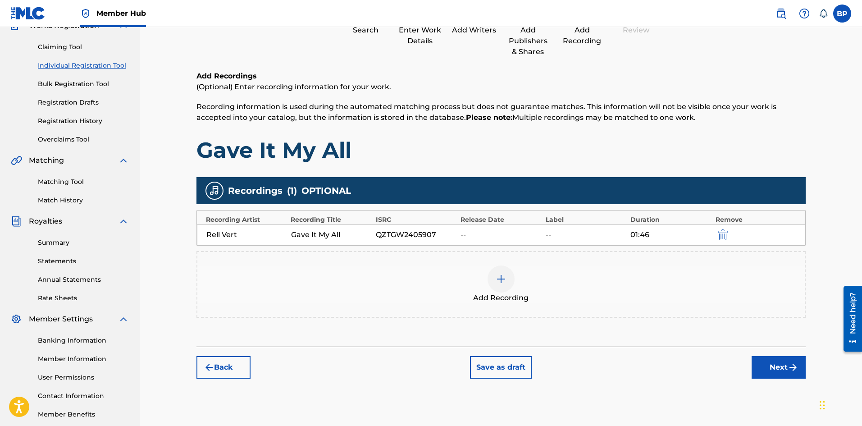
click at [478, 226] on div "Rell Vert Gave It My All QZTGW2405907 -- -- 01:46" at bounding box center [501, 235] width 609 height 21
click at [439, 227] on div "Rell Vert Gave It My All QZTGW2405907 -- -- 01:46" at bounding box center [501, 235] width 609 height 21
click at [408, 227] on div "Rell Vert Gave It My All QZTGW2405907 -- -- 01:46" at bounding box center [501, 235] width 609 height 21
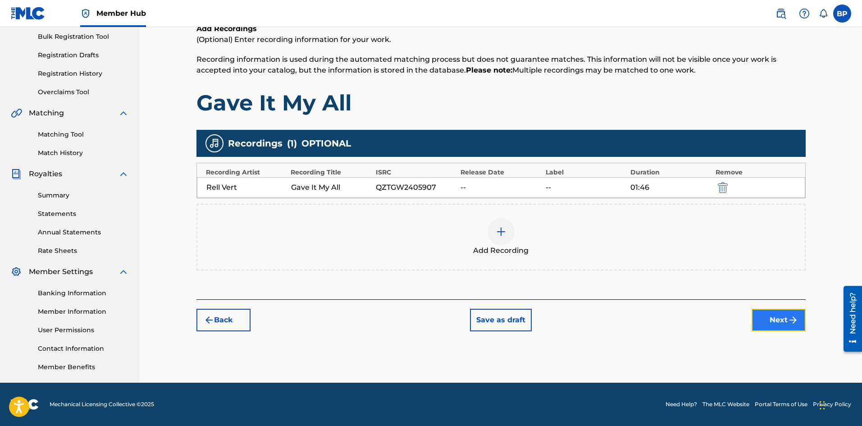
click at [768, 327] on button "Next" at bounding box center [779, 320] width 54 height 23
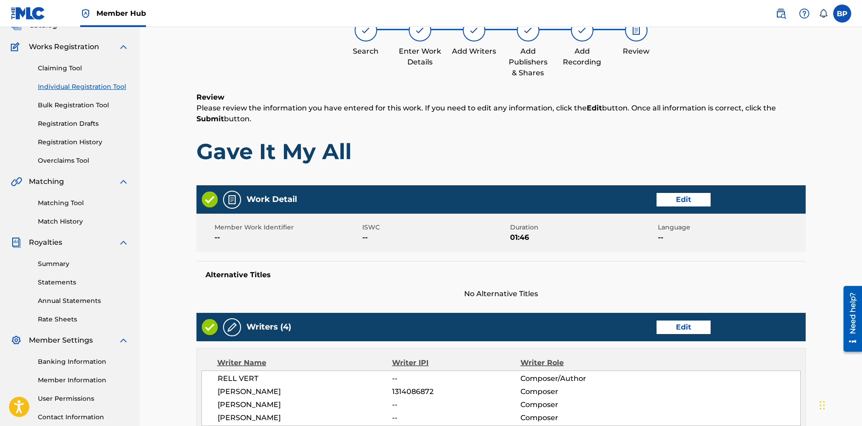
scroll to position [155, 0]
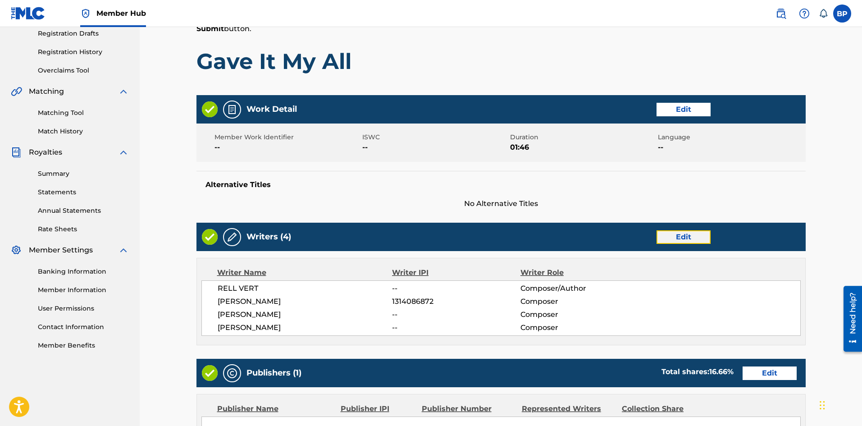
click at [685, 237] on button "Edit" at bounding box center [684, 237] width 54 height 14
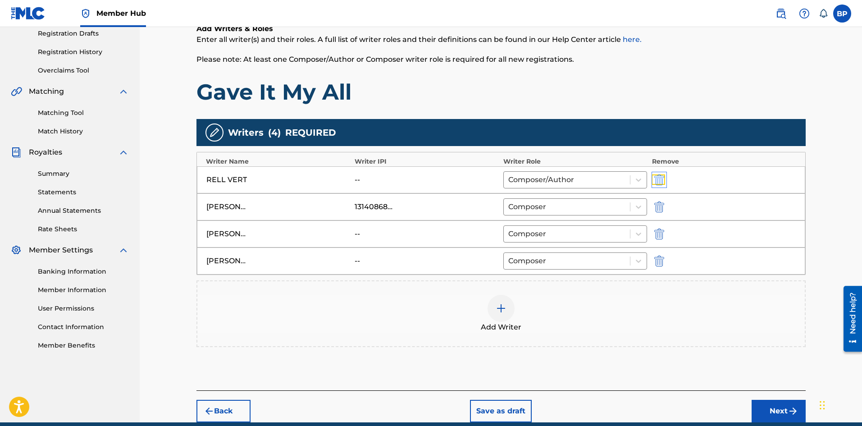
click at [660, 177] on img "submit" at bounding box center [660, 179] width 10 height 11
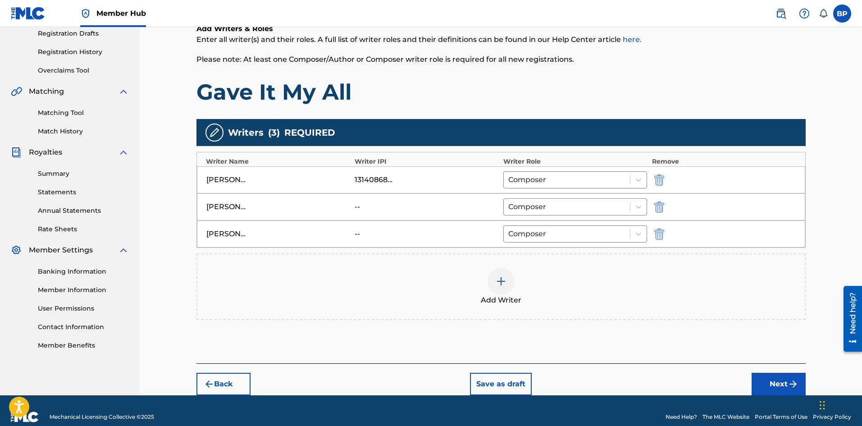
click at [504, 284] on img at bounding box center [501, 281] width 11 height 11
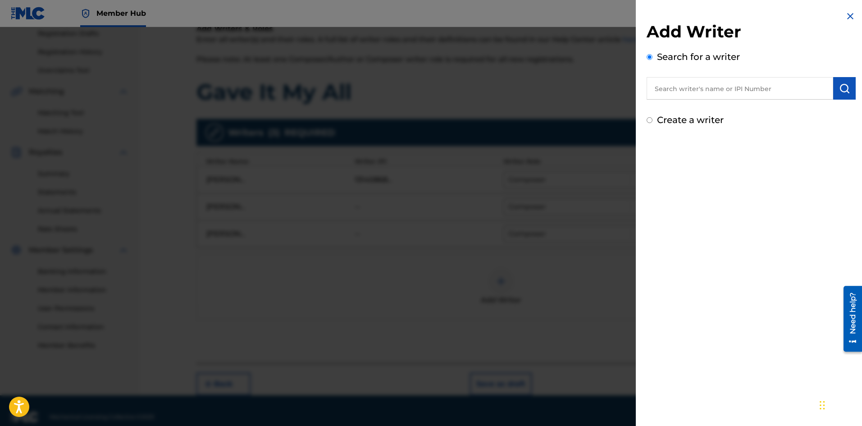
click at [668, 97] on input "text" at bounding box center [740, 88] width 187 height 23
paste input "1294142847"
type input "1294142847"
click at [849, 90] on button "submit" at bounding box center [845, 88] width 23 height 23
drag, startPoint x: 531, startPoint y: 167, endPoint x: 537, endPoint y: 167, distance: 5.9
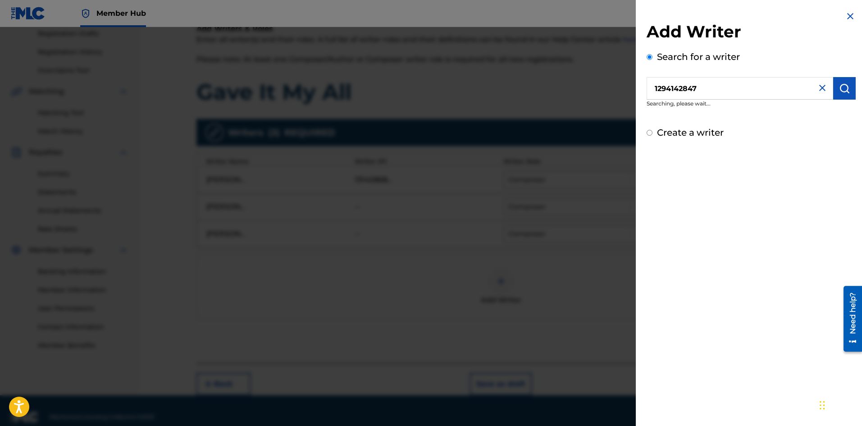
click at [532, 167] on div at bounding box center [431, 240] width 862 height 426
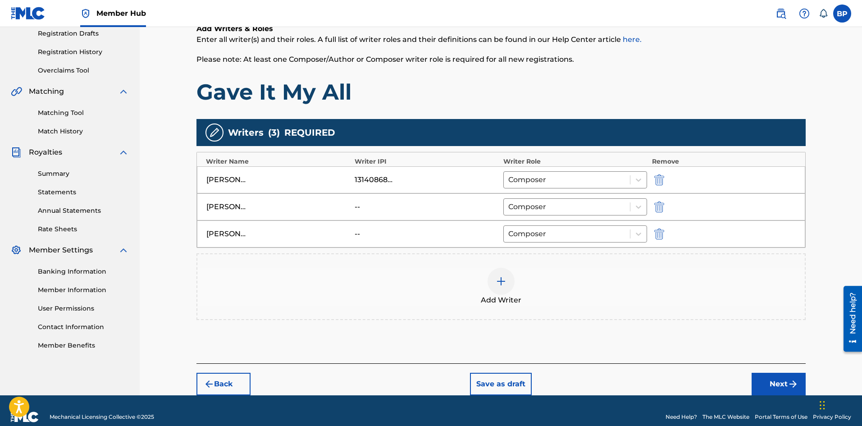
click at [495, 284] on div at bounding box center [501, 281] width 27 height 27
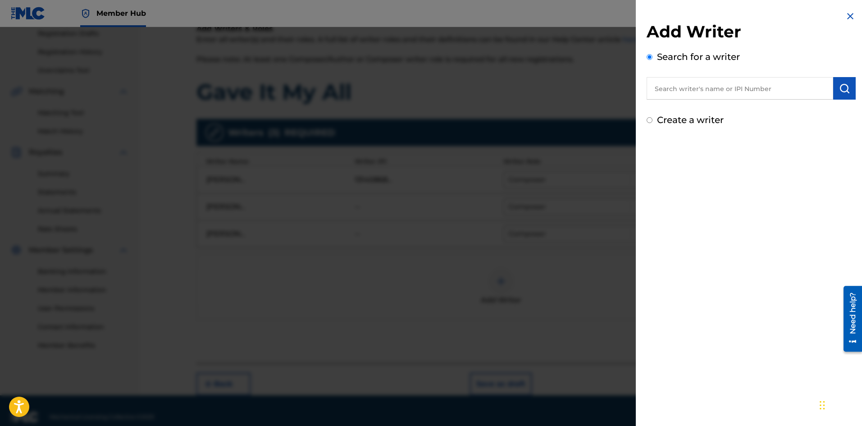
click at [702, 83] on input "text" at bounding box center [740, 88] width 187 height 23
paste input "1294142847"
type input "1294142847"
click at [842, 92] on img "submit" at bounding box center [844, 88] width 11 height 11
click at [683, 159] on label "Create a writer" at bounding box center [690, 158] width 67 height 11
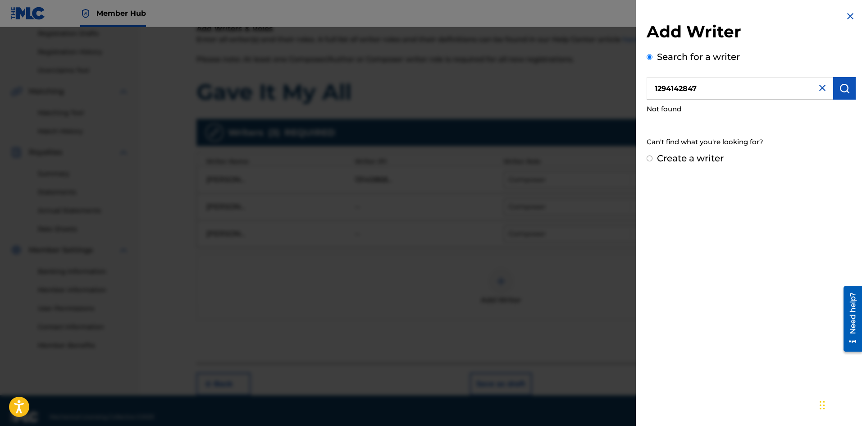
radio input "true"
click at [653, 159] on input "Create a writer" at bounding box center [650, 159] width 6 height 6
radio input "false"
radio input "true"
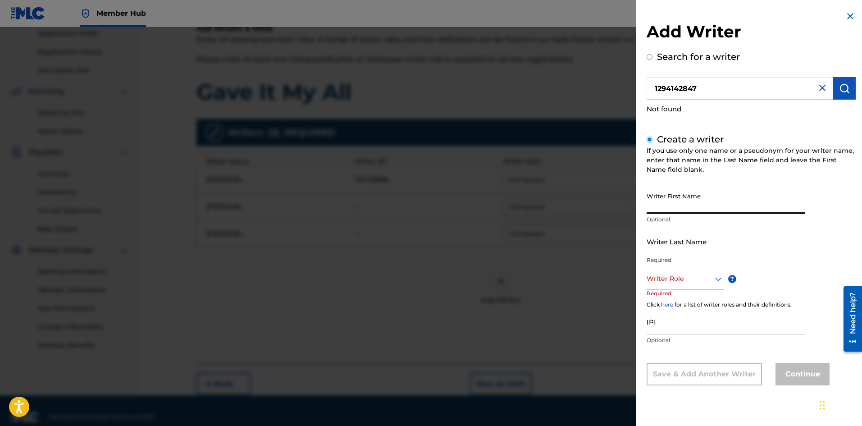
click at [675, 206] on input "Writer First Name" at bounding box center [726, 201] width 159 height 26
type input "Rell"
type input "Vert"
click at [690, 277] on div at bounding box center [685, 278] width 77 height 11
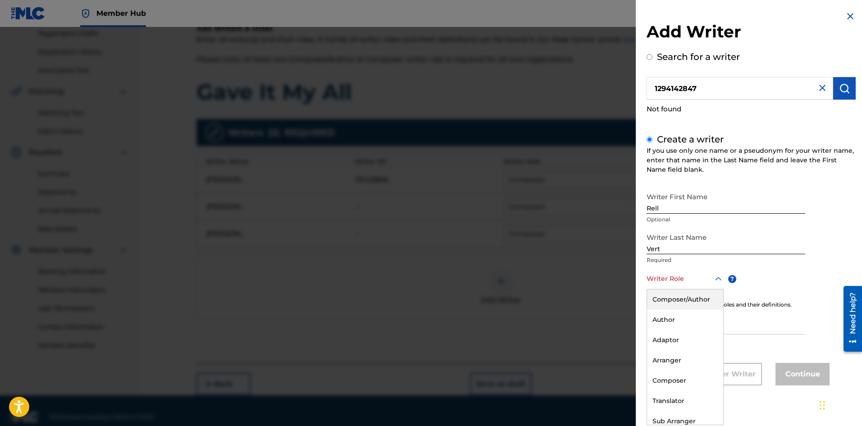
click at [672, 252] on input "Vert" at bounding box center [726, 242] width 159 height 26
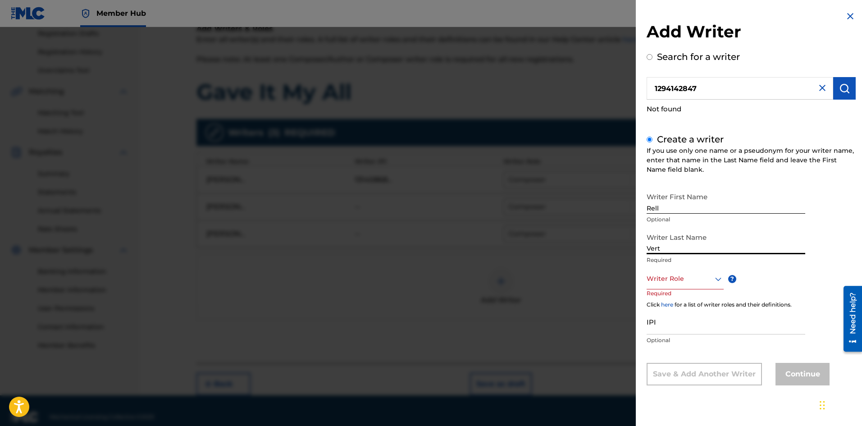
click at [666, 280] on div at bounding box center [685, 278] width 77 height 11
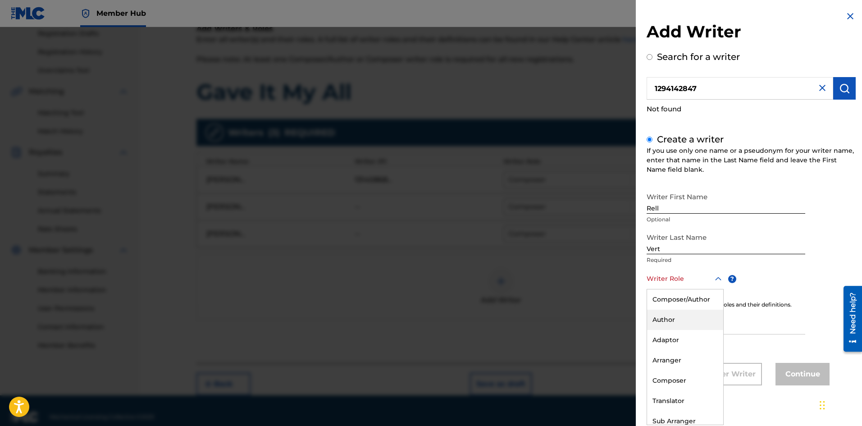
click at [685, 321] on div "Author" at bounding box center [685, 320] width 76 height 20
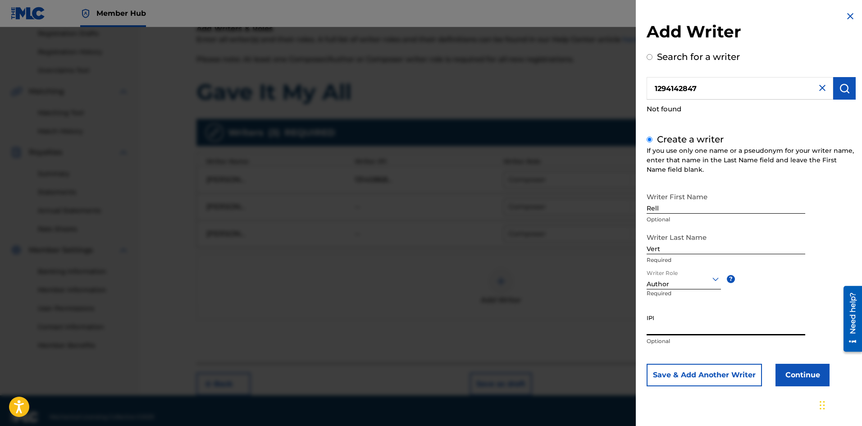
click at [673, 335] on input "IPI" at bounding box center [726, 323] width 159 height 26
paste input "1294142847"
type input "1294142847"
click at [794, 368] on button "Continue" at bounding box center [803, 375] width 54 height 23
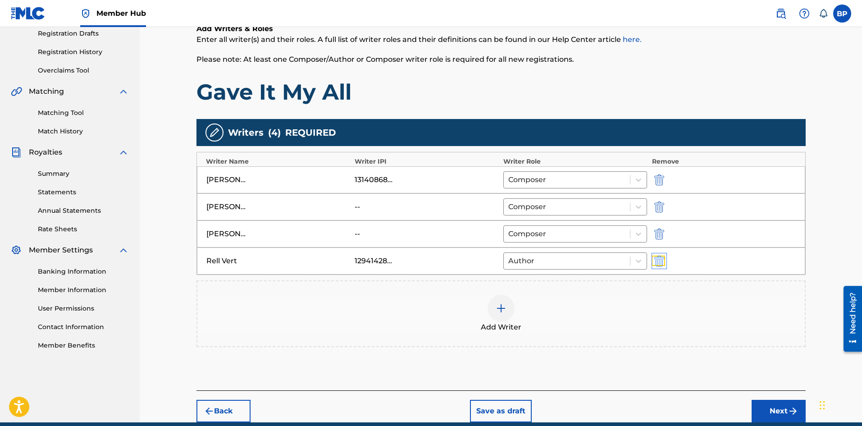
click at [662, 260] on img "submit" at bounding box center [660, 261] width 10 height 11
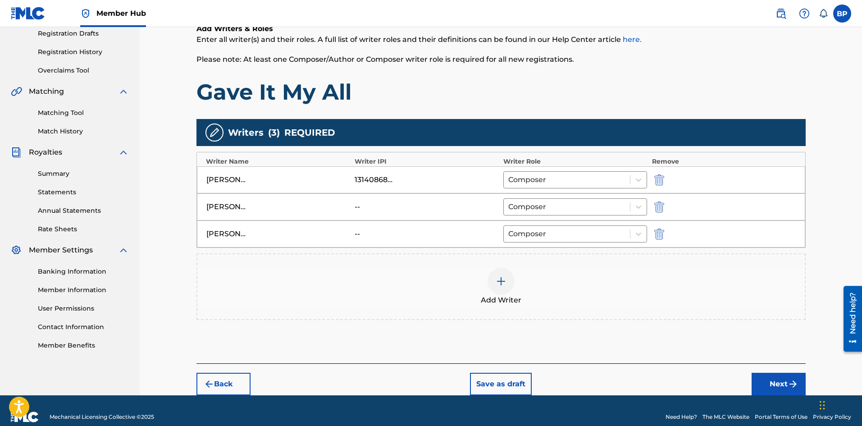
click at [504, 283] on img at bounding box center [501, 281] width 11 height 11
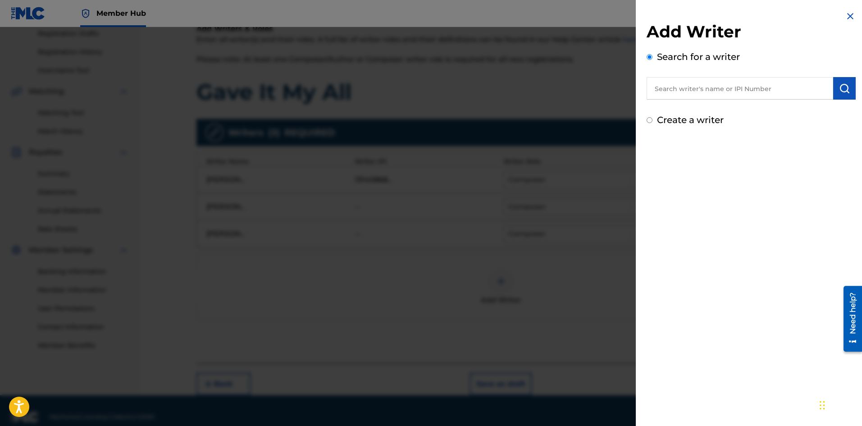
drag, startPoint x: 690, startPoint y: 73, endPoint x: 689, endPoint y: 55, distance: 17.6
click at [690, 63] on div "Search for a writer" at bounding box center [751, 75] width 209 height 50
click at [687, 49] on div "Add Writer Search for a writer" at bounding box center [751, 61] width 209 height 78
click at [679, 88] on input "text" at bounding box center [740, 88] width 187 height 23
type input "rell vert"
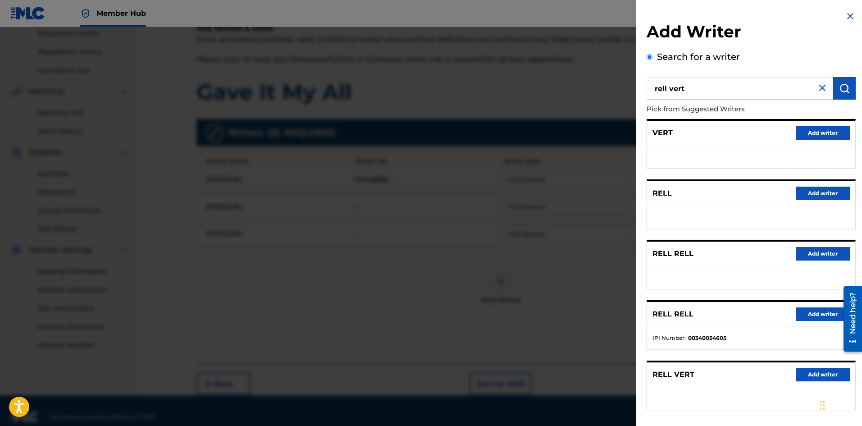
scroll to position [41, 0]
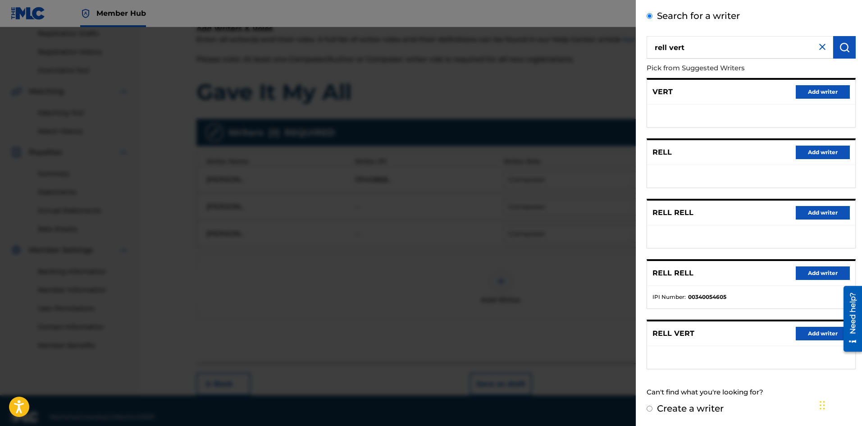
click at [674, 407] on label "Create a writer" at bounding box center [690, 408] width 67 height 11
radio input "true"
click at [653, 407] on input "Create a writer" at bounding box center [650, 409] width 6 height 6
radio input "false"
radio input "true"
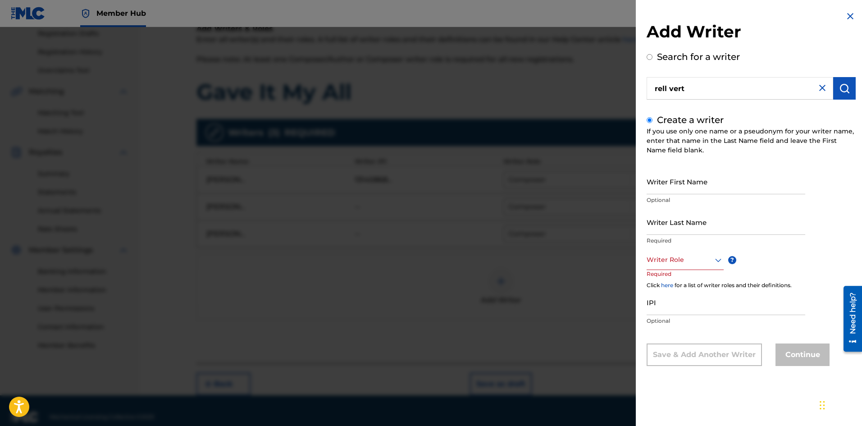
scroll to position [0, 0]
click at [665, 183] on input "Writer First Name" at bounding box center [726, 182] width 159 height 26
type input "RELL"
type input "VERT"
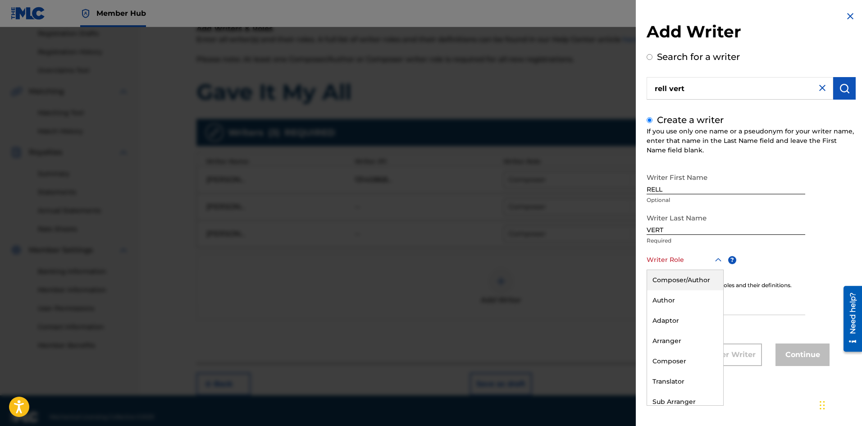
click at [675, 261] on div at bounding box center [685, 259] width 77 height 11
click at [689, 294] on div "Author" at bounding box center [685, 300] width 76 height 20
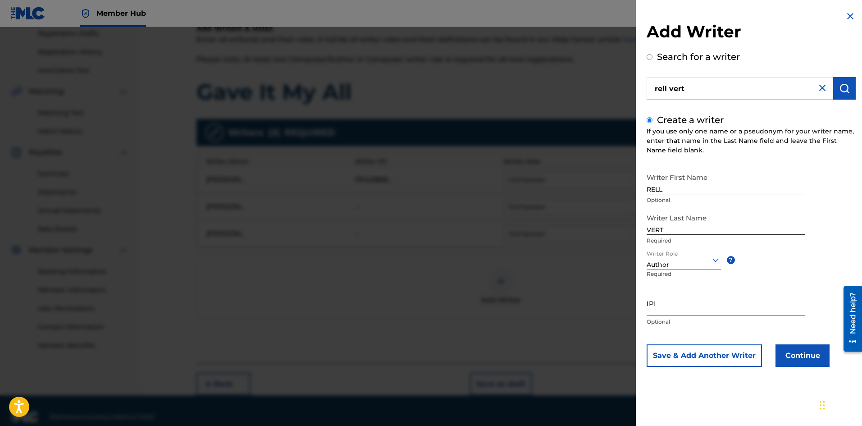
click at [691, 312] on input "IPI" at bounding box center [726, 303] width 159 height 26
paste input "1294142847"
type input "1294142847"
click at [799, 358] on button "Continue" at bounding box center [803, 355] width 54 height 23
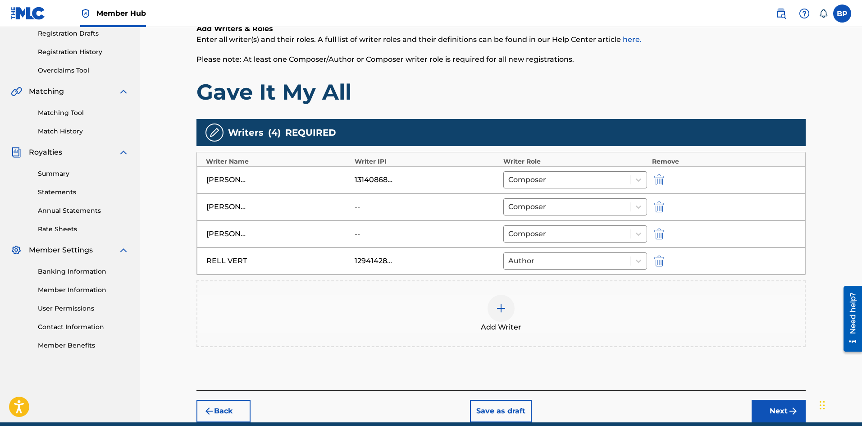
click at [219, 231] on div "PIOTR DYDEK" at bounding box center [226, 234] width 41 height 11
drag, startPoint x: 202, startPoint y: 231, endPoint x: 215, endPoint y: 230, distance: 13.1
click at [213, 231] on div "PIOTR DYDEK -- Composer" at bounding box center [501, 233] width 609 height 27
click at [215, 230] on div "PIOTR DYDEK" at bounding box center [226, 234] width 41 height 11
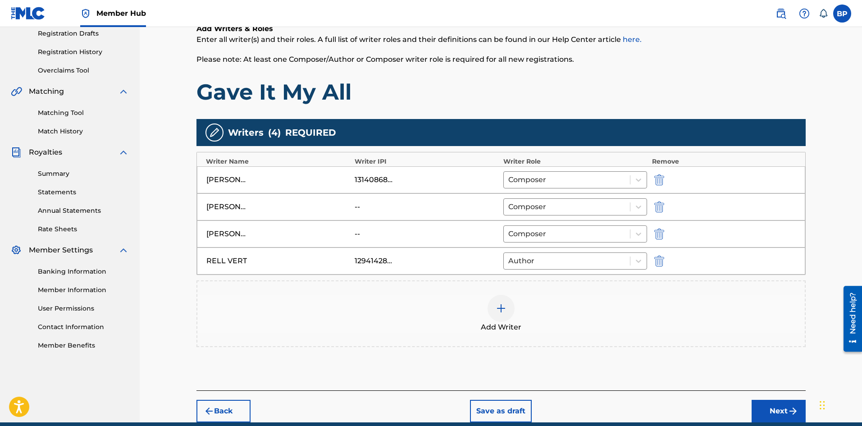
click at [215, 230] on div "PIOTR DYDEK" at bounding box center [226, 234] width 41 height 11
click at [661, 205] on img "submit" at bounding box center [660, 207] width 10 height 11
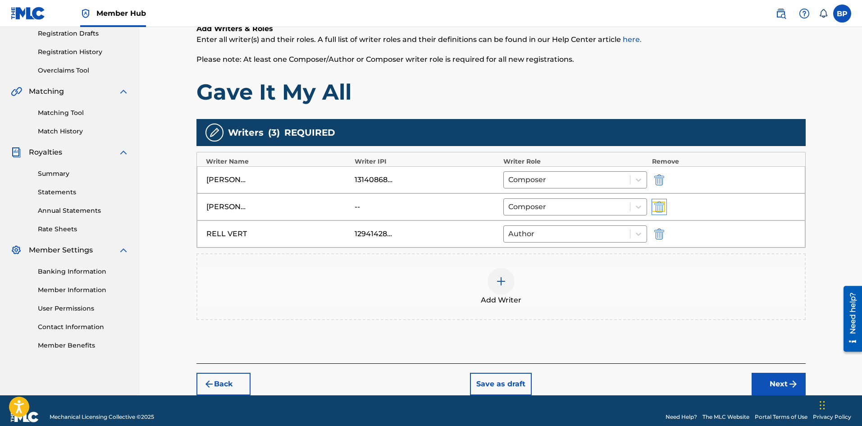
click at [662, 208] on img "submit" at bounding box center [660, 207] width 10 height 11
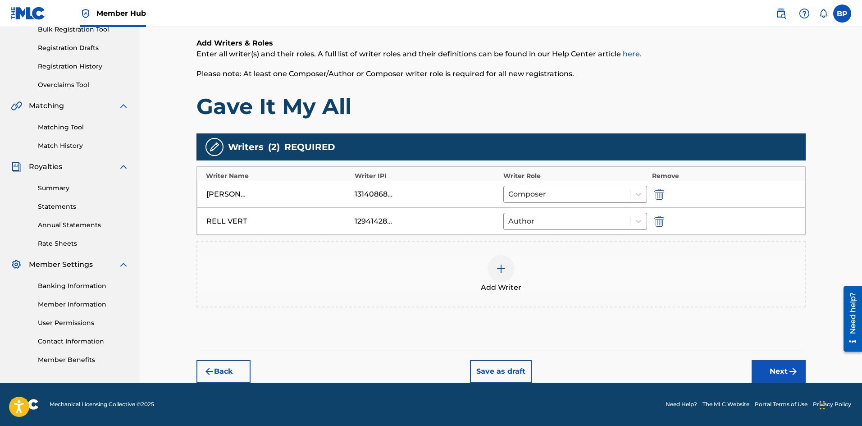
click at [499, 277] on div at bounding box center [501, 268] width 27 height 27
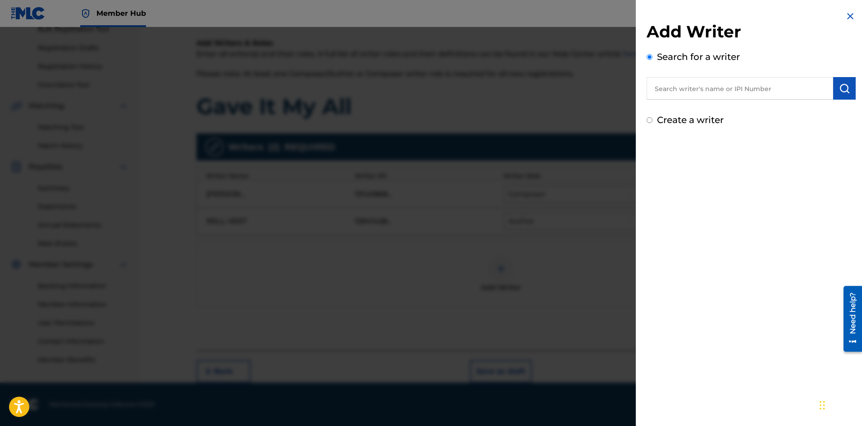
click at [661, 94] on input "text" at bounding box center [740, 88] width 187 height 23
click at [673, 120] on label "Create a writer" at bounding box center [690, 120] width 67 height 11
radio input "true"
click at [653, 120] on input "Create a writer" at bounding box center [650, 120] width 6 height 6
radio input "false"
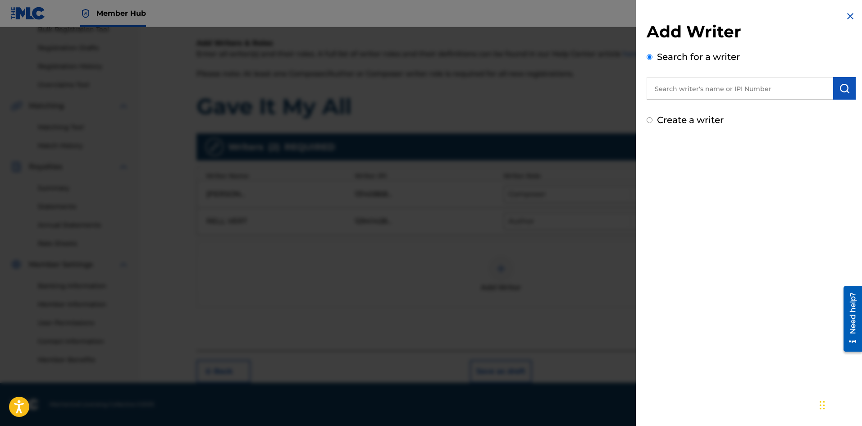
radio input "true"
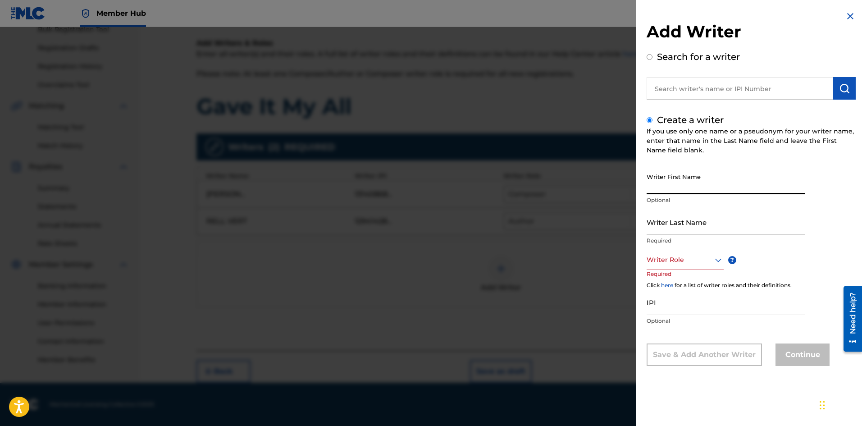
click at [681, 184] on input "Writer First Name" at bounding box center [726, 182] width 159 height 26
type input "Adrian"
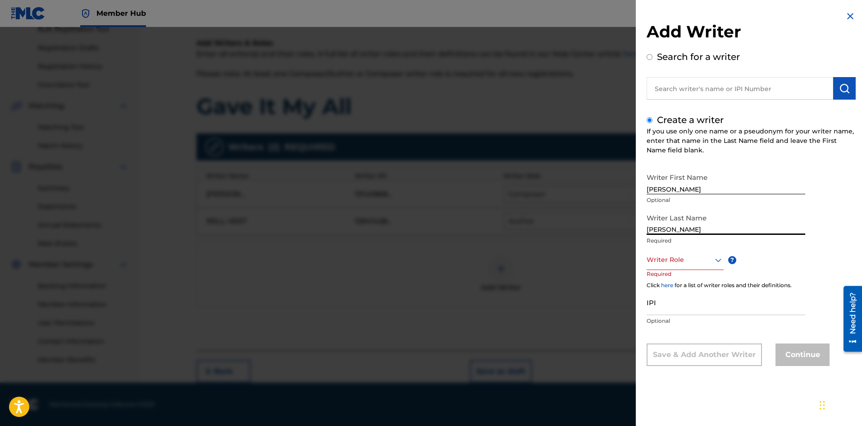
type input "Adam"
click at [648, 267] on div "Writer Role" at bounding box center [685, 260] width 77 height 20
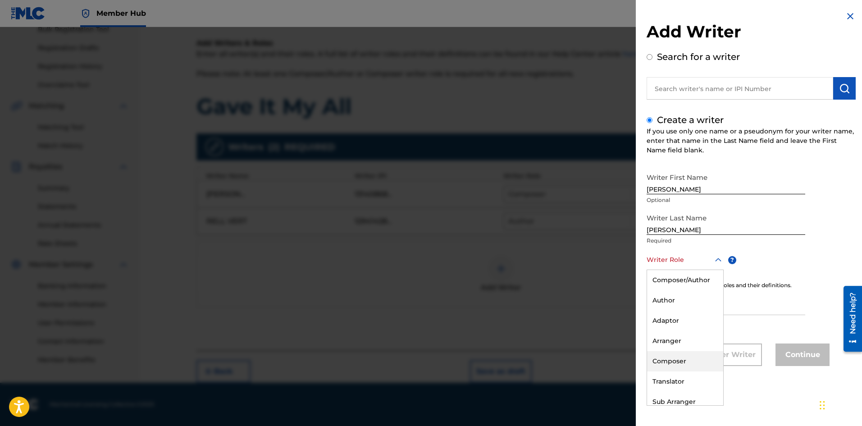
click at [693, 362] on div "Composer" at bounding box center [685, 361] width 76 height 20
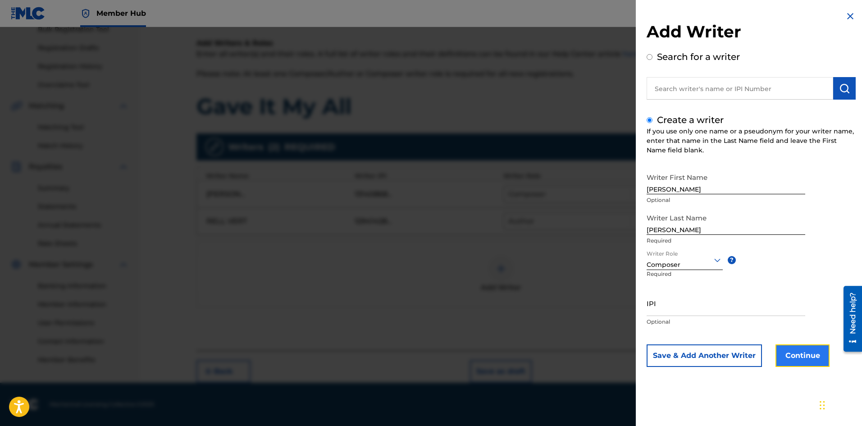
click at [790, 360] on button "Continue" at bounding box center [803, 355] width 54 height 23
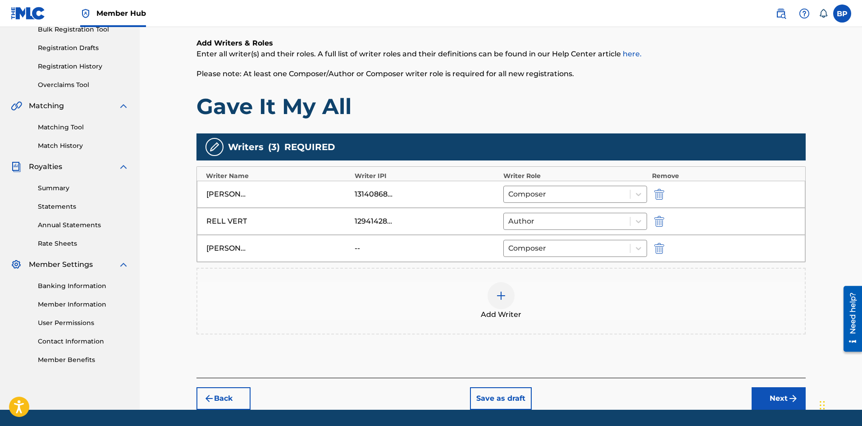
click at [506, 296] on img at bounding box center [501, 295] width 11 height 11
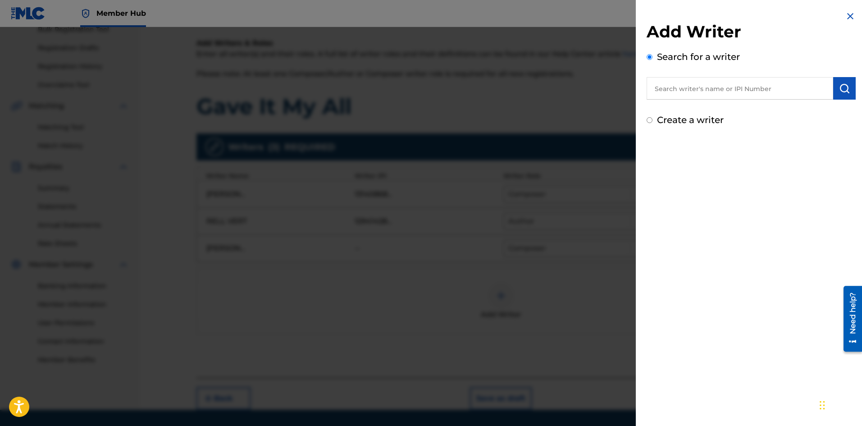
click at [686, 92] on input "text" at bounding box center [740, 88] width 187 height 23
type input "Dydek"
click at [509, 73] on div at bounding box center [431, 240] width 862 height 426
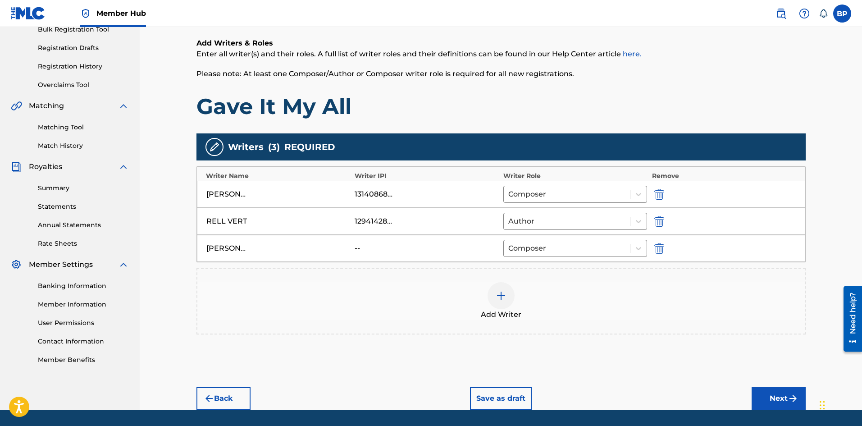
click at [511, 297] on div at bounding box center [501, 295] width 27 height 27
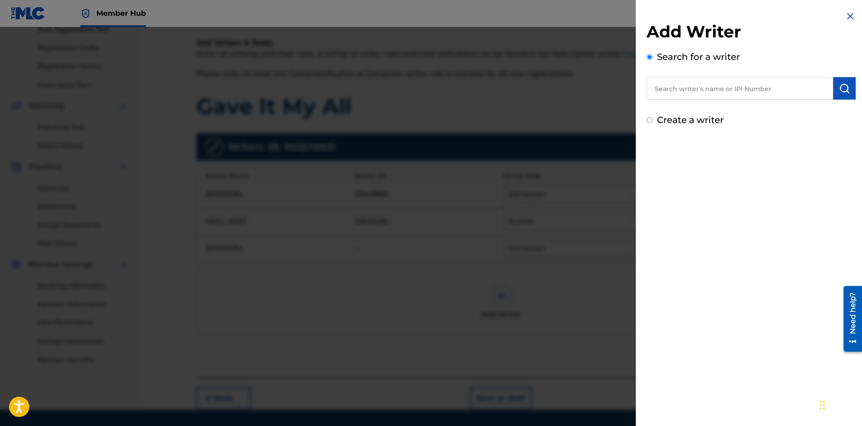
click at [675, 93] on input "text" at bounding box center [740, 88] width 187 height 23
click at [664, 118] on label "Create a writer" at bounding box center [690, 120] width 67 height 11
radio input "true"
click at [653, 118] on input "Create a writer" at bounding box center [650, 120] width 6 height 6
radio input "false"
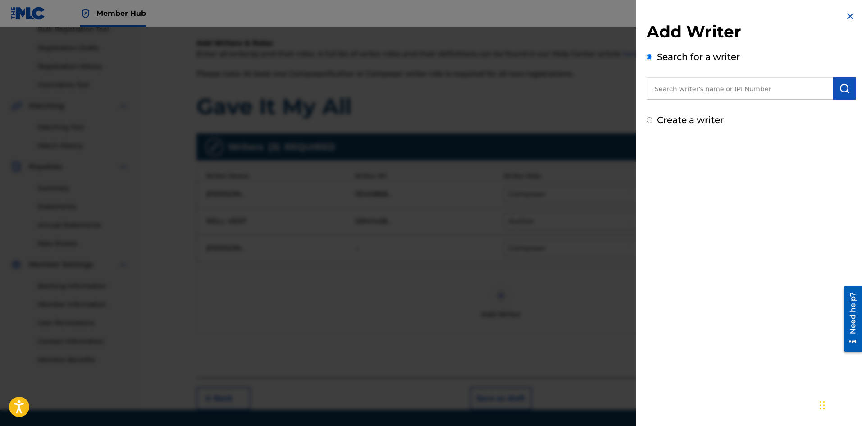
radio input "true"
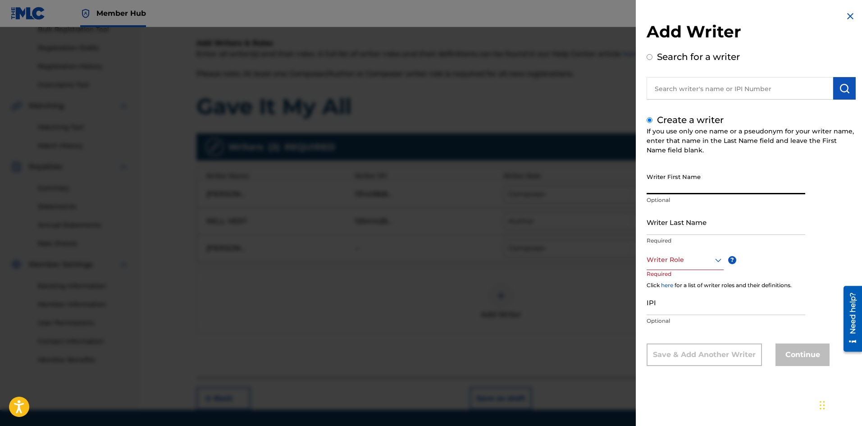
click at [666, 183] on input "Writer First Name" at bounding box center [726, 182] width 159 height 26
paste input "Piotr"
type input "Piotr"
click at [675, 216] on input "Writer Last Name" at bounding box center [726, 222] width 159 height 26
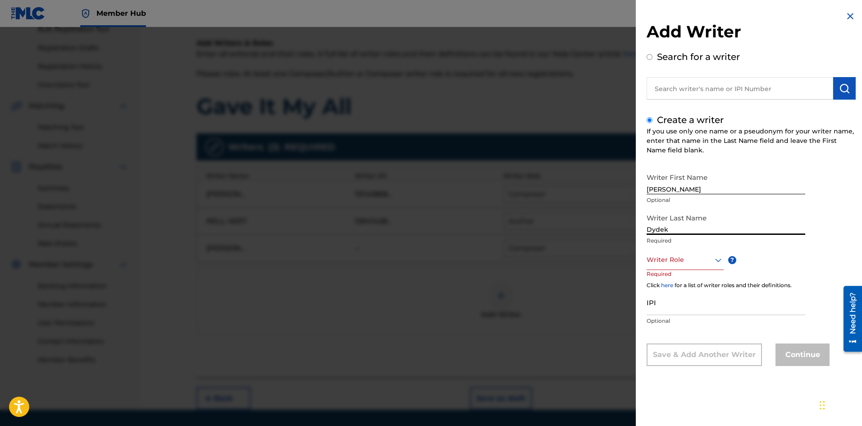
type input "Dydek"
click at [670, 254] on div at bounding box center [685, 259] width 77 height 11
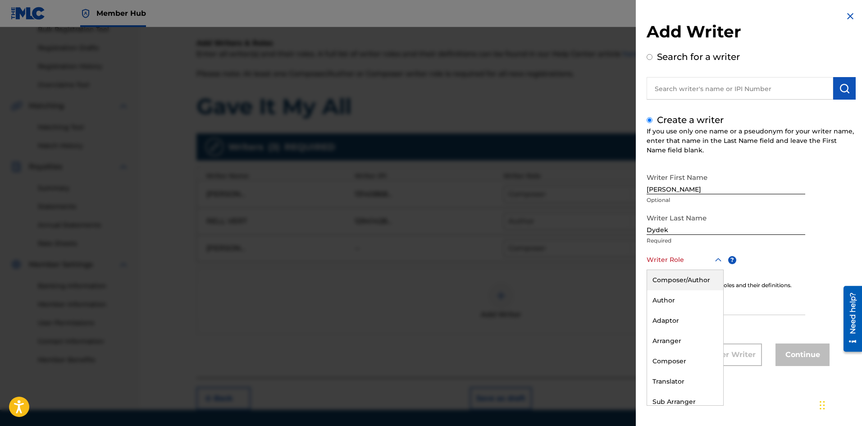
click at [674, 283] on div "Composer/Author" at bounding box center [685, 280] width 76 height 20
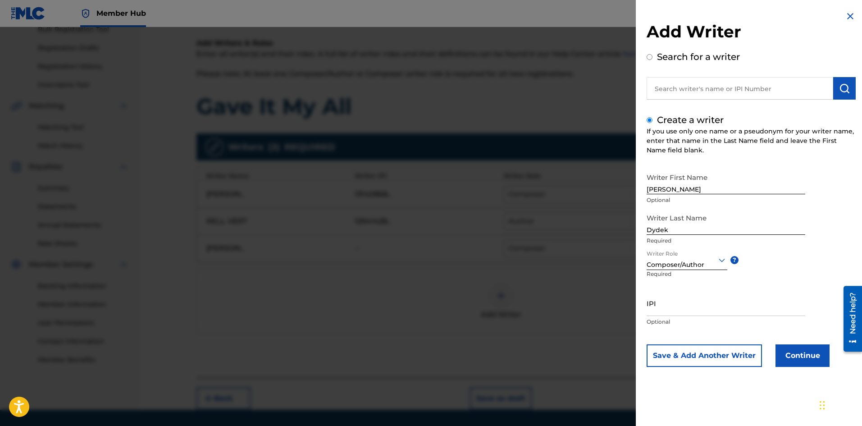
click at [679, 269] on div "Composer/Author" at bounding box center [687, 264] width 81 height 9
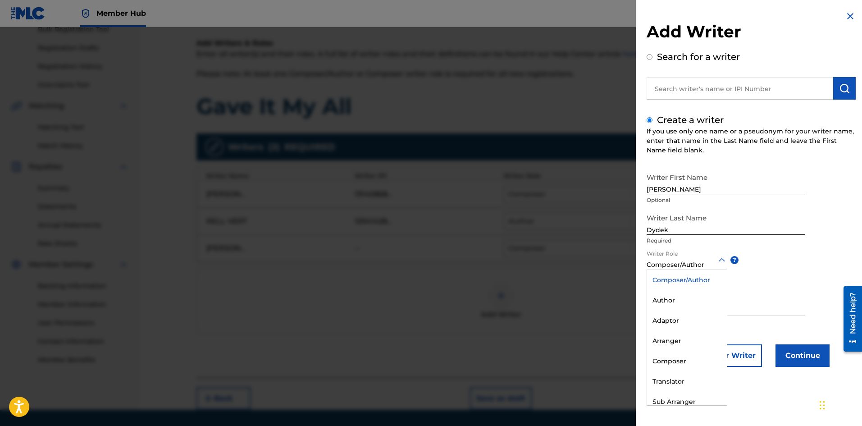
click at [679, 266] on div "Composer/Author" at bounding box center [687, 264] width 81 height 9
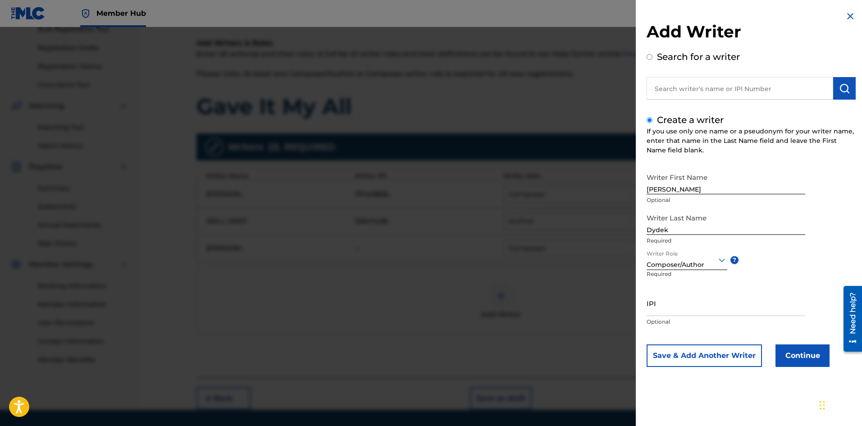
click at [678, 267] on div "Composer/Author" at bounding box center [687, 264] width 81 height 9
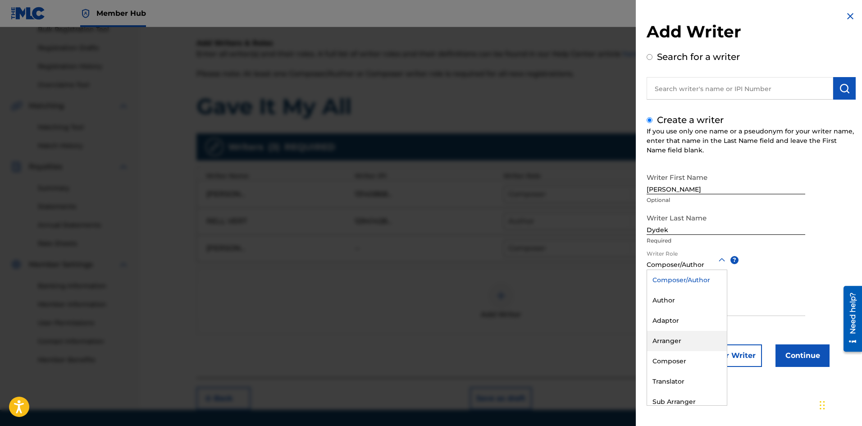
scroll to position [27, 0]
click at [686, 330] on div "Composer" at bounding box center [687, 334] width 80 height 20
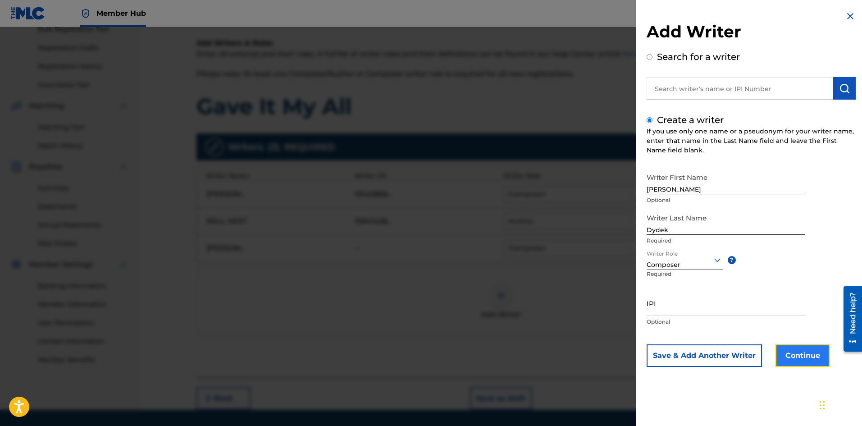
click at [805, 361] on button "Continue" at bounding box center [803, 355] width 54 height 23
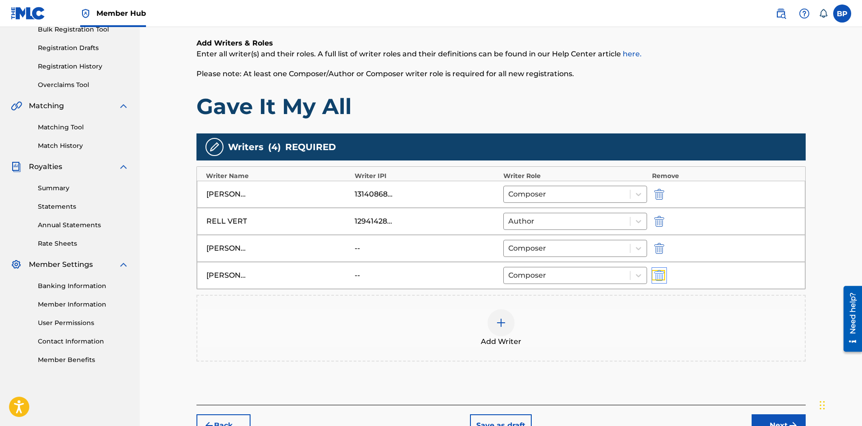
click at [656, 275] on img "submit" at bounding box center [660, 275] width 10 height 11
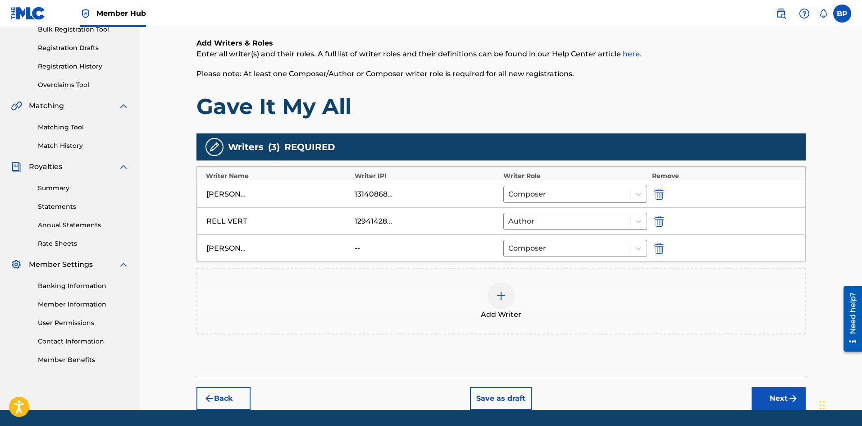
click at [508, 303] on div at bounding box center [501, 295] width 27 height 27
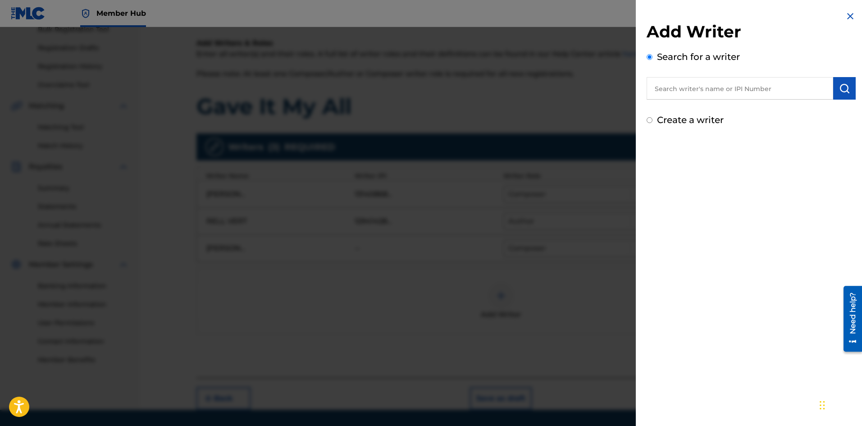
click at [688, 94] on input "text" at bounding box center [740, 88] width 187 height 23
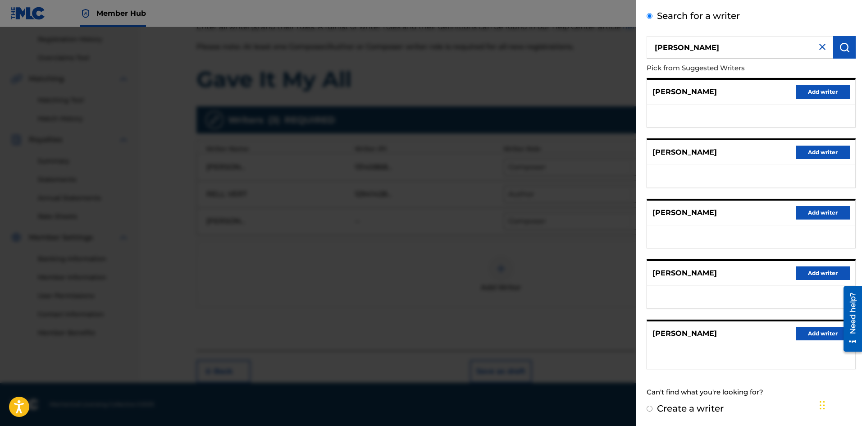
scroll to position [0, 0]
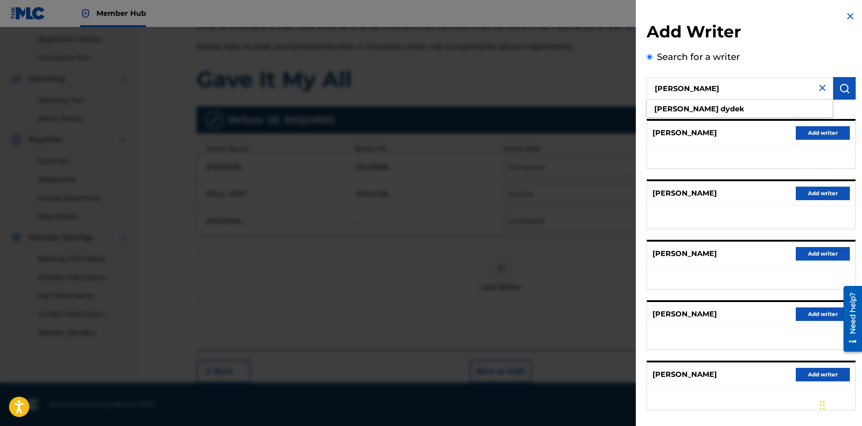
click at [718, 94] on input "piotr dydek" at bounding box center [740, 88] width 187 height 23
paste input "DYDEK PIOTR"
type input "DYDEK PIOTR"
click at [846, 85] on img "submit" at bounding box center [844, 88] width 11 height 11
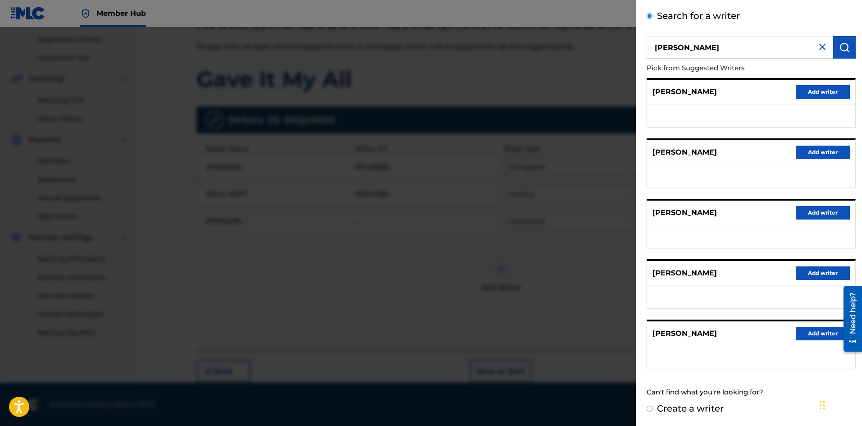
click at [547, 221] on div at bounding box center [431, 240] width 862 height 426
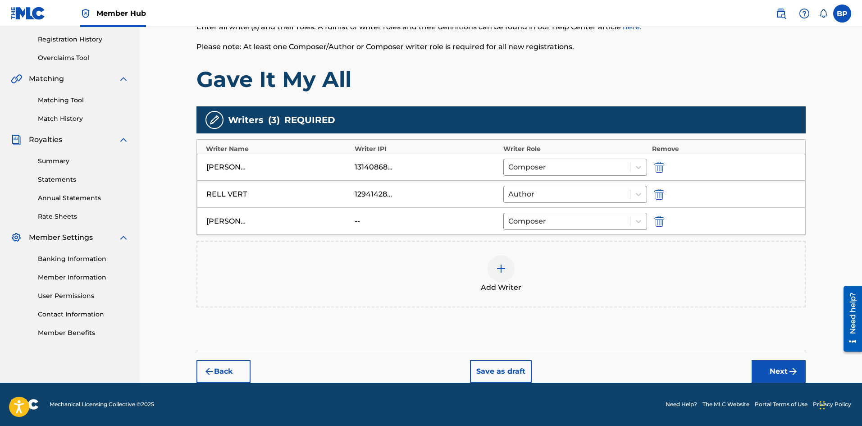
click at [497, 264] on img at bounding box center [501, 268] width 11 height 11
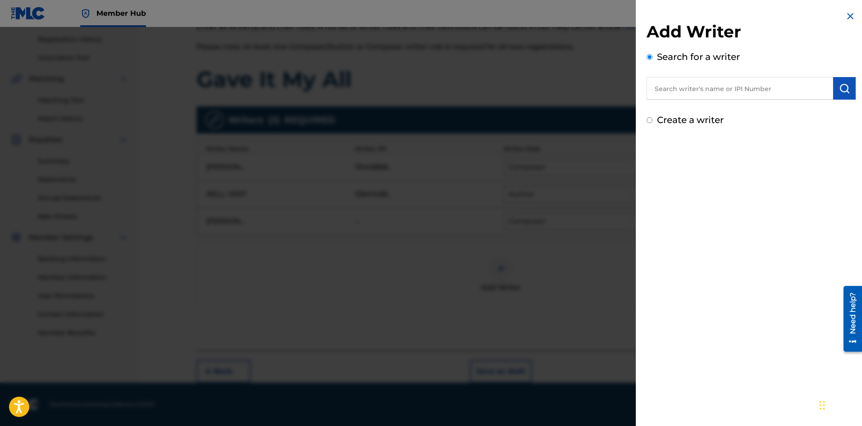
drag, startPoint x: 710, startPoint y: 87, endPoint x: 680, endPoint y: 124, distance: 47.2
click at [708, 90] on input "text" at bounding box center [740, 88] width 187 height 23
click at [675, 130] on div "Add Writer Search for a writer Create a writer" at bounding box center [751, 69] width 231 height 138
click at [681, 119] on label "Create a writer" at bounding box center [690, 120] width 67 height 11
radio input "true"
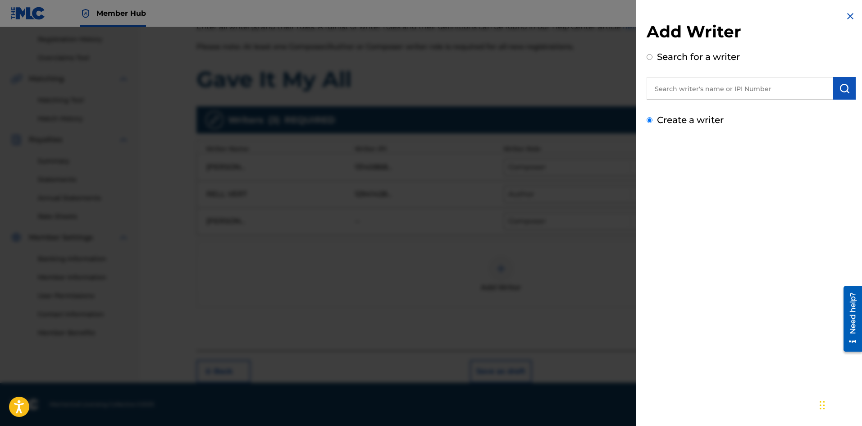
click at [653, 119] on input "Create a writer" at bounding box center [650, 120] width 6 height 6
radio input "false"
radio input "true"
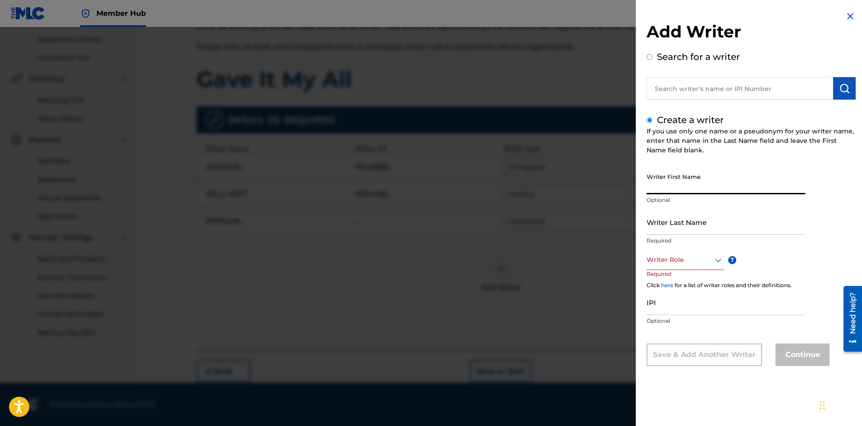
click at [679, 184] on input "Writer First Name" at bounding box center [726, 182] width 159 height 26
type input "Piotr"
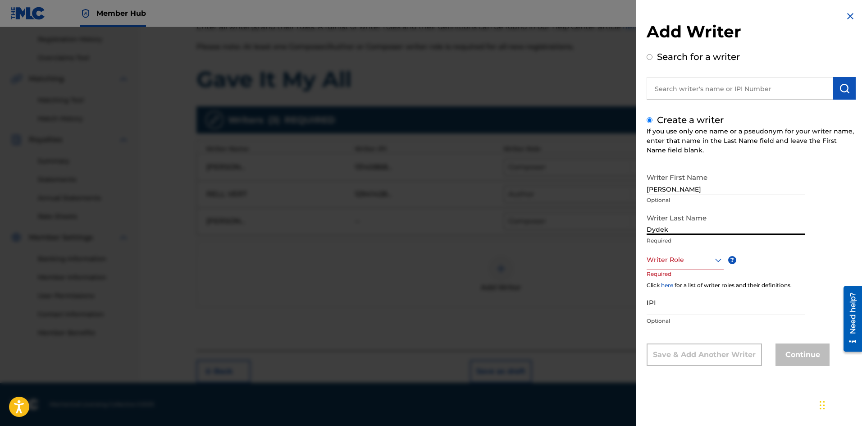
type input "Dydek"
click at [659, 260] on div at bounding box center [685, 259] width 77 height 11
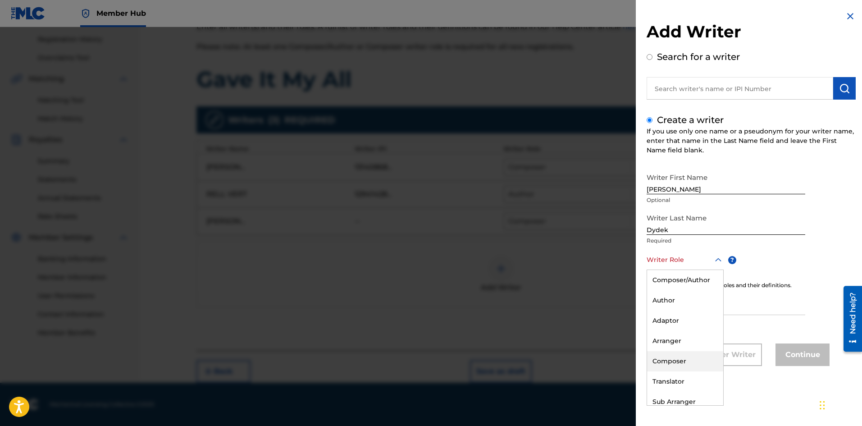
click at [682, 361] on div "Composer" at bounding box center [685, 361] width 76 height 20
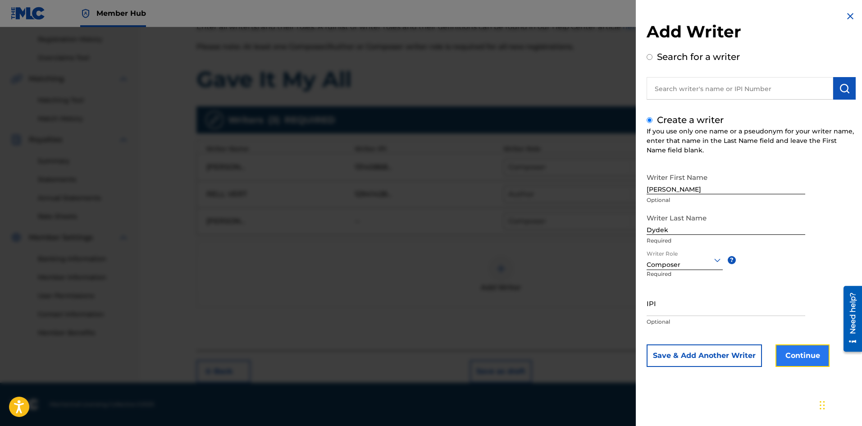
click at [795, 359] on button "Continue" at bounding box center [803, 355] width 54 height 23
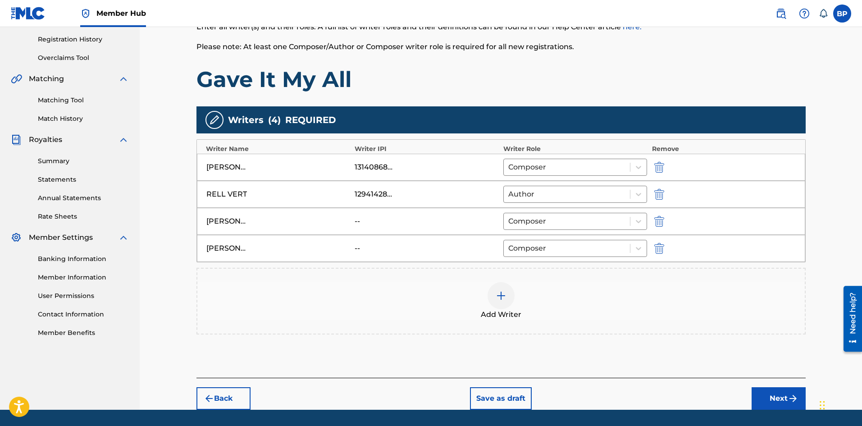
scroll to position [194, 0]
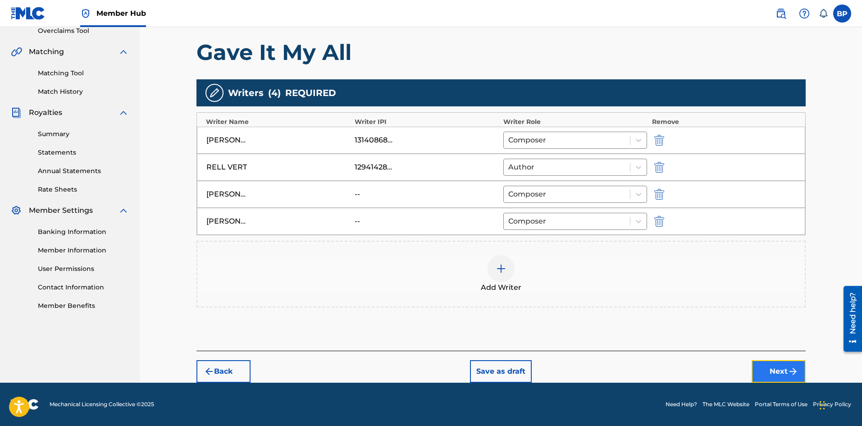
click at [772, 371] on button "Next" at bounding box center [779, 371] width 54 height 23
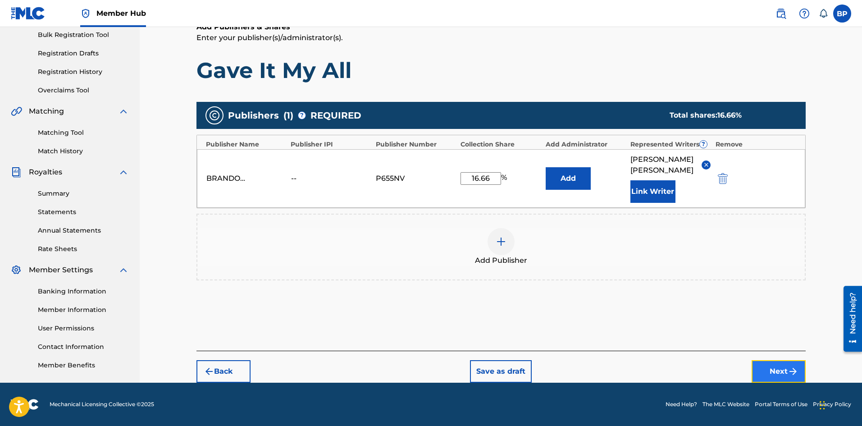
click at [777, 371] on button "Next" at bounding box center [779, 371] width 54 height 23
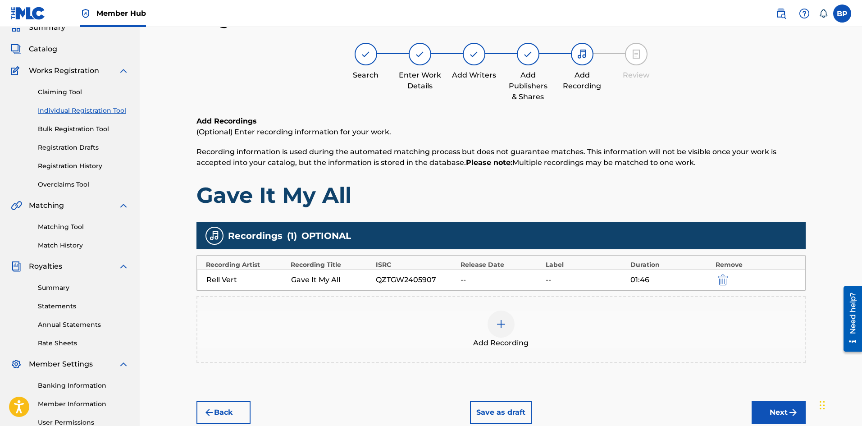
scroll to position [131, 0]
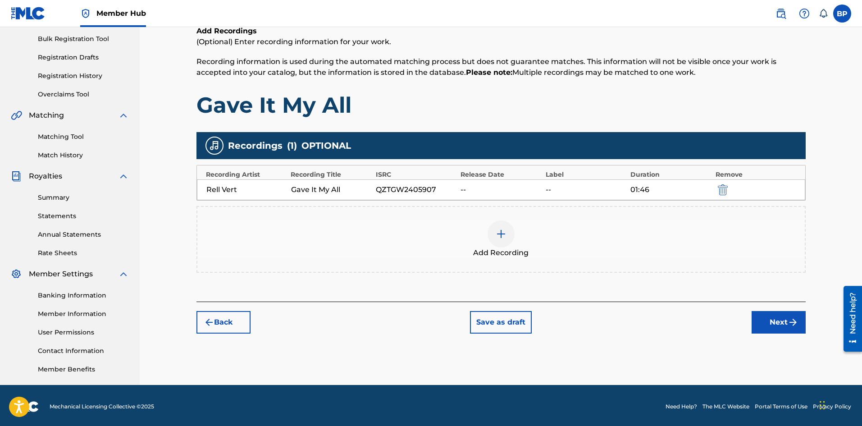
click at [756, 335] on div "Register Work Search Enter Work Details Add Writers Add Publishers & Shares Add…" at bounding box center [501, 152] width 631 height 466
drag, startPoint x: 613, startPoint y: 188, endPoint x: 590, endPoint y: 189, distance: 22.5
click at [612, 188] on div "--" at bounding box center [586, 189] width 80 height 11
drag, startPoint x: 486, startPoint y: 184, endPoint x: 460, endPoint y: 184, distance: 26.2
click at [485, 184] on div "--" at bounding box center [501, 189] width 80 height 11
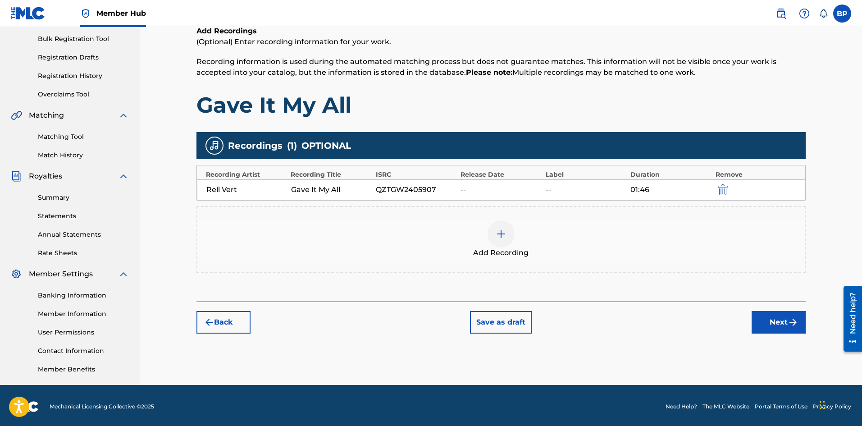
click at [424, 188] on div "QZTGW2405907" at bounding box center [416, 189] width 80 height 11
click at [393, 185] on div "QZTGW2405907" at bounding box center [416, 189] width 80 height 11
click at [795, 329] on button "Next" at bounding box center [779, 322] width 54 height 23
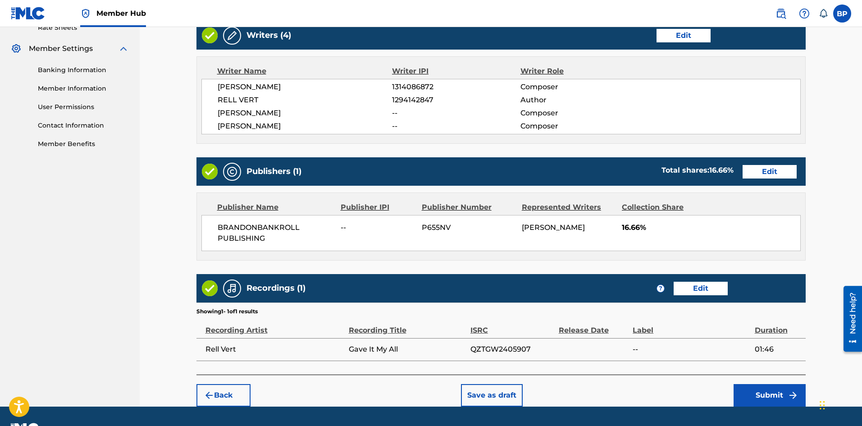
scroll to position [380, 0]
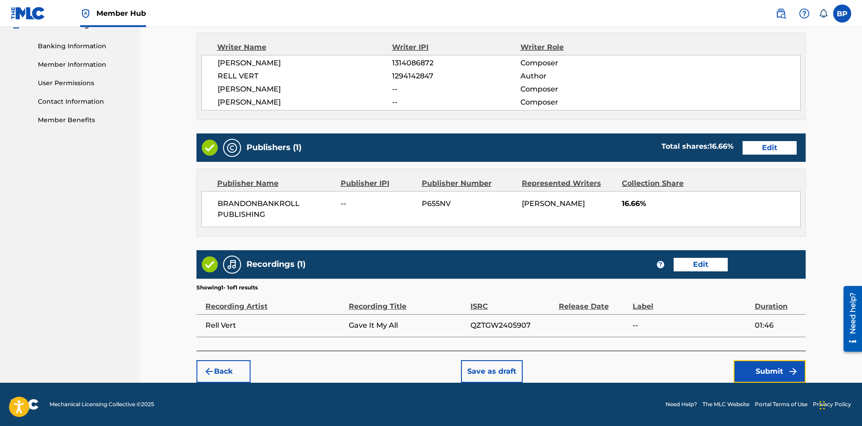
drag, startPoint x: 764, startPoint y: 371, endPoint x: 680, endPoint y: 316, distance: 100.2
click at [680, 316] on div "Register Work Search Enter Work Details Add Writers Add Publishers & Shares Add…" at bounding box center [502, 26] width 610 height 713
click at [774, 371] on button "Submit" at bounding box center [770, 371] width 72 height 23
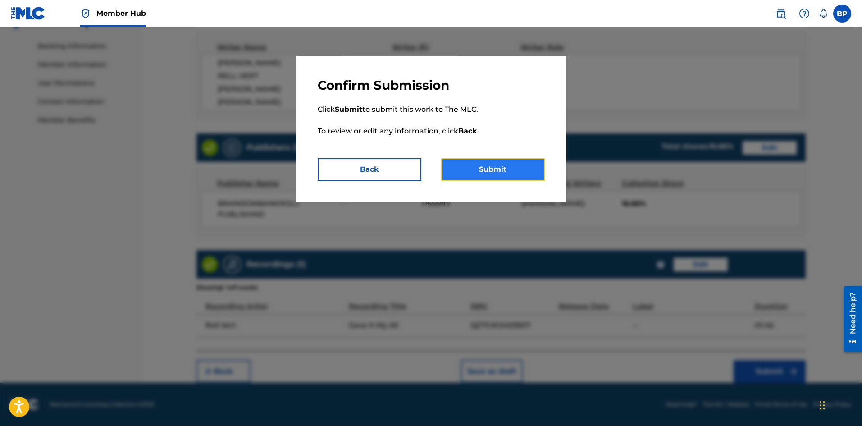
click at [488, 168] on button "Submit" at bounding box center [493, 169] width 104 height 23
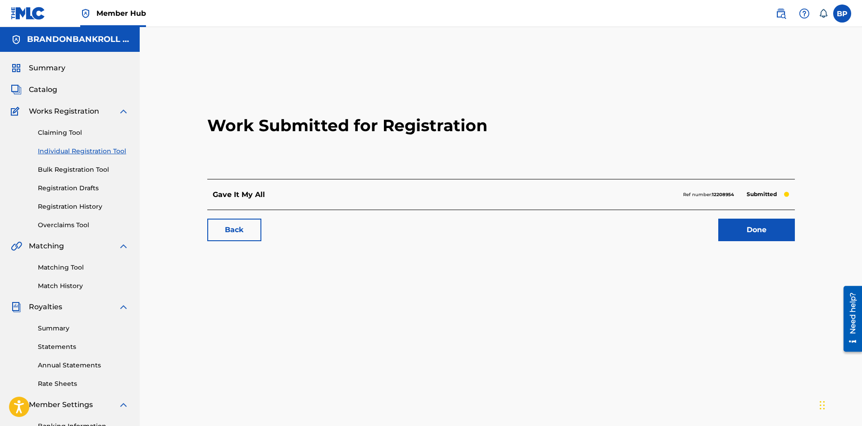
click at [592, 181] on div "Gave It My All Ref number: 12208954 Submitted" at bounding box center [501, 194] width 588 height 31
click at [258, 192] on p "Gave It My All" at bounding box center [239, 194] width 52 height 11
click at [75, 152] on link "Individual Registration Tool" at bounding box center [83, 151] width 91 height 9
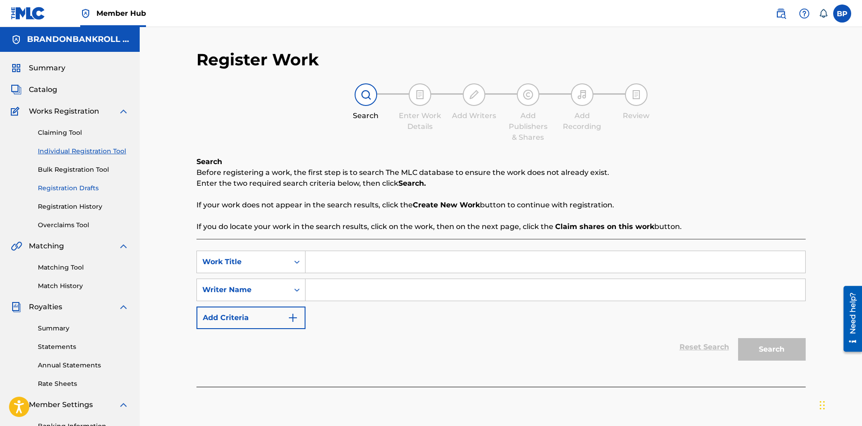
click at [77, 186] on link "Registration Drafts" at bounding box center [83, 187] width 91 height 9
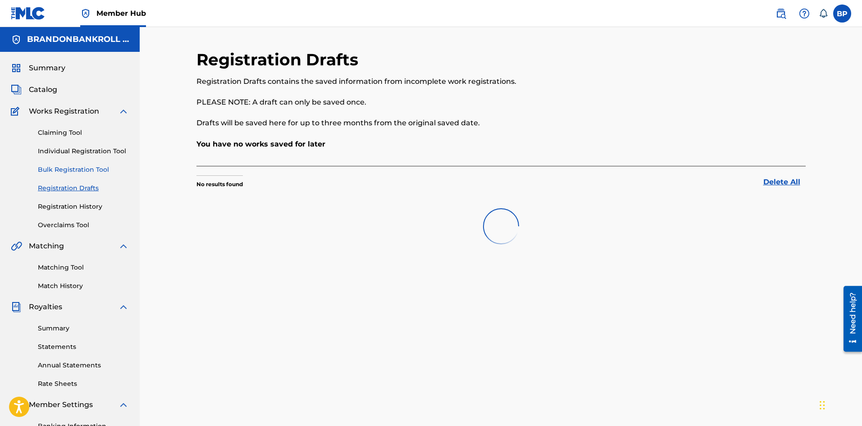
click at [87, 171] on link "Bulk Registration Tool" at bounding box center [83, 169] width 91 height 9
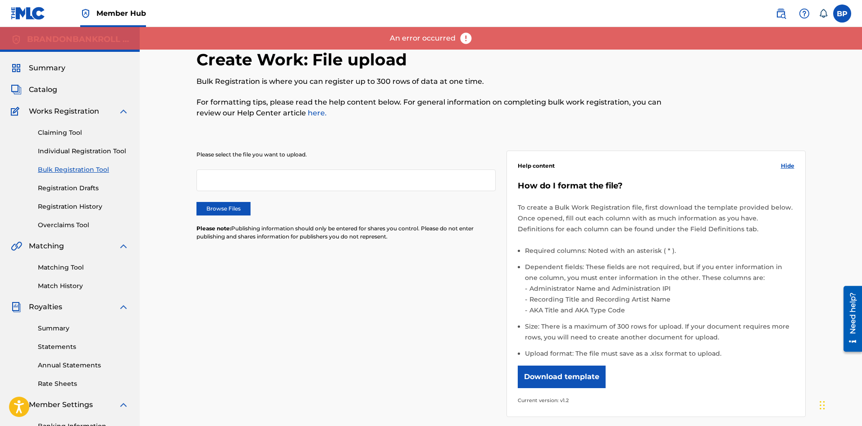
click at [79, 201] on div "Claiming Tool Individual Registration Tool Bulk Registration Tool Registration …" at bounding box center [70, 173] width 118 height 113
click at [75, 216] on div "Claiming Tool Individual Registration Tool Bulk Registration Tool Registration …" at bounding box center [70, 173] width 118 height 113
click at [74, 225] on link "Overclaims Tool" at bounding box center [83, 224] width 91 height 9
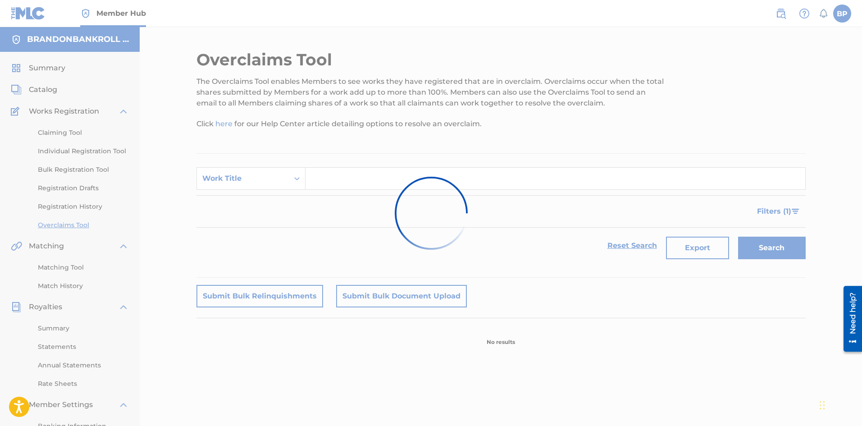
click at [87, 202] on div at bounding box center [431, 213] width 862 height 426
click at [91, 155] on div at bounding box center [431, 213] width 862 height 426
click at [53, 115] on div at bounding box center [431, 213] width 862 height 426
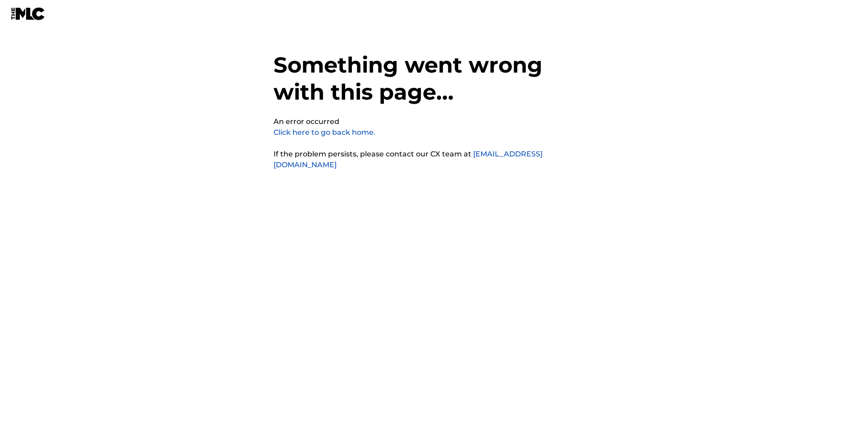
click at [18, 16] on img at bounding box center [28, 13] width 35 height 13
click at [17, 10] on img at bounding box center [28, 13] width 35 height 13
click at [328, 134] on link "Click here to go back home." at bounding box center [325, 132] width 102 height 9
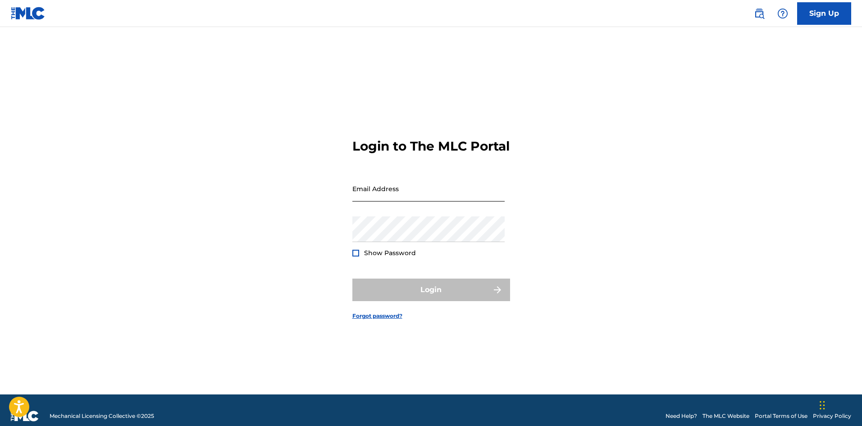
click at [385, 184] on input "Email Address" at bounding box center [429, 189] width 152 height 26
type input "[EMAIL_ADDRESS][DOMAIN_NAME]"
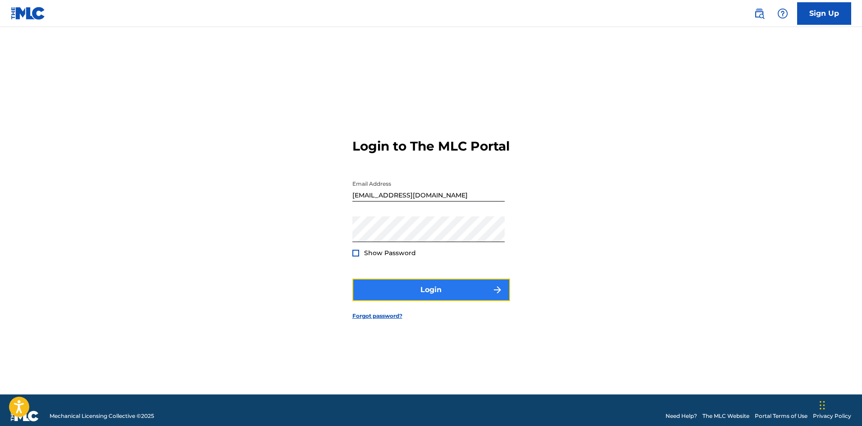
click at [431, 294] on button "Login" at bounding box center [432, 290] width 158 height 23
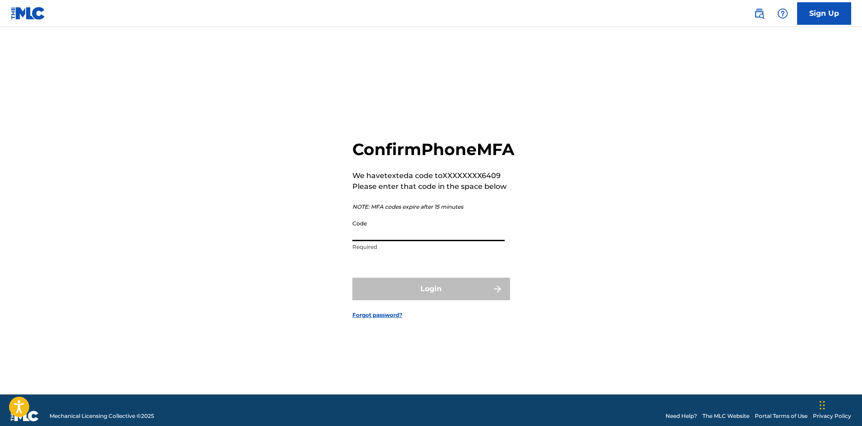
click at [411, 241] on input "Code" at bounding box center [429, 229] width 152 height 26
